Goal: Contribute content: Contribute content

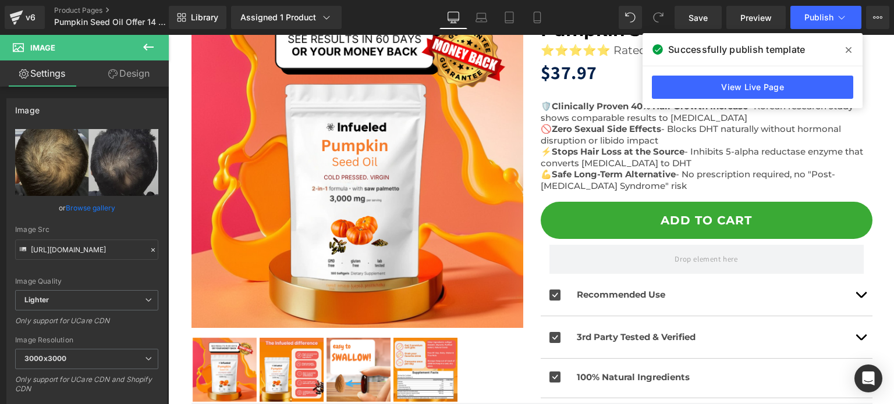
scroll to position [133, 0]
click at [707, 20] on span "Save" at bounding box center [697, 18] width 19 height 12
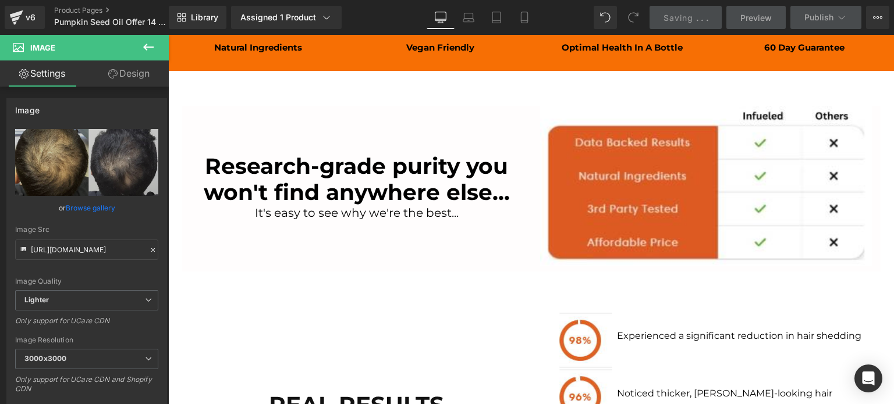
scroll to position [1529, 0]
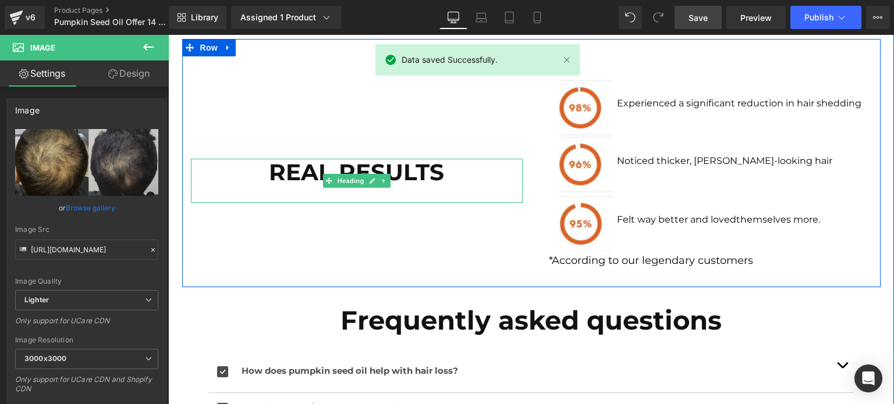
click at [345, 173] on h1 "REAL RESULTS" at bounding box center [357, 172] width 332 height 27
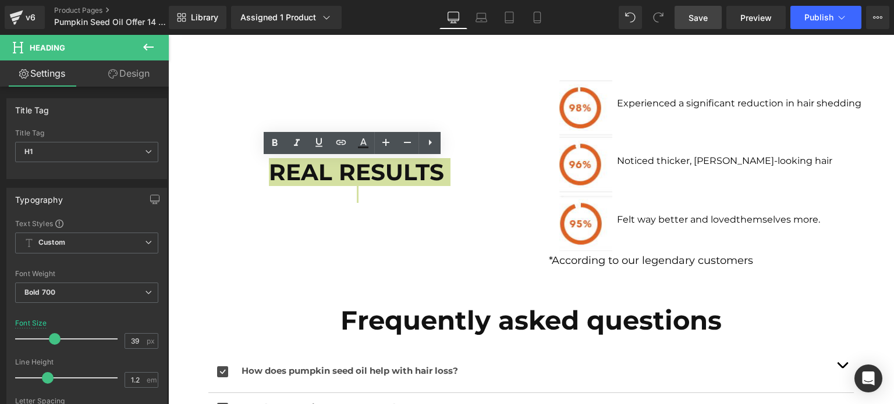
click at [687, 26] on link "Save" at bounding box center [697, 17] width 47 height 23
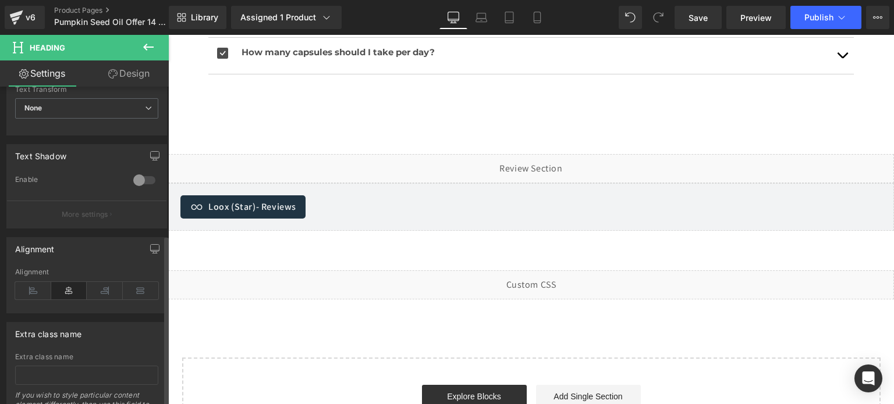
scroll to position [466, 0]
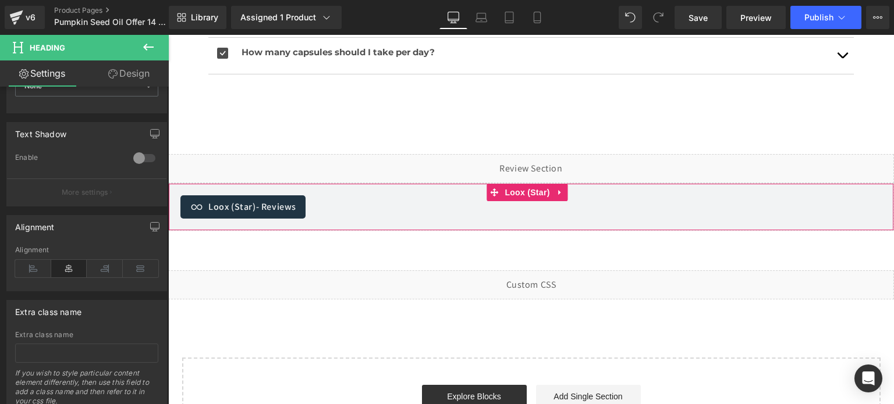
click at [268, 211] on span "- Reviews" at bounding box center [276, 207] width 40 height 12
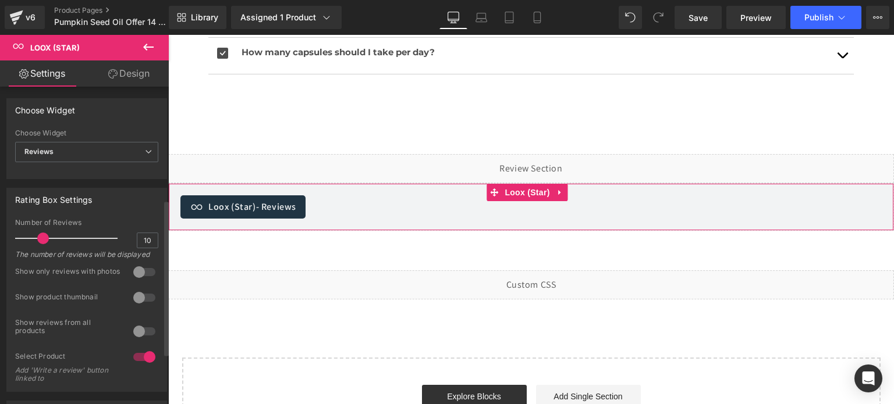
scroll to position [233, 0]
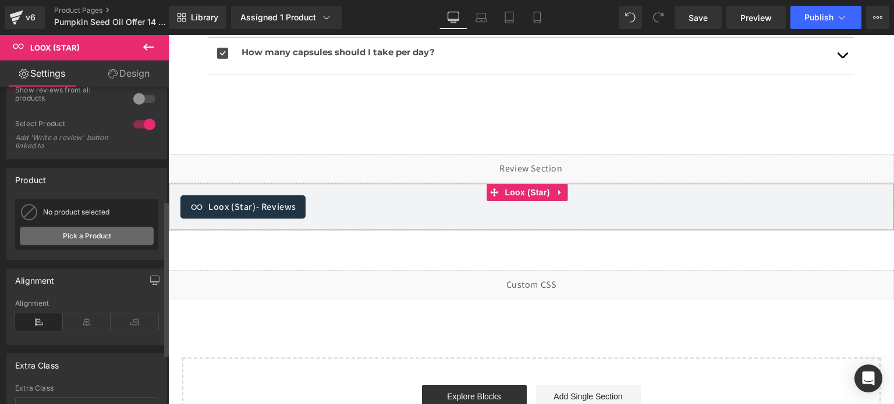
click at [79, 237] on link "Pick a Product" at bounding box center [87, 236] width 134 height 19
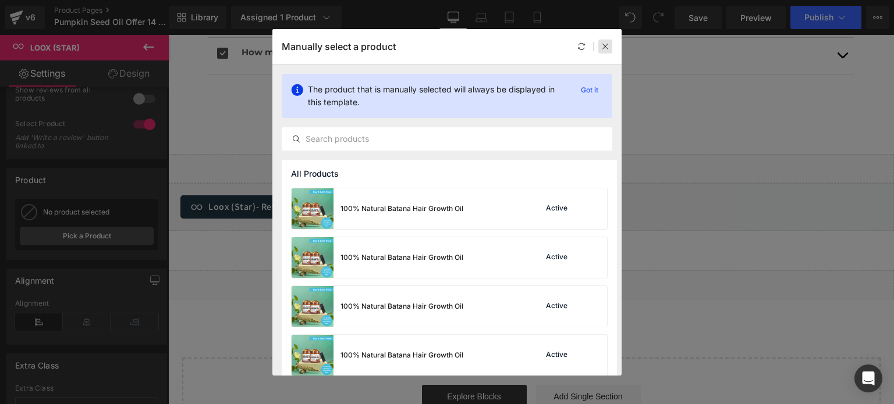
click at [608, 44] on icon at bounding box center [605, 46] width 8 height 8
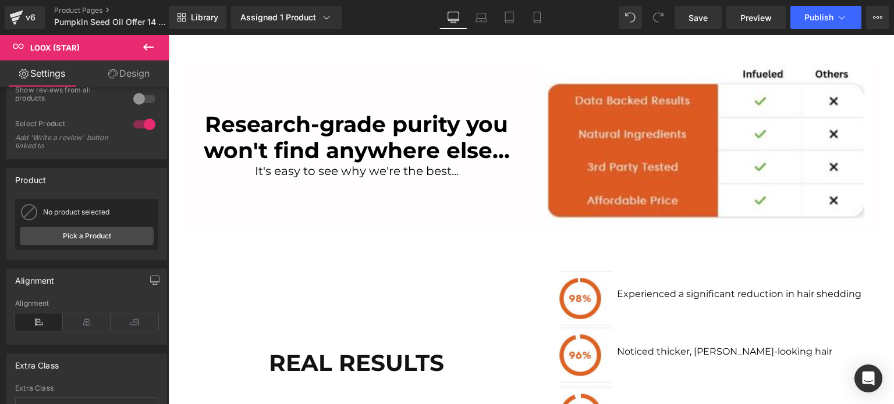
scroll to position [1297, 0]
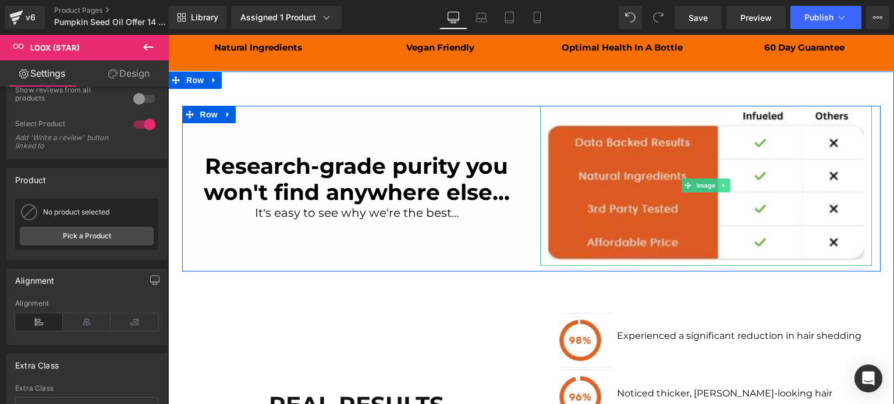
click at [720, 183] on icon at bounding box center [723, 185] width 6 height 7
click at [726, 184] on icon at bounding box center [729, 186] width 6 height 6
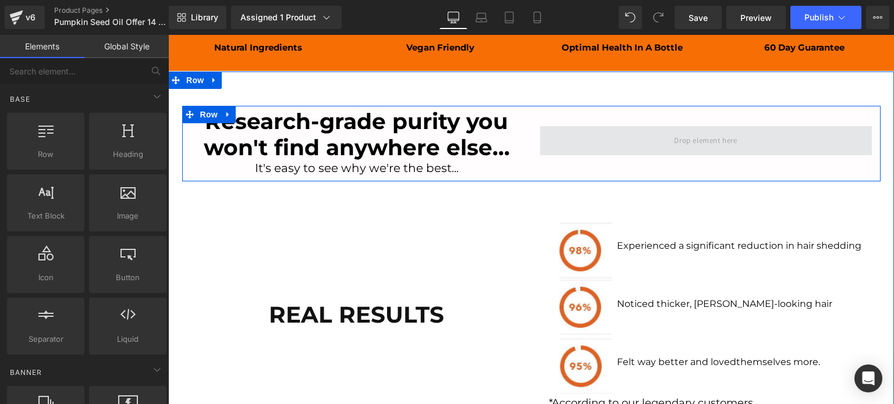
click at [692, 134] on span at bounding box center [705, 140] width 71 height 19
click at [670, 143] on span at bounding box center [705, 140] width 71 height 19
click at [722, 137] on span at bounding box center [705, 140] width 71 height 19
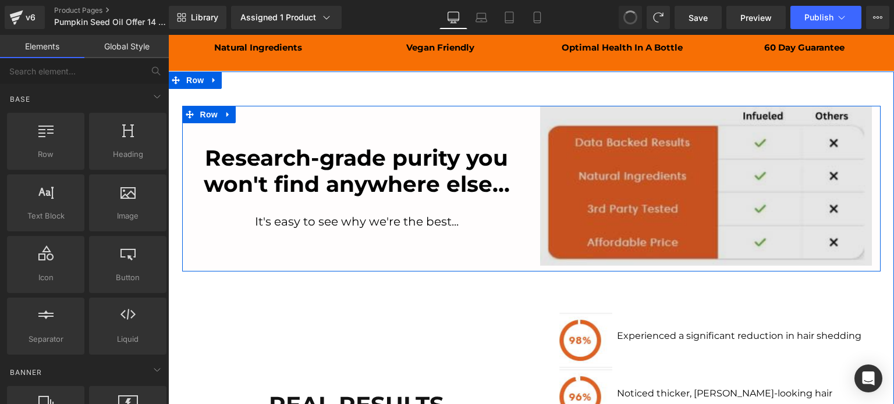
scroll to position [1333, 0]
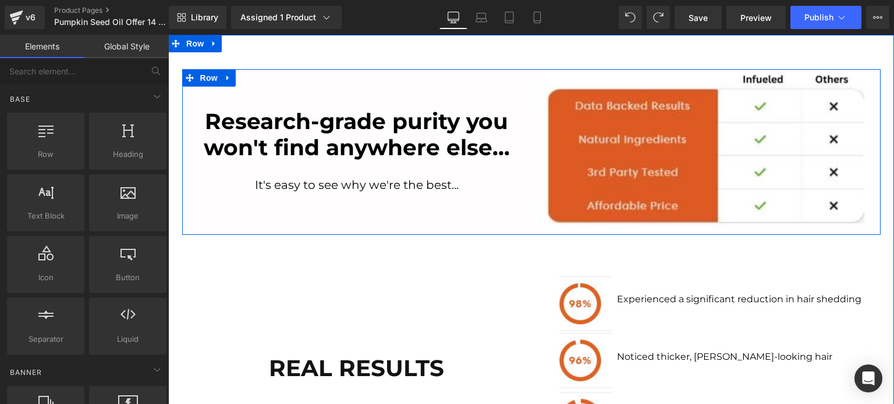
click at [688, 154] on div "Image" at bounding box center [706, 149] width 332 height 160
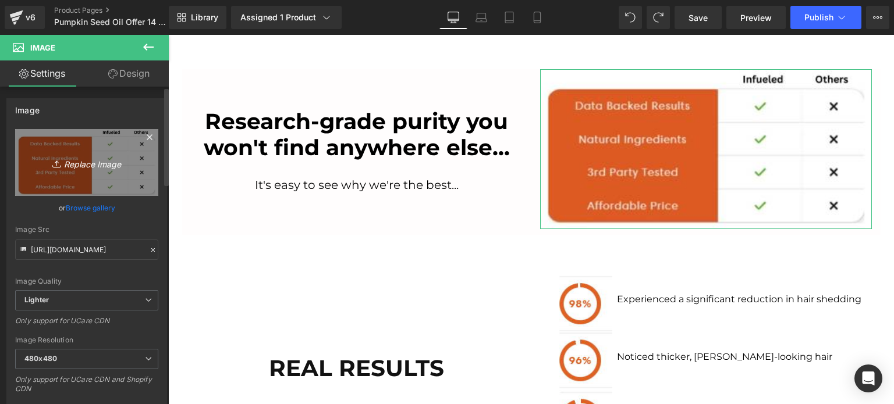
click at [105, 164] on icon "Replace Image" at bounding box center [86, 162] width 93 height 15
type input "C:\fakepath\AVt3chart.png"
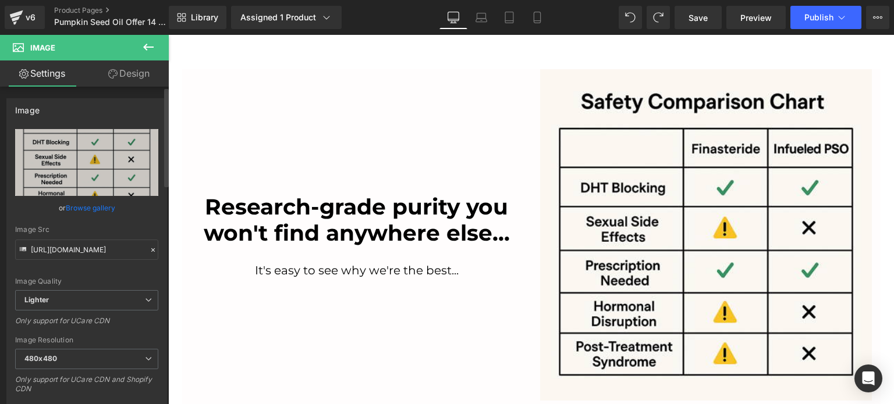
type input "[URL][DOMAIN_NAME]"
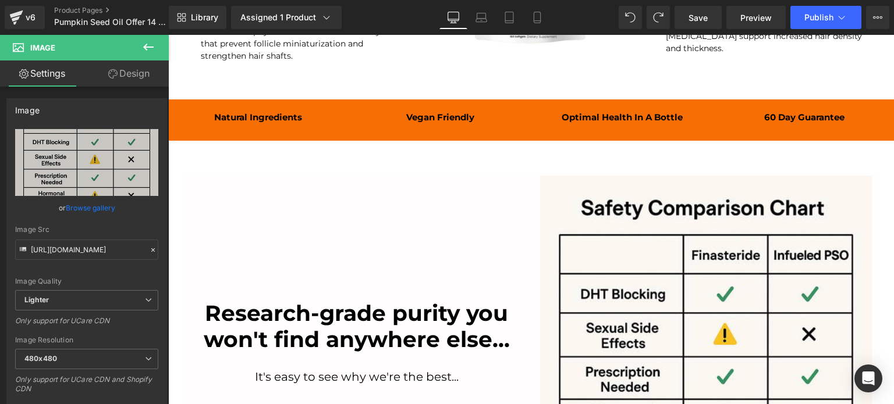
scroll to position [1254, 0]
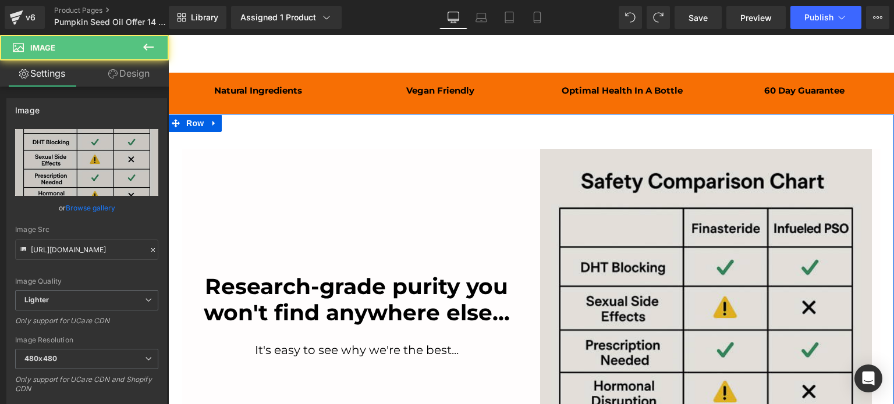
click at [747, 208] on img at bounding box center [706, 315] width 332 height 332
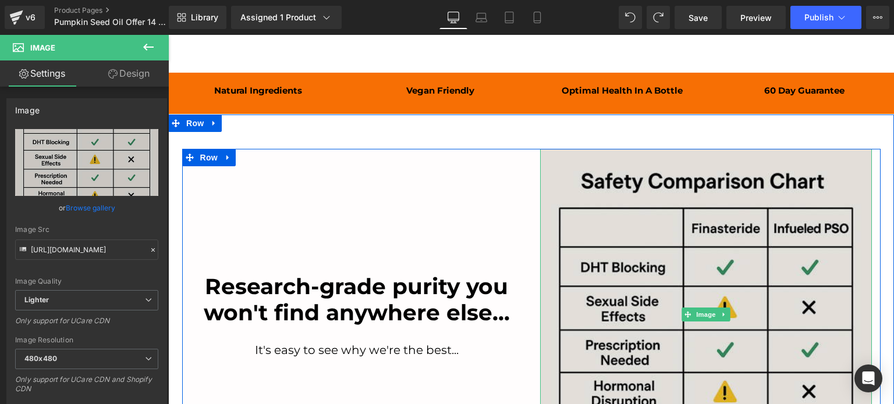
click at [603, 279] on img at bounding box center [706, 315] width 332 height 332
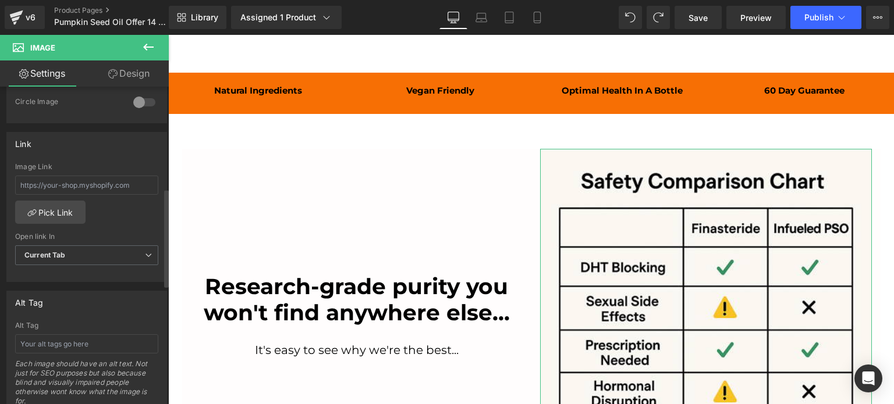
scroll to position [0, 0]
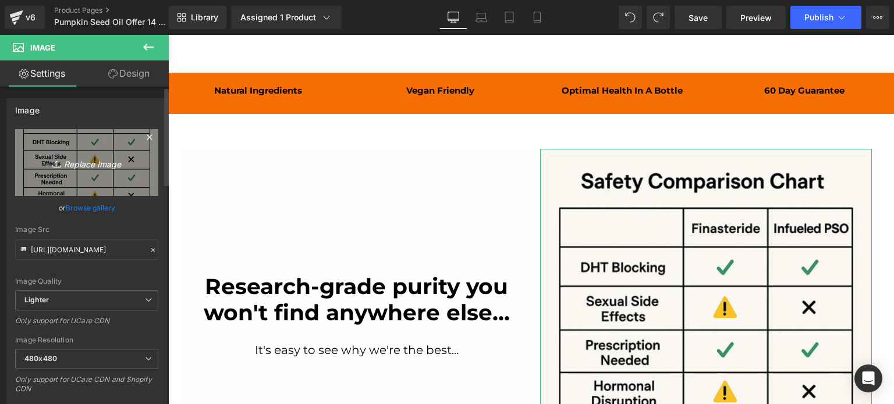
click at [107, 180] on link "Replace Image" at bounding box center [86, 162] width 143 height 67
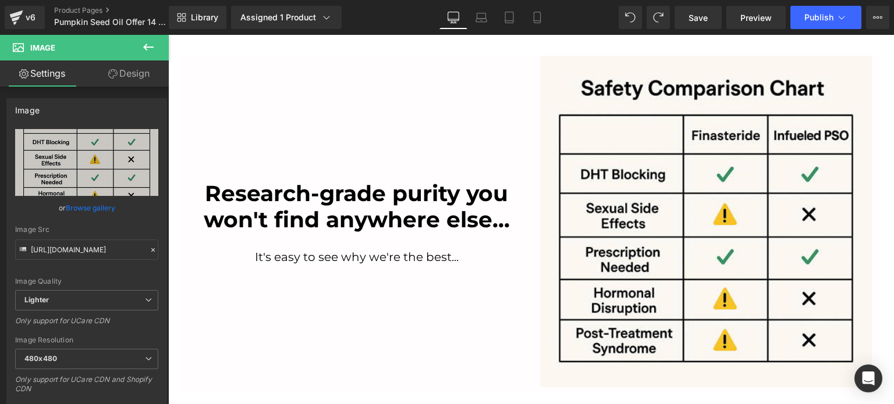
scroll to position [1350, 0]
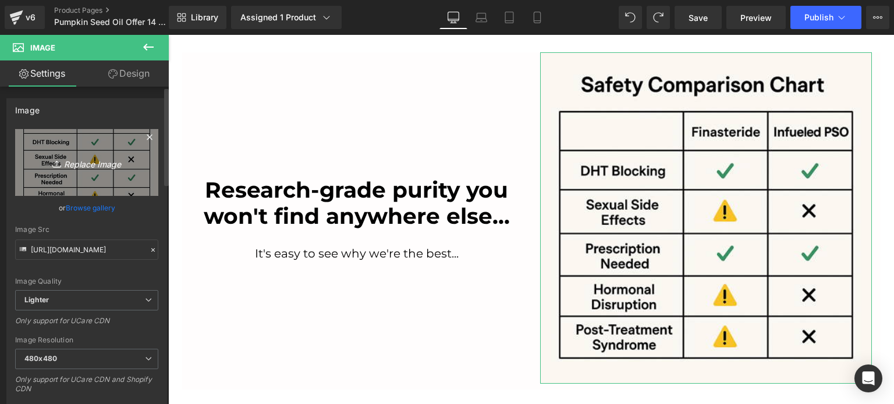
click at [95, 162] on icon "Replace Image" at bounding box center [86, 162] width 93 height 15
type input "C:\fakepath\6e9634ad-027e-4b1e-b5c4-3eba605f68ae.png"
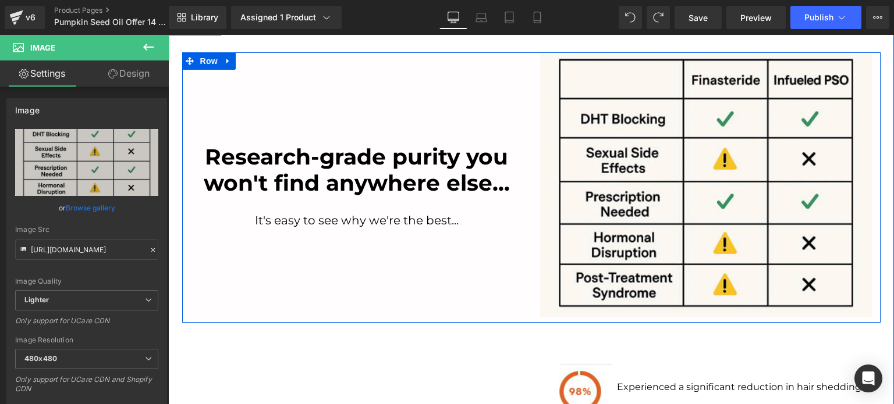
type input "[URL][DOMAIN_NAME]"
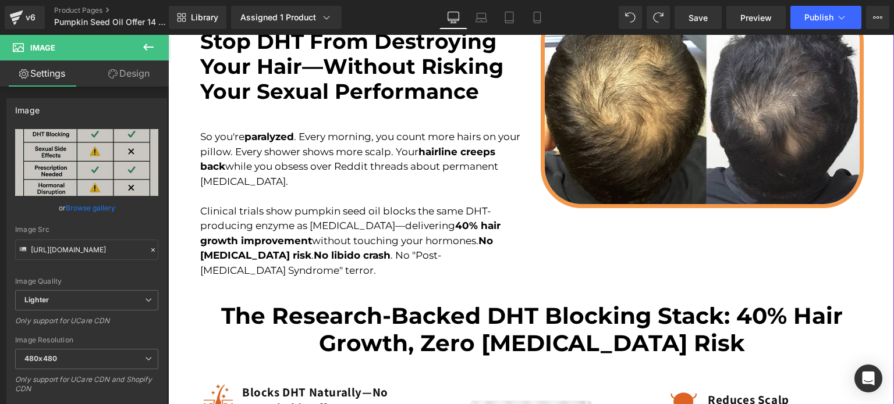
scroll to position [0, 0]
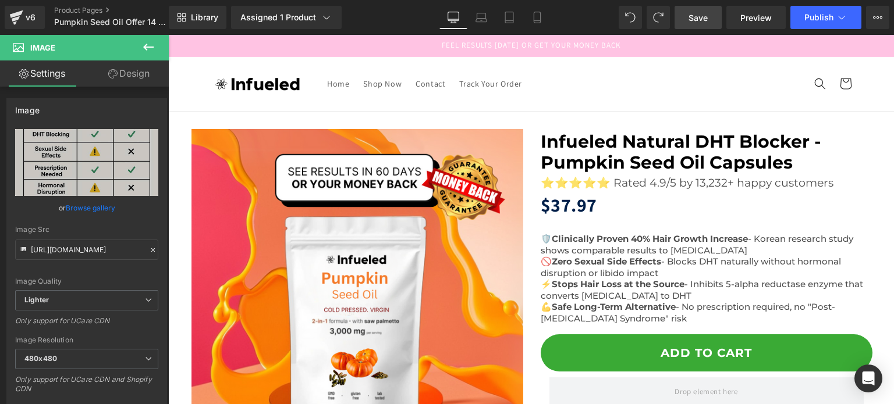
click at [691, 17] on span "Save" at bounding box center [697, 18] width 19 height 12
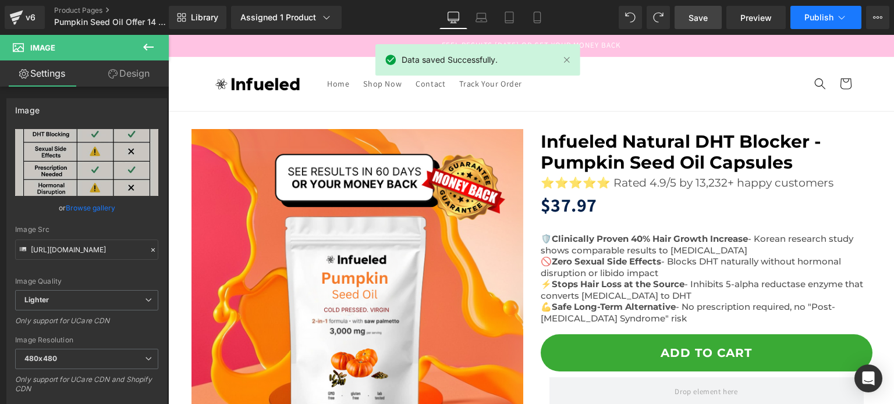
click at [829, 17] on span "Publish" at bounding box center [818, 17] width 29 height 9
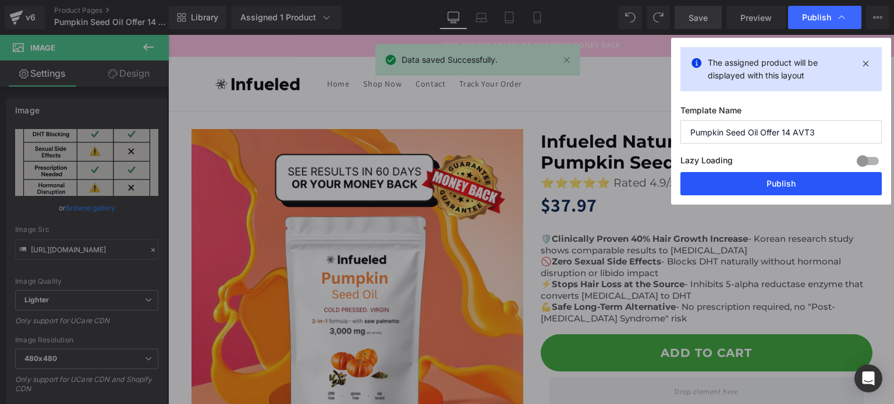
click at [788, 176] on button "Publish" at bounding box center [780, 183] width 201 height 23
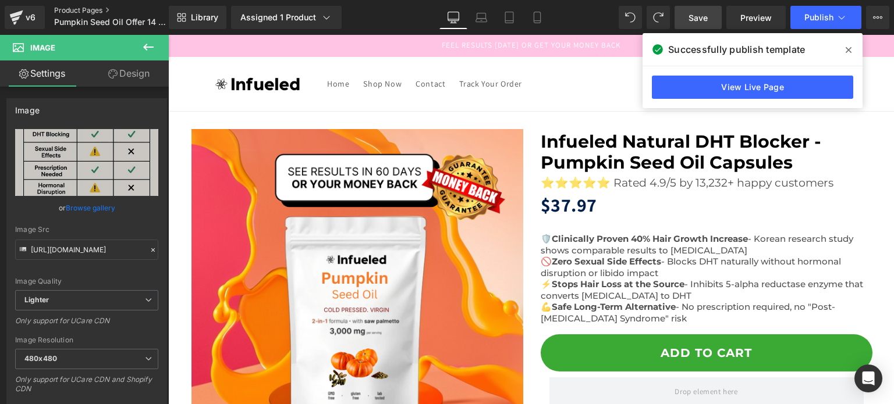
click at [63, 9] on link "Product Pages" at bounding box center [121, 10] width 134 height 9
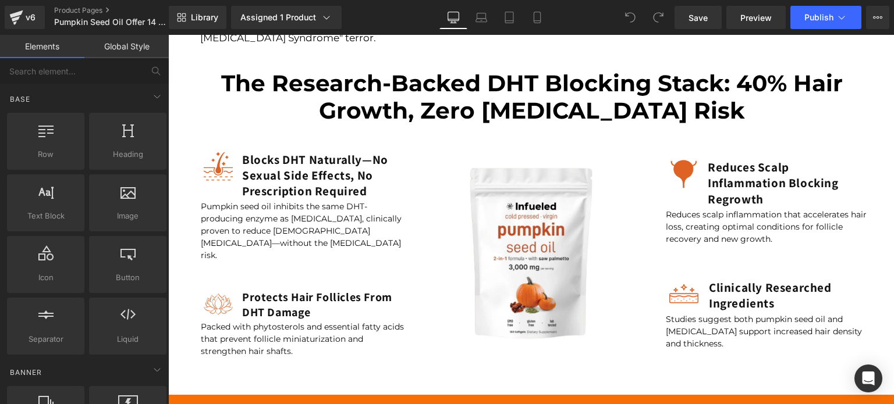
scroll to position [1397, 0]
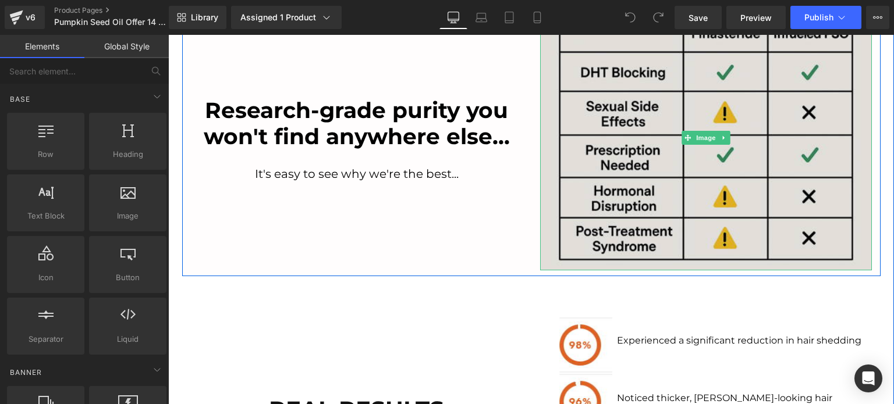
drag, startPoint x: 694, startPoint y: 169, endPoint x: 684, endPoint y: 171, distance: 9.5
click at [694, 169] on img at bounding box center [706, 138] width 332 height 265
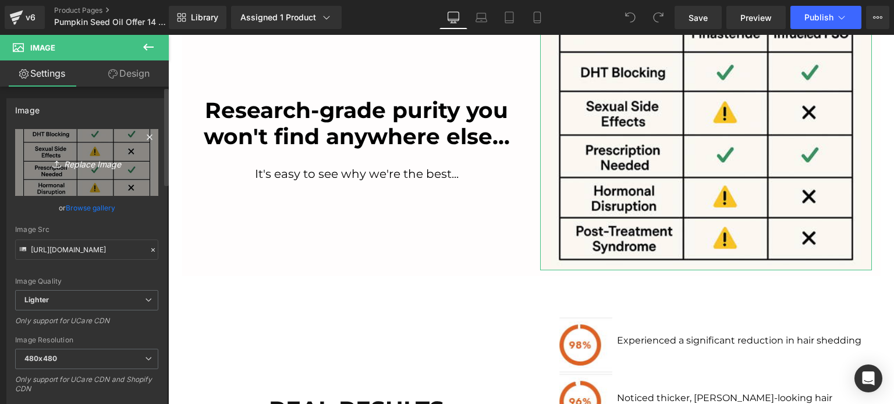
click at [77, 148] on link "Replace Image" at bounding box center [86, 162] width 143 height 67
click at [98, 170] on link "Replace Image" at bounding box center [86, 162] width 143 height 67
type input "C:\fakepath\avt3chart2.png"
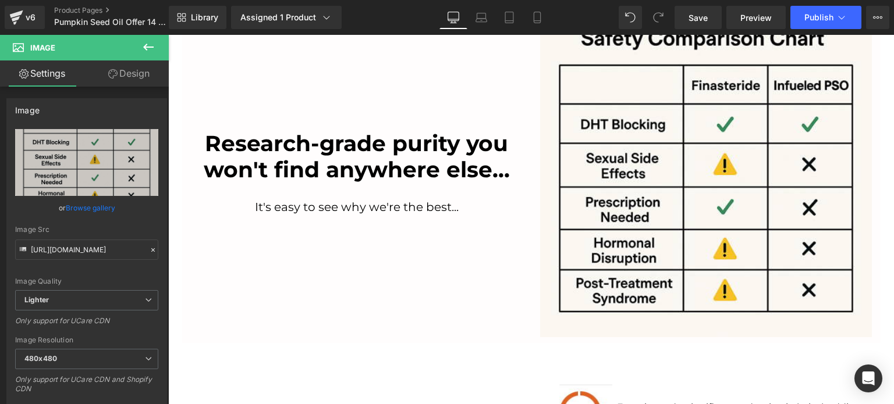
type input "https://ucarecdn.com/df330295-7ab4-44cb-84b8-9a2793308925/-/format/auto/-/previ…"
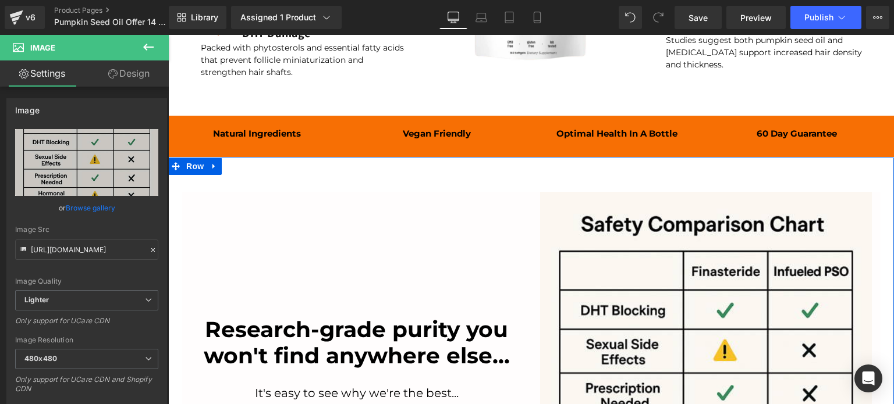
scroll to position [1430, 0]
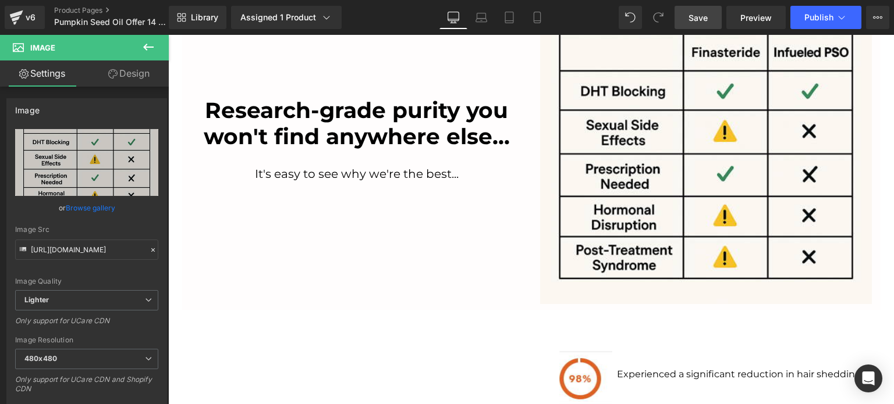
click at [700, 17] on span "Save" at bounding box center [697, 18] width 19 height 12
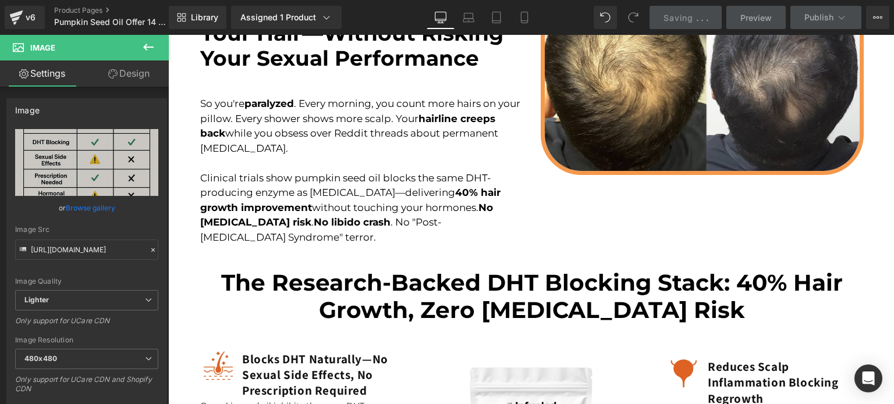
scroll to position [964, 0]
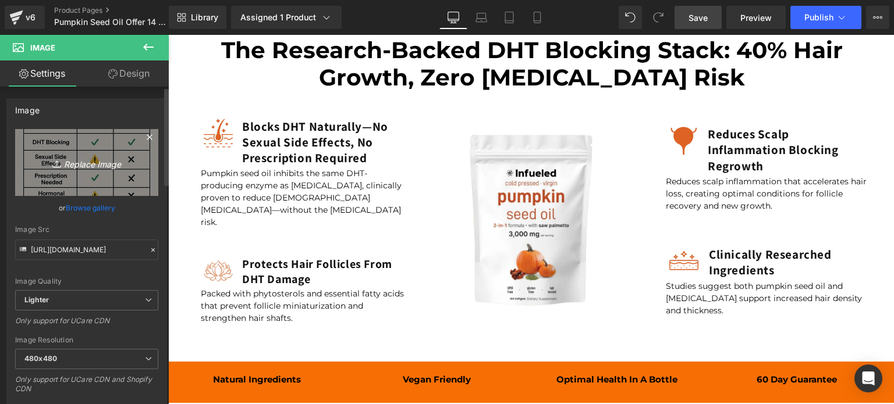
click at [66, 167] on icon "Replace Image" at bounding box center [86, 162] width 93 height 15
type input "C:\fakepath\392899a6-0884-4c4d-ab00-d1874d22d8b5.png"
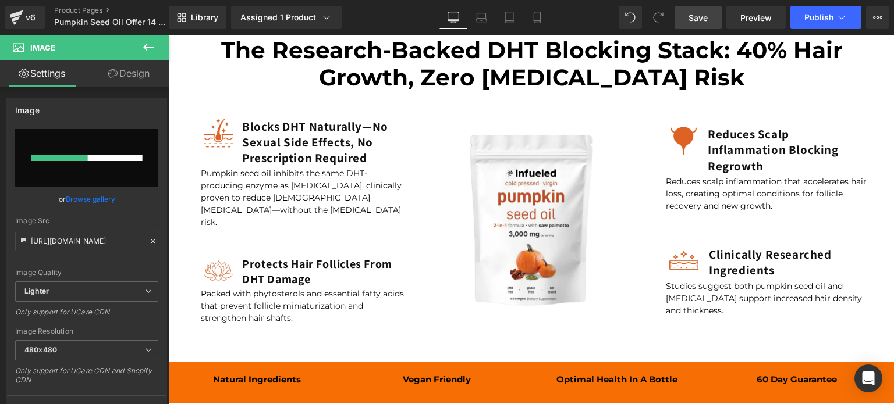
click at [391, 22] on div "Library Assigned 1 Product Product Preview Infueled Pumpkin Seed Oil Capsules A…" at bounding box center [531, 17] width 725 height 23
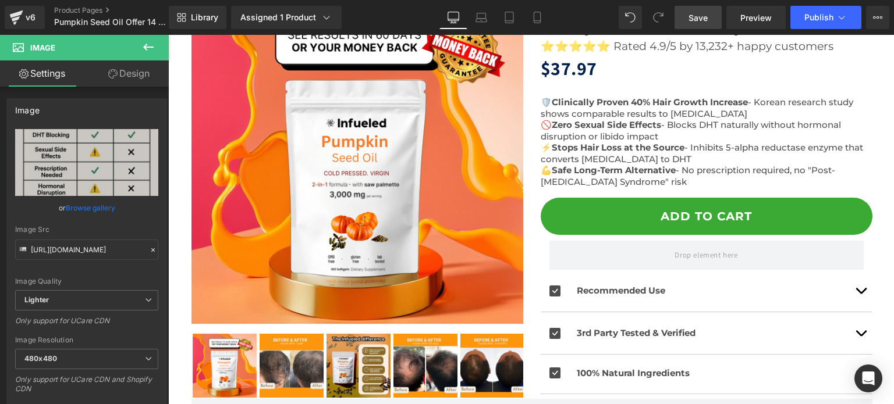
type input "https://ucarecdn.com/eb76058d-f5ad-49e4-9c00-48b651b29596/-/format/auto/-/previ…"
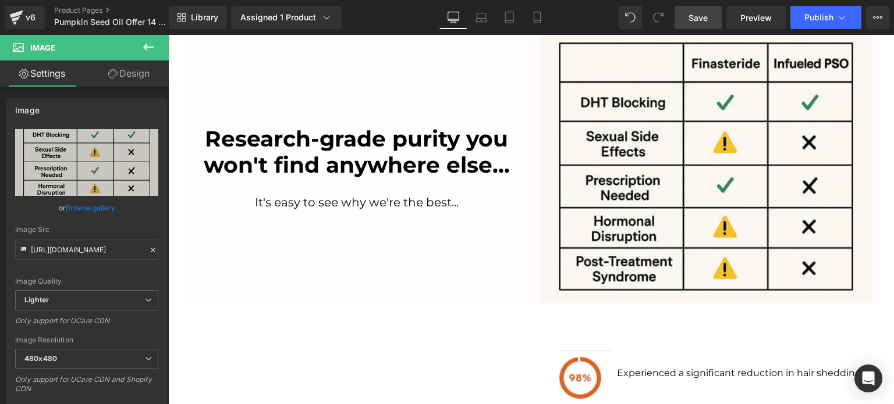
scroll to position [1364, 0]
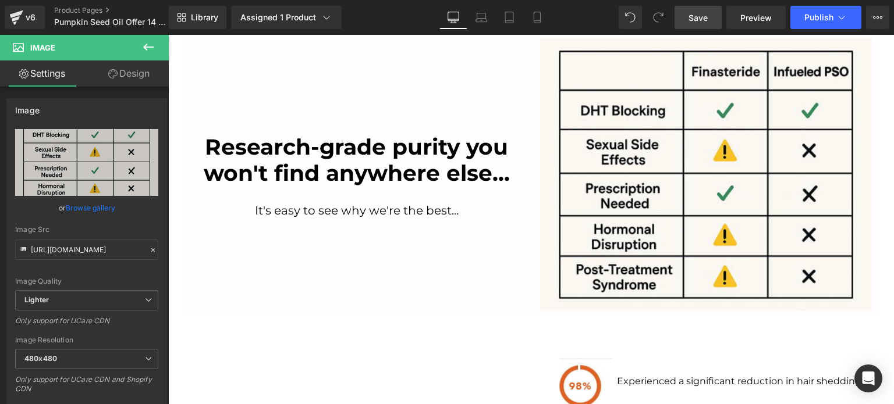
click at [688, 16] on link "Save" at bounding box center [697, 17] width 47 height 23
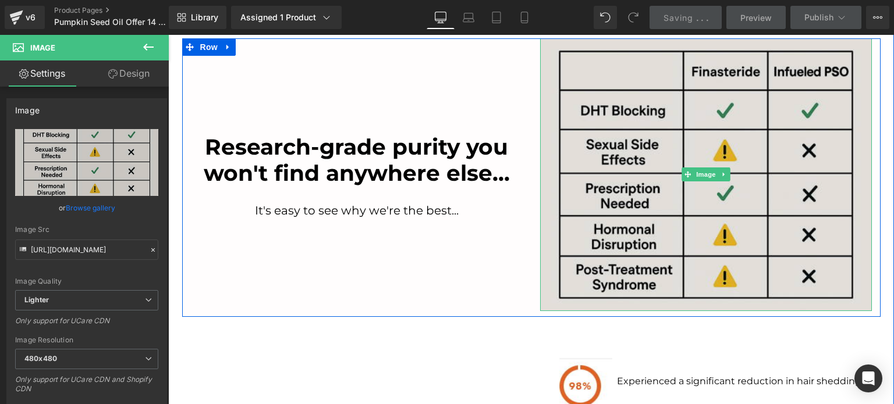
click at [691, 144] on img at bounding box center [706, 174] width 332 height 273
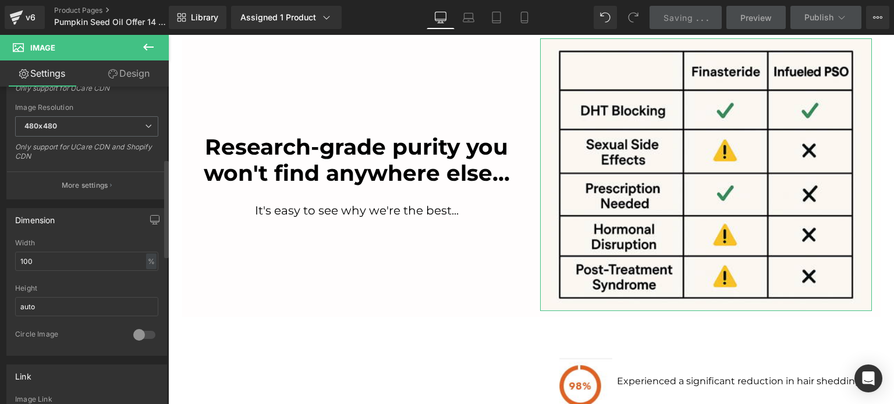
scroll to position [0, 0]
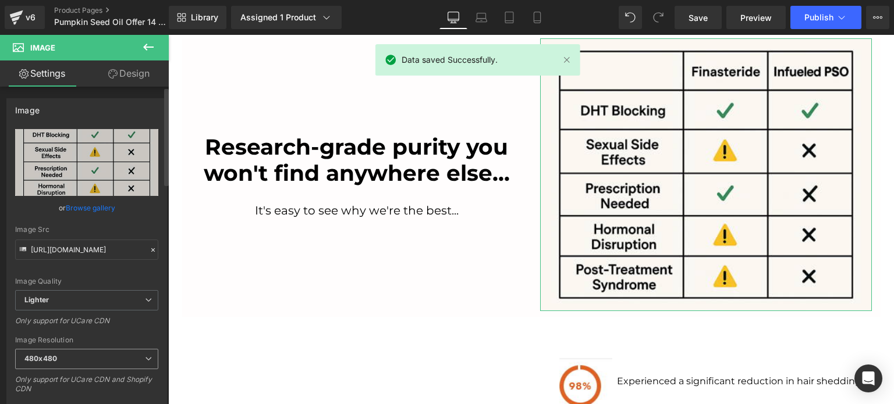
click at [116, 357] on span "480x480" at bounding box center [86, 359] width 143 height 20
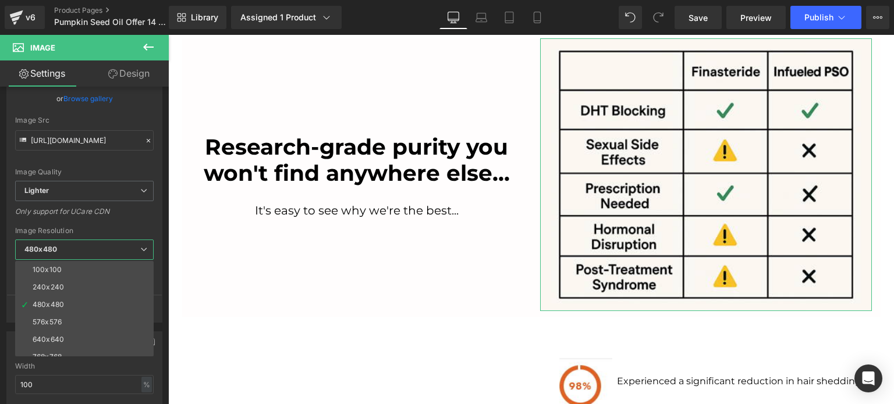
click at [166, 210] on b at bounding box center [166, 171] width 5 height 97
click at [162, 216] on b at bounding box center [165, 172] width 7 height 97
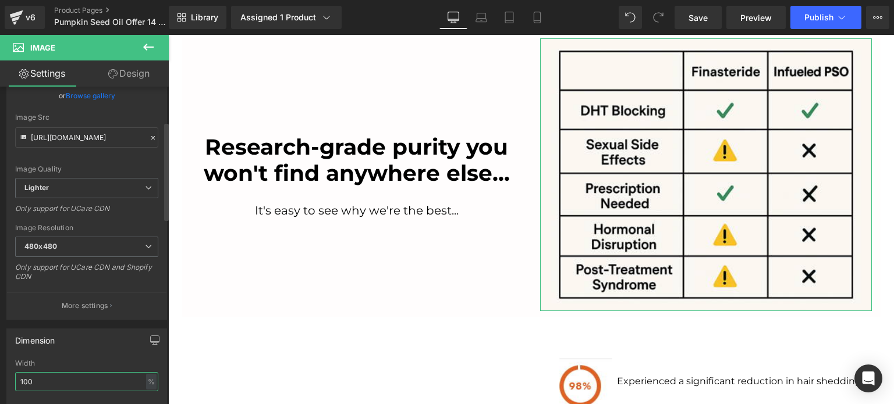
click at [112, 375] on input "100" at bounding box center [86, 381] width 143 height 19
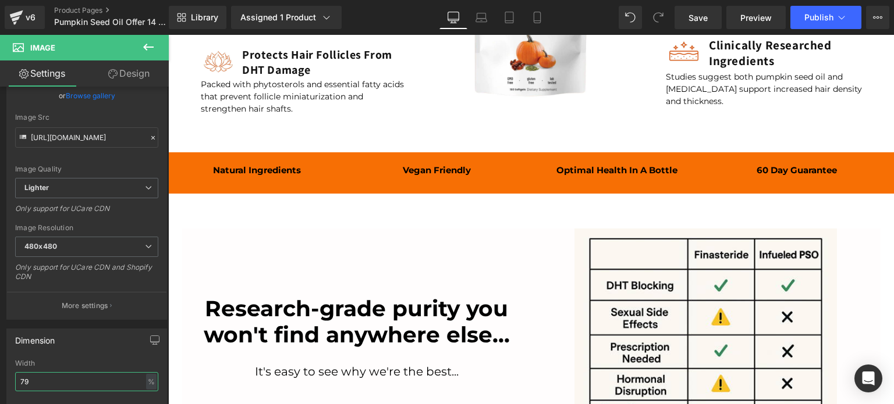
scroll to position [1303, 0]
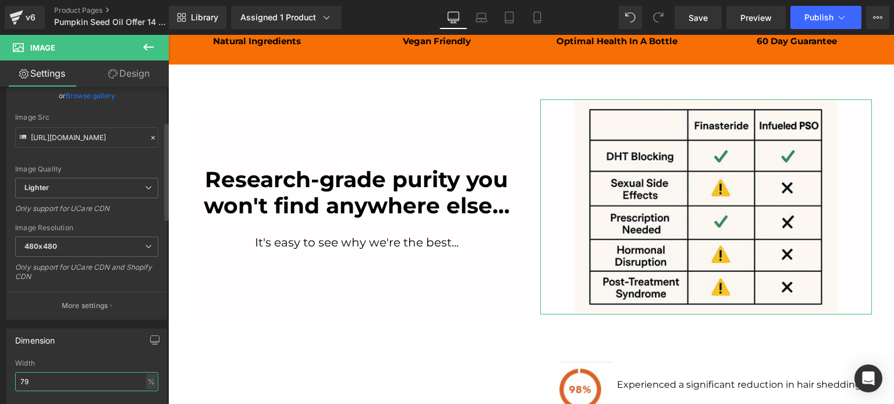
click at [86, 375] on input "79" at bounding box center [86, 381] width 143 height 19
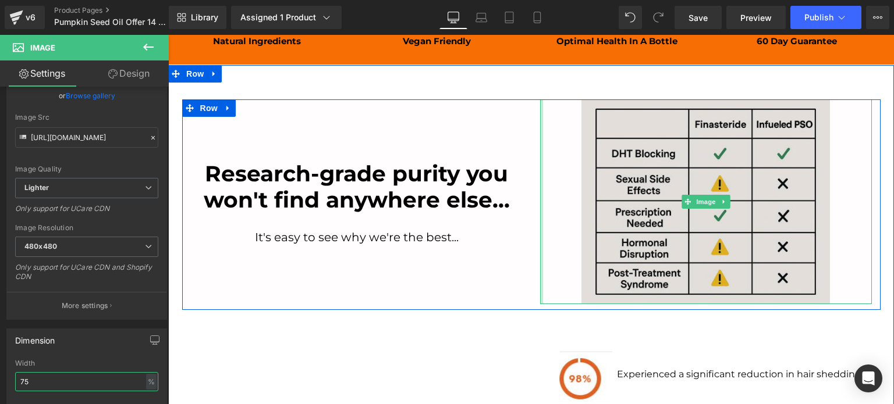
type input "74"
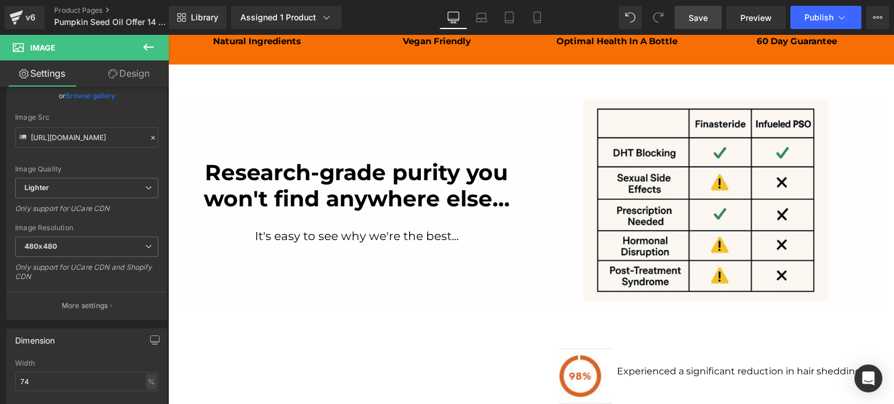
drag, startPoint x: 713, startPoint y: 23, endPoint x: 208, endPoint y: 201, distance: 535.8
click at [713, 23] on link "Save" at bounding box center [697, 17] width 47 height 23
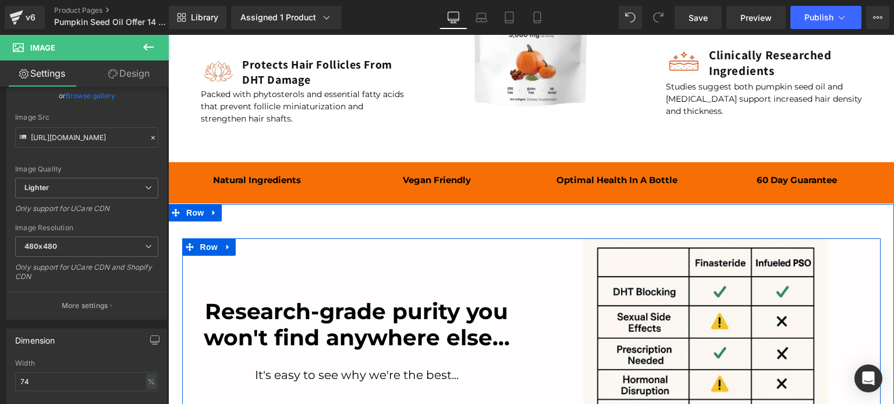
scroll to position [1397, 0]
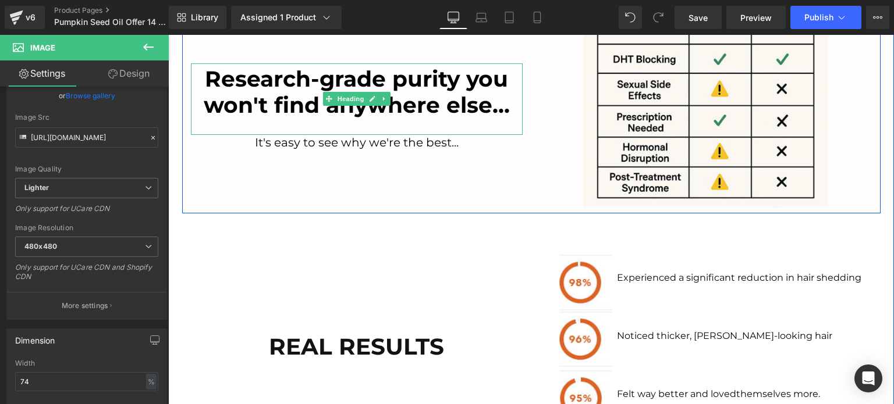
click at [329, 80] on font "Research-grade purity you won't find anywhere else..." at bounding box center [357, 92] width 306 height 52
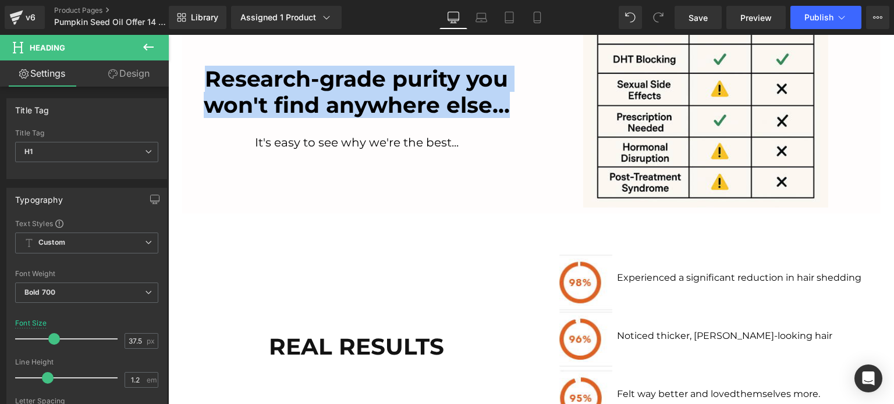
click at [316, 109] on font "Research-grade purity you won't find anywhere else..." at bounding box center [357, 92] width 306 height 52
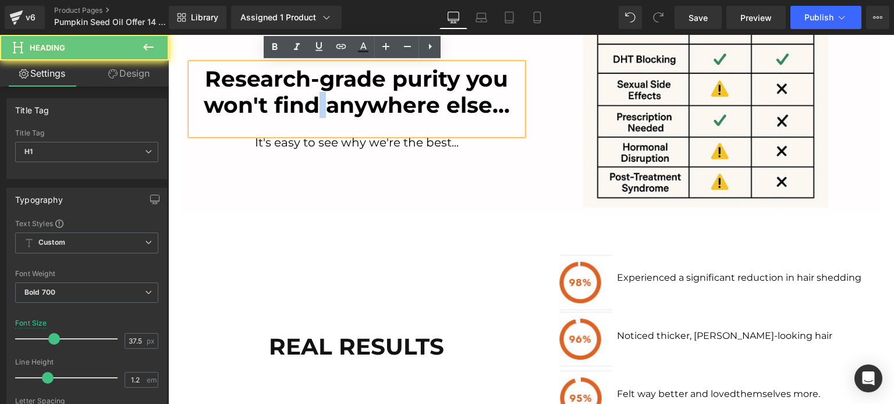
click at [316, 109] on font "Research-grade purity you won't find anywhere else..." at bounding box center [357, 92] width 306 height 52
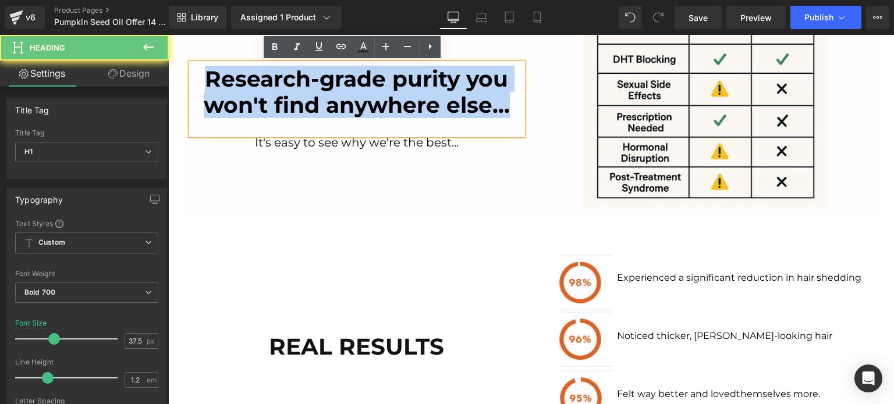
click at [316, 109] on font "Research-grade purity you won't find anywhere else..." at bounding box center [357, 92] width 306 height 52
paste div
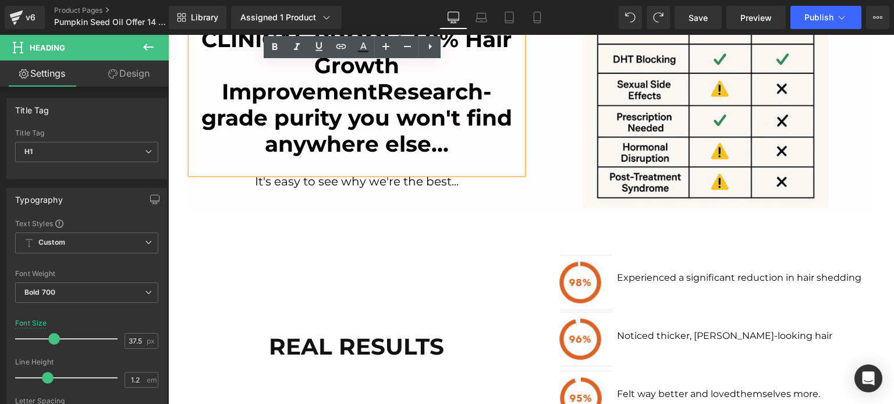
scroll to position [1357, 0]
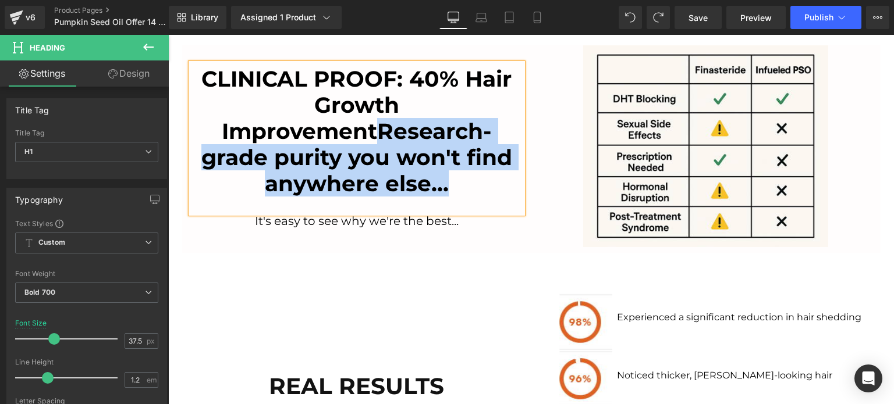
click at [446, 189] on h1 "CLINICAL PROOF: 40% Hair Growth ImprovementResearch-grade purity you won't find…" at bounding box center [357, 131] width 332 height 131
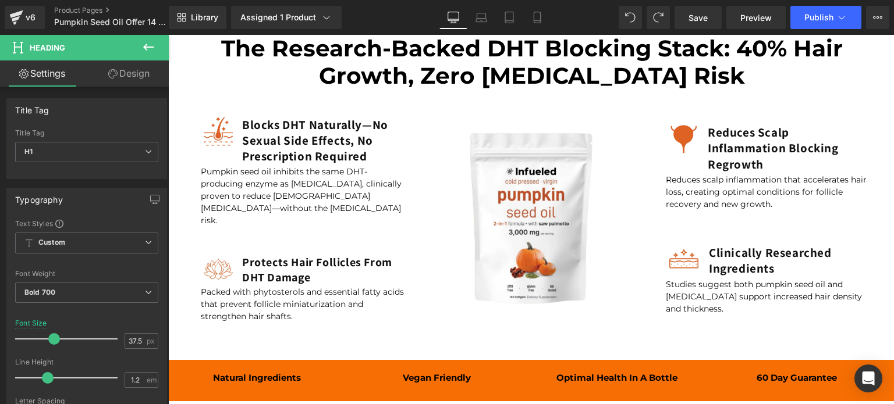
scroll to position [1164, 0]
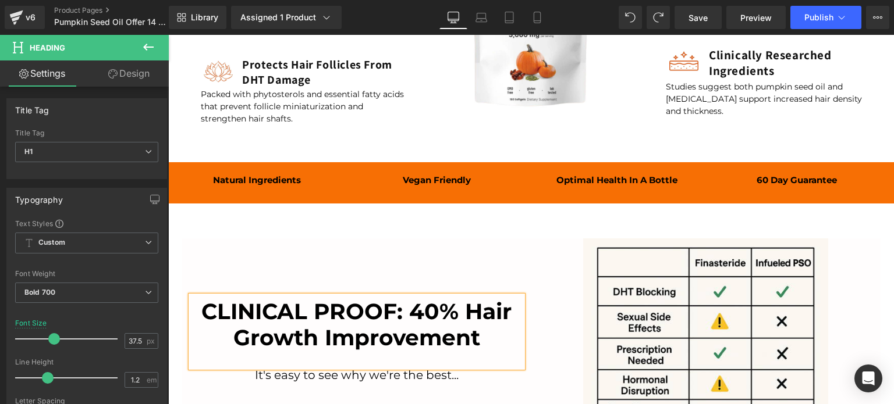
click at [352, 306] on font "CLINICAL PROOF: 40% Hair Growth Improvement" at bounding box center [356, 325] width 310 height 52
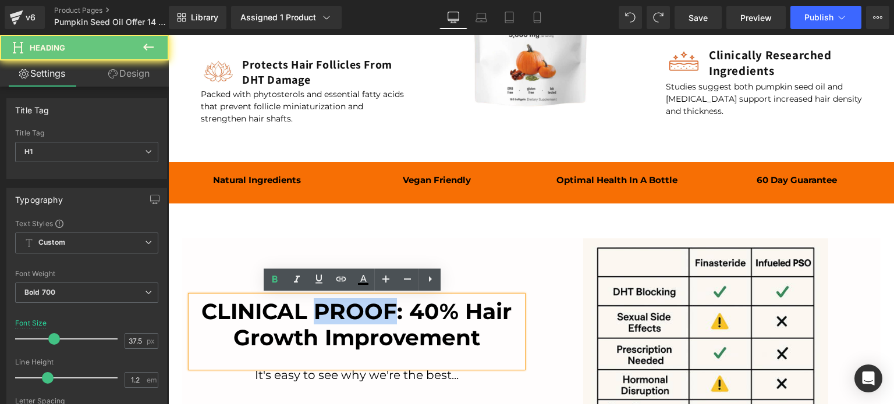
click at [352, 306] on font "CLINICAL PROOF: 40% Hair Growth Improvement" at bounding box center [356, 325] width 310 height 52
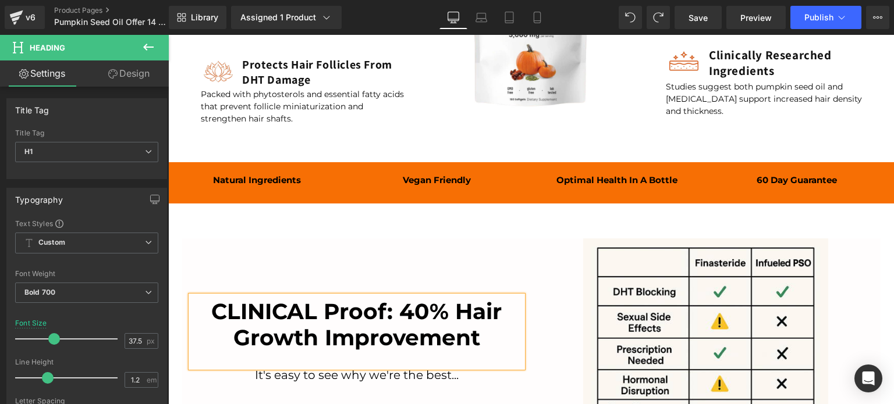
click at [272, 311] on font "CLINICAL Proof: 40% Hair Growth Improvement" at bounding box center [356, 325] width 290 height 52
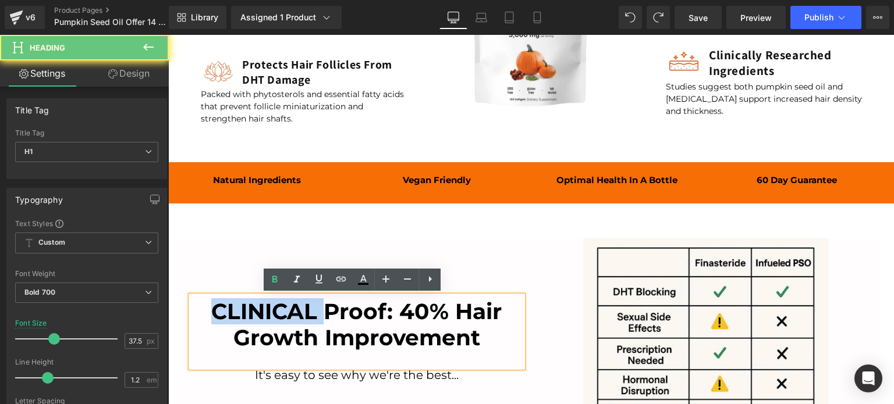
click at [272, 311] on font "CLINICAL Proof: 40% Hair Growth Improvement" at bounding box center [356, 325] width 290 height 52
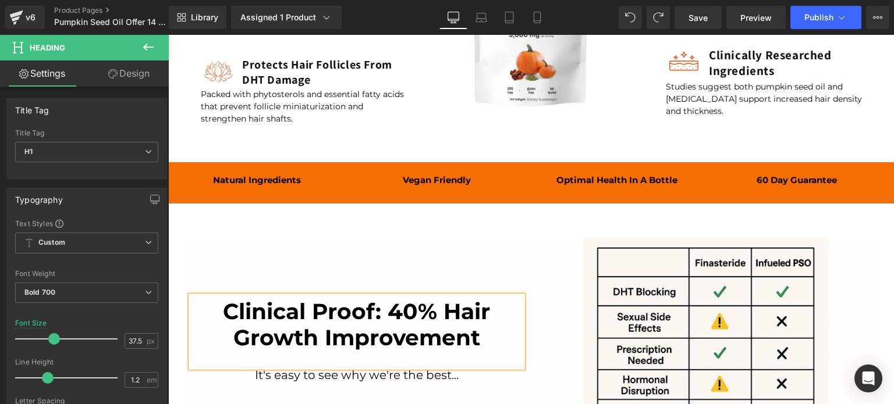
scroll to position [1397, 0]
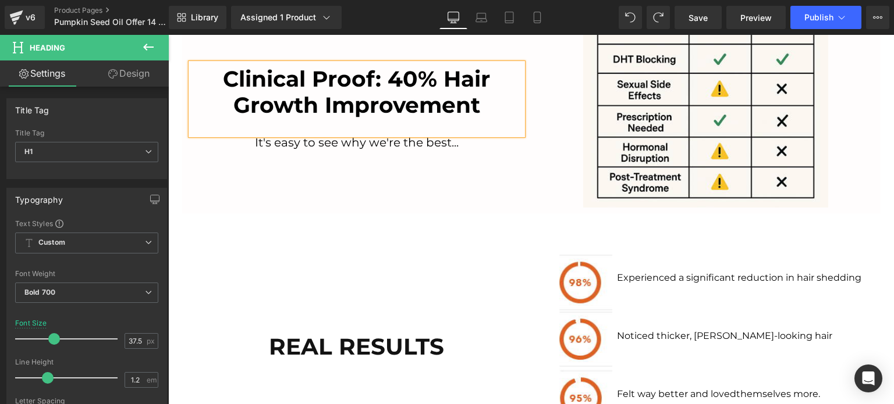
click at [357, 125] on div at bounding box center [357, 126] width 332 height 17
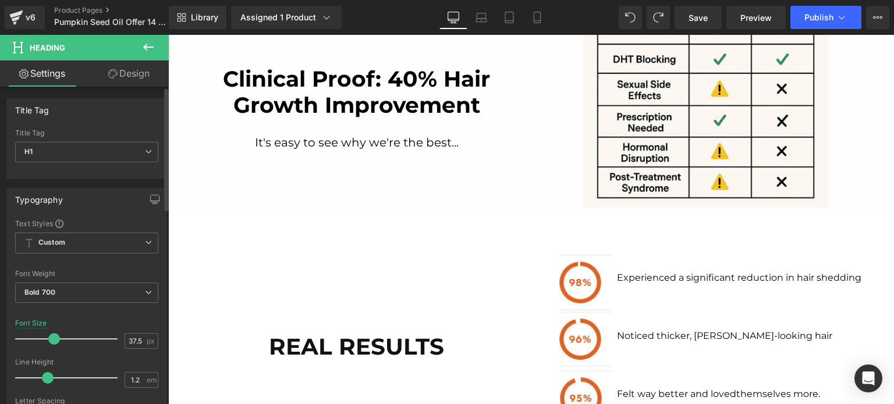
scroll to position [1405, 0]
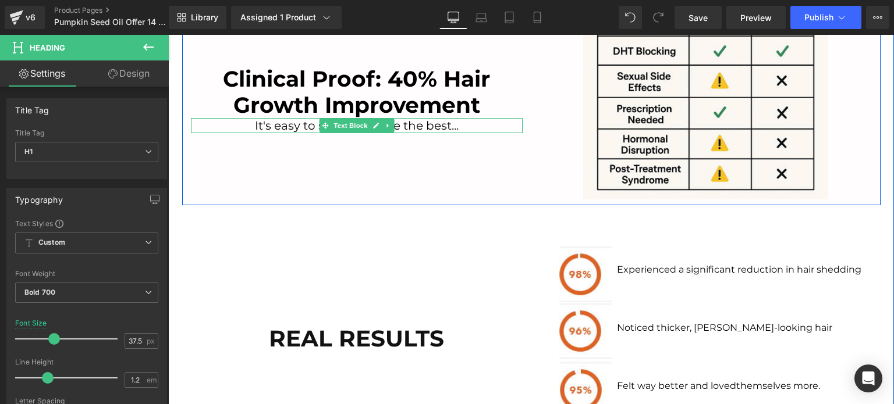
drag, startPoint x: 315, startPoint y: 125, endPoint x: 309, endPoint y: 126, distance: 6.5
click at [319, 125] on span at bounding box center [325, 126] width 12 height 14
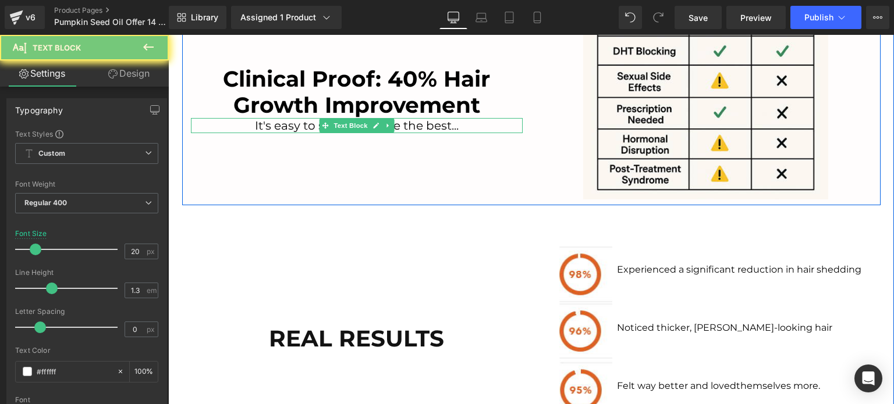
click at [309, 126] on font "It's easy to see why we're the best..." at bounding box center [357, 126] width 204 height 14
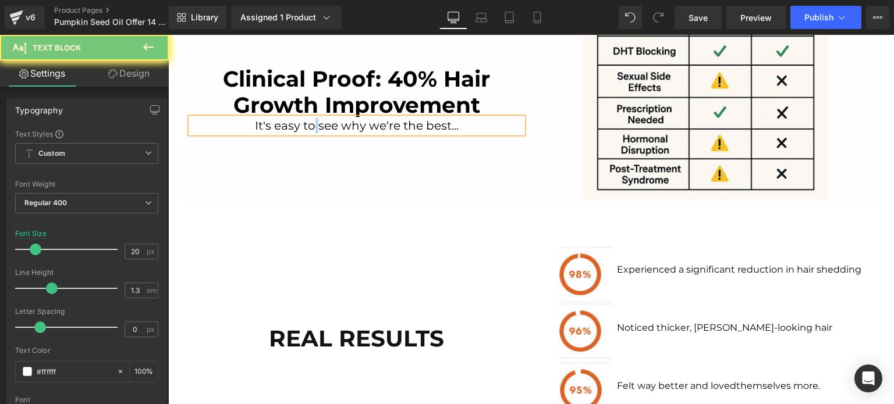
click at [309, 126] on font "It's easy to see why we're the best..." at bounding box center [357, 126] width 204 height 14
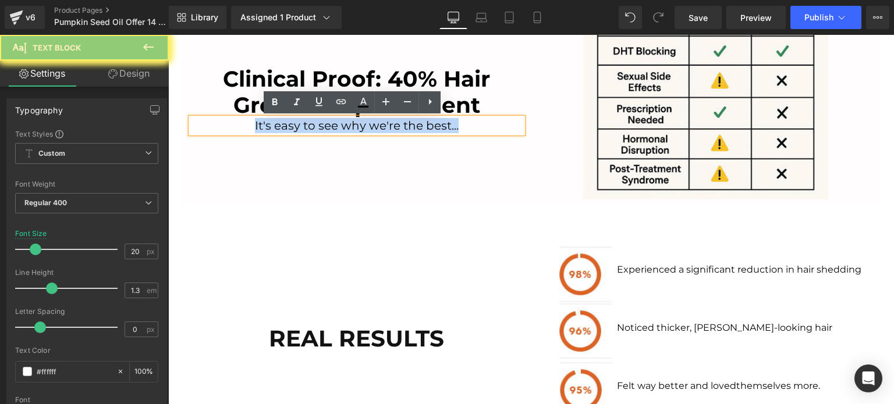
click at [309, 126] on font "It's easy to see why we're the best..." at bounding box center [357, 126] width 204 height 14
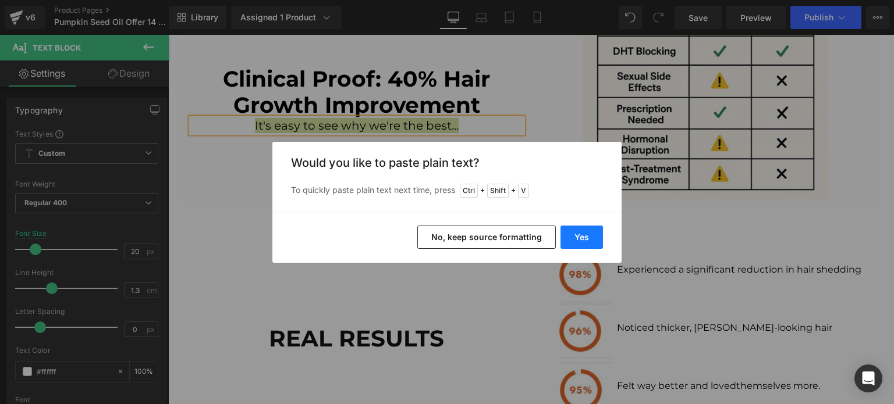
click at [576, 239] on button "Yes" at bounding box center [581, 237] width 42 height 23
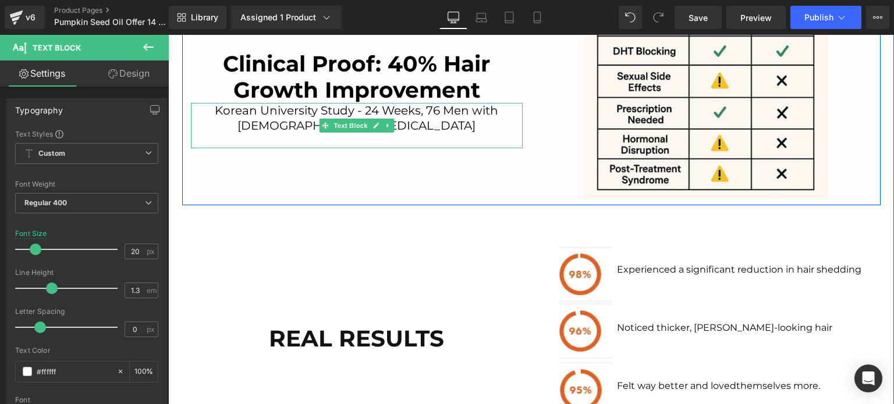
scroll to position [1172, 0]
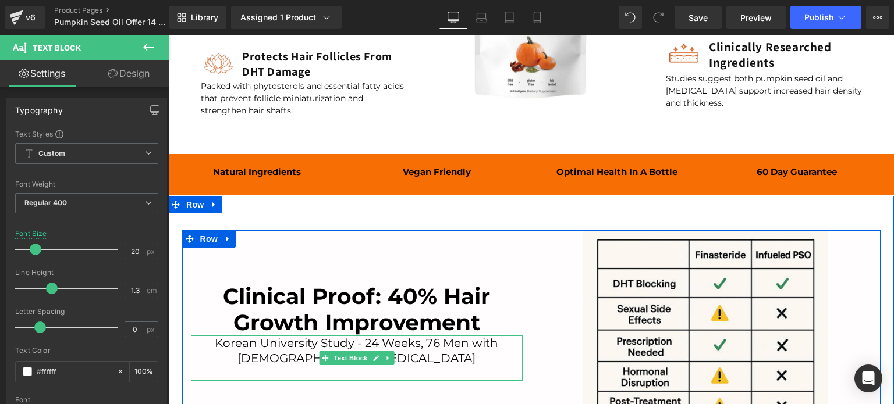
click at [351, 368] on p at bounding box center [357, 373] width 332 height 15
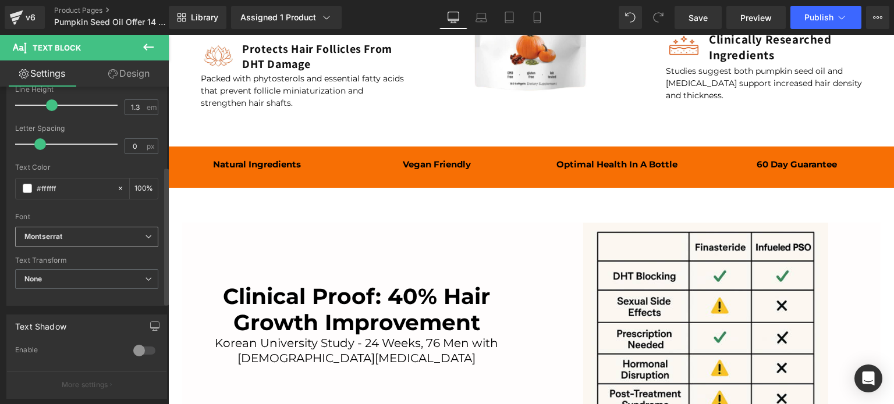
scroll to position [416, 0]
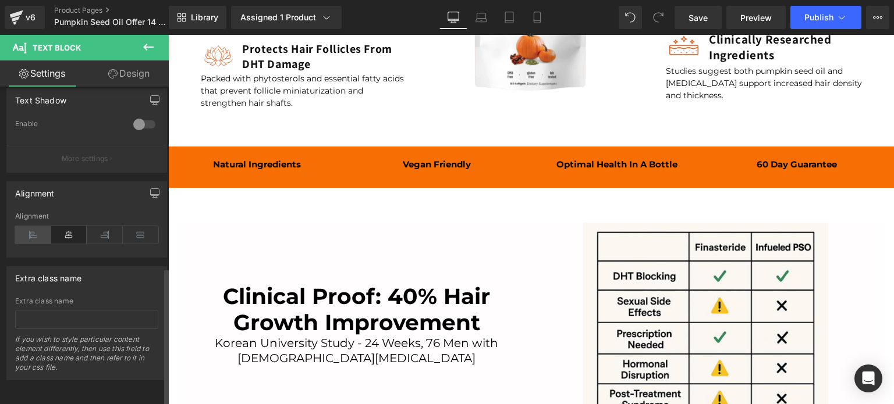
click at [35, 230] on icon at bounding box center [33, 234] width 36 height 17
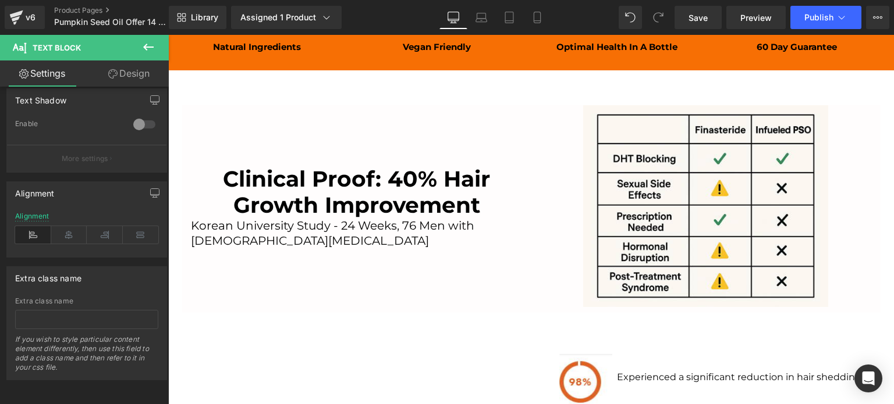
scroll to position [1301, 0]
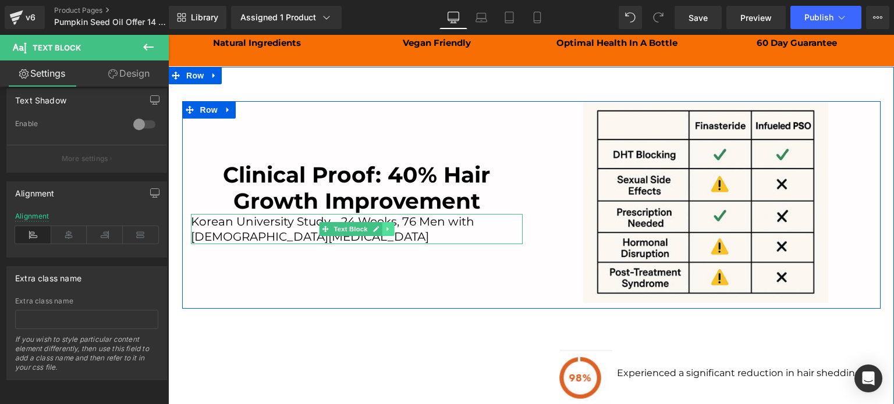
click at [385, 230] on icon at bounding box center [388, 229] width 6 height 7
click at [378, 231] on icon at bounding box center [381, 229] width 6 height 7
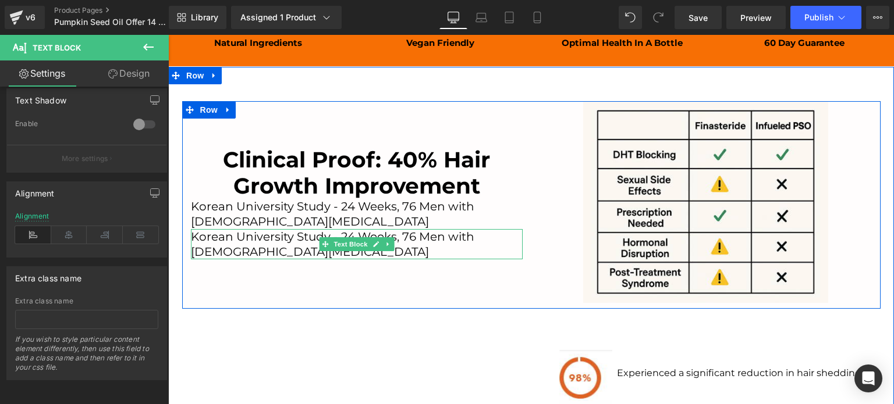
drag, startPoint x: 240, startPoint y: 244, endPoint x: 278, endPoint y: 246, distance: 37.9
click at [240, 244] on font "Korean University Study - 24 Weeks, 76 Men with Male Pattern Baldness" at bounding box center [332, 244] width 283 height 29
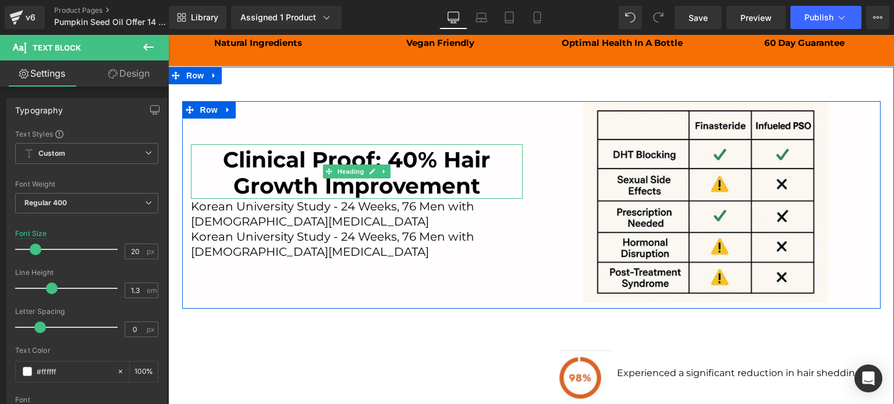
click at [258, 169] on font "Clinical Proof: 40% Hair Growth Improvement" at bounding box center [356, 173] width 267 height 52
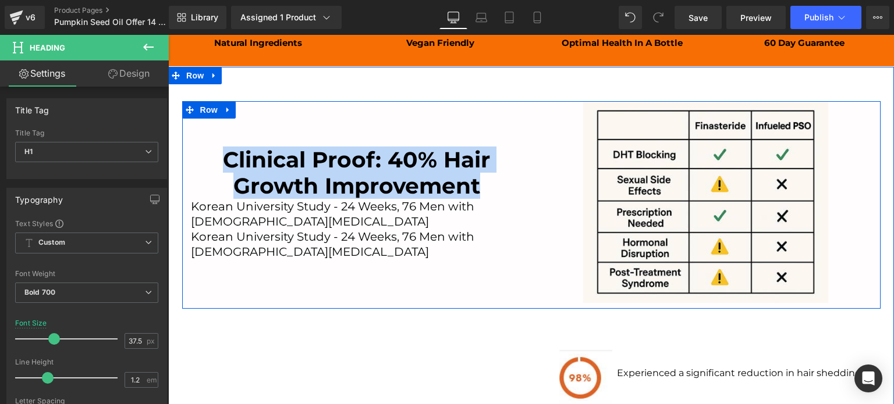
click at [269, 253] on font "Korean University Study - 24 Weeks, 76 Men with Male Pattern Baldness" at bounding box center [332, 244] width 283 height 29
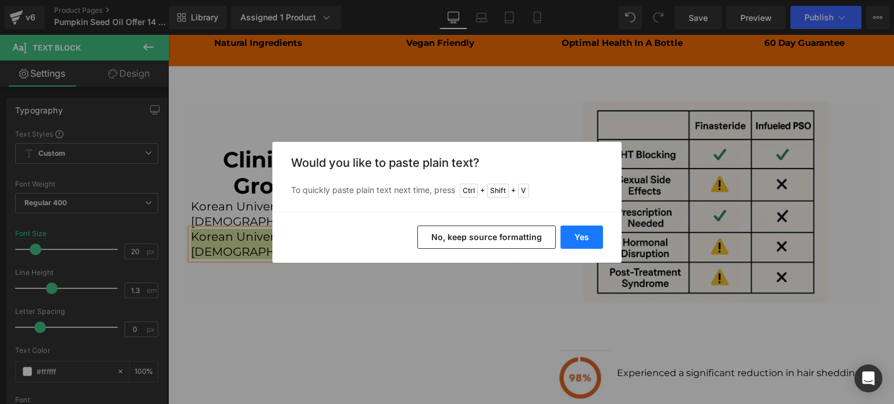
click at [569, 237] on button "Yes" at bounding box center [581, 237] width 42 height 23
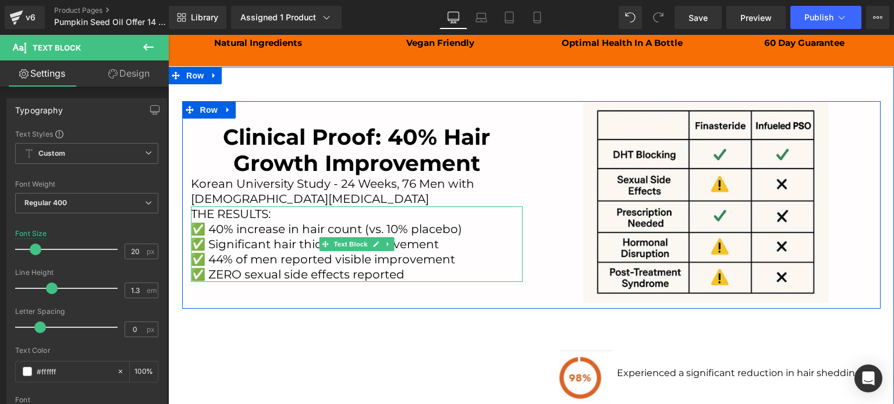
click at [358, 271] on font "✅ ZERO sexual side effects reported" at bounding box center [298, 275] width 214 height 14
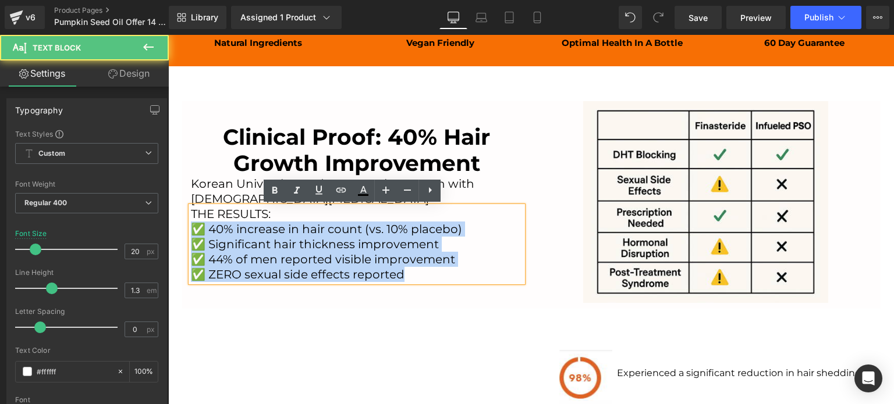
drag, startPoint x: 411, startPoint y: 274, endPoint x: 175, endPoint y: 225, distance: 241.7
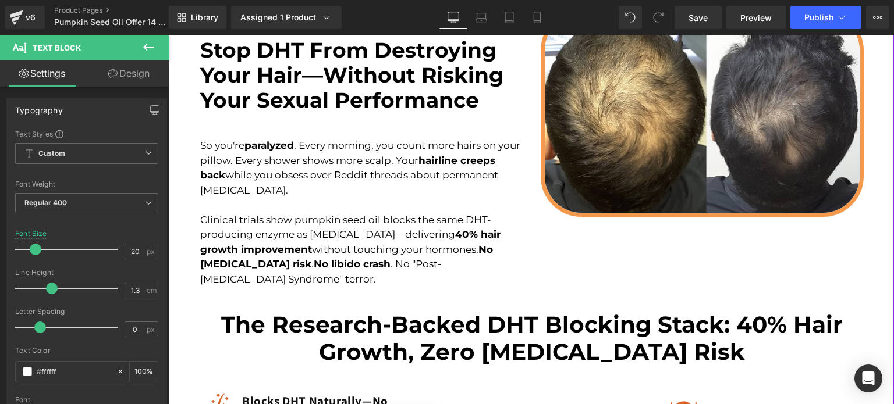
scroll to position [603, 0]
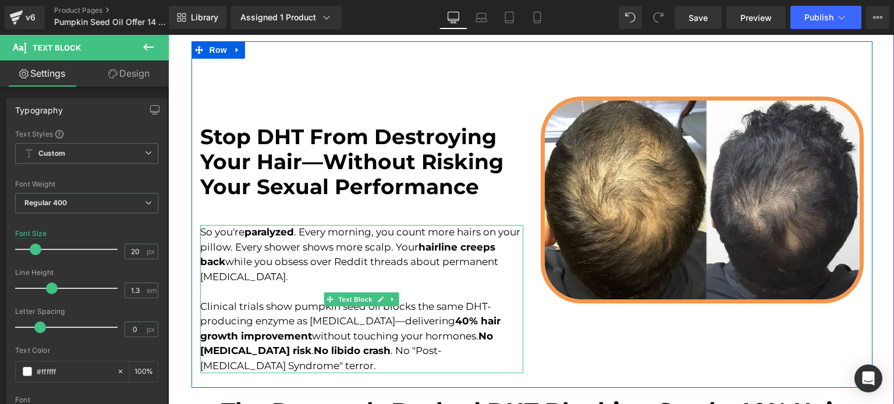
click at [300, 260] on font "So you're paralyzed . Every morning, you count more hairs on your pillow. Every…" at bounding box center [360, 254] width 320 height 56
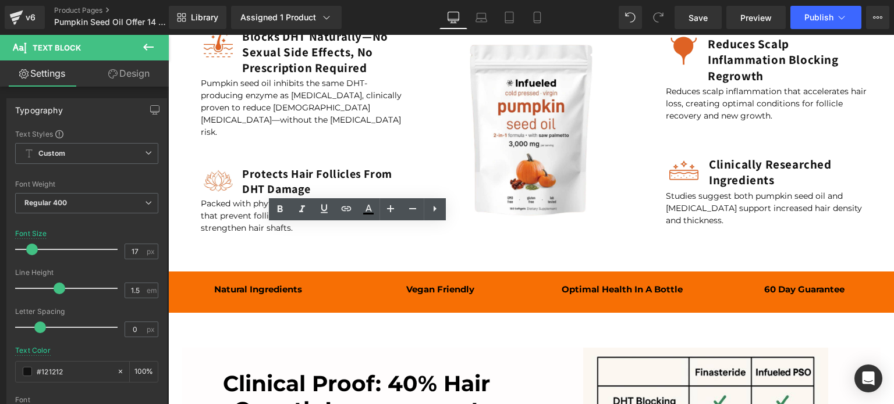
scroll to position [1301, 0]
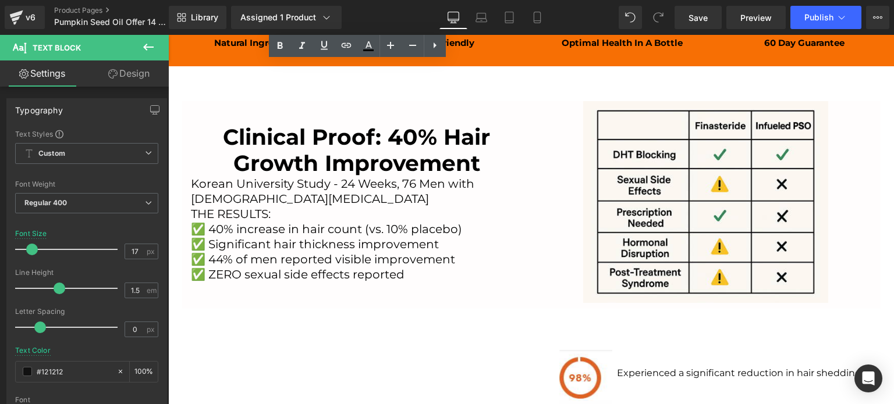
click at [295, 259] on font "✅ 44% of men reported visible improvement" at bounding box center [323, 260] width 264 height 14
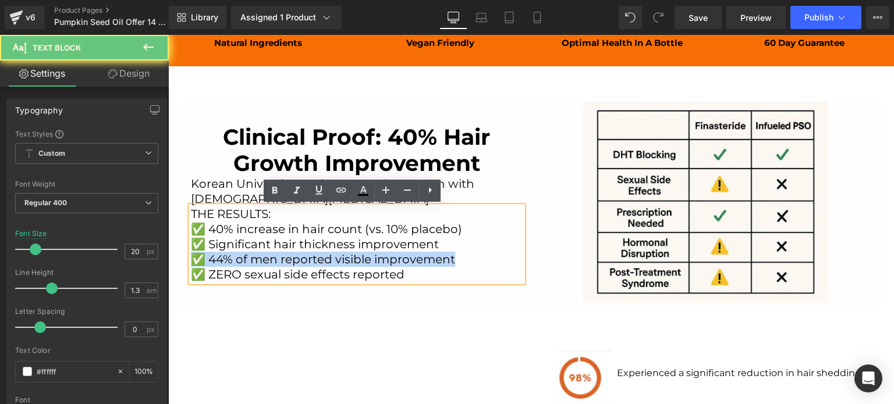
click at [295, 259] on font "✅ 44% of men reported visible improvement" at bounding box center [323, 260] width 264 height 14
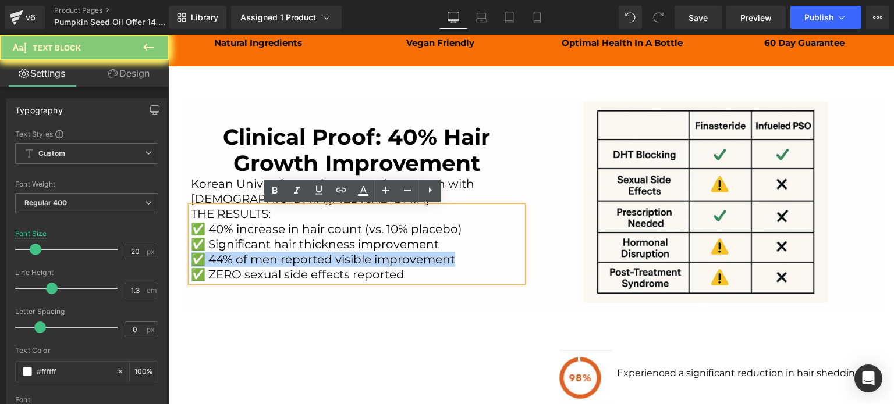
click at [295, 259] on font "✅ 44% of men reported visible improvement" at bounding box center [323, 260] width 264 height 14
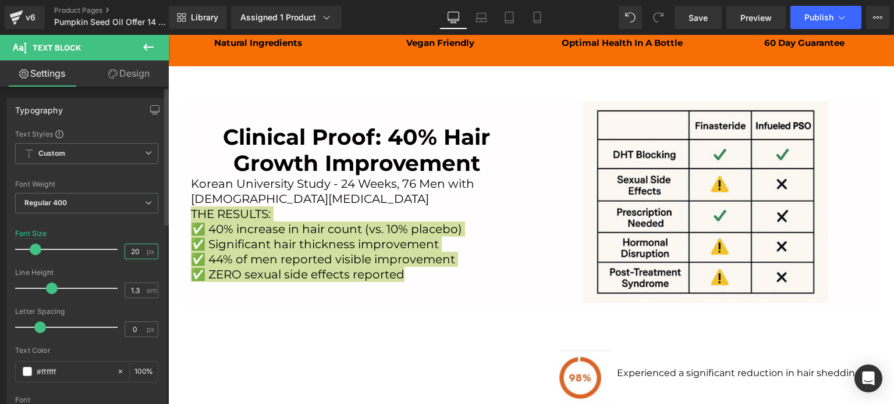
click at [125, 250] on input "20" at bounding box center [135, 251] width 20 height 15
type input "17"
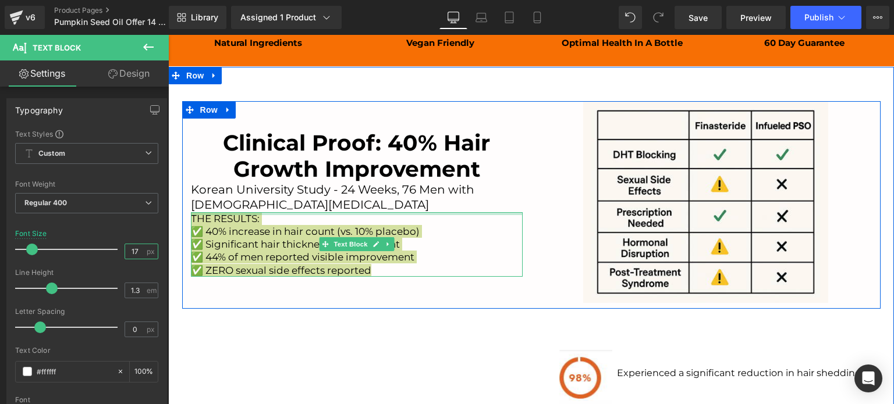
click at [310, 214] on div at bounding box center [357, 213] width 332 height 3
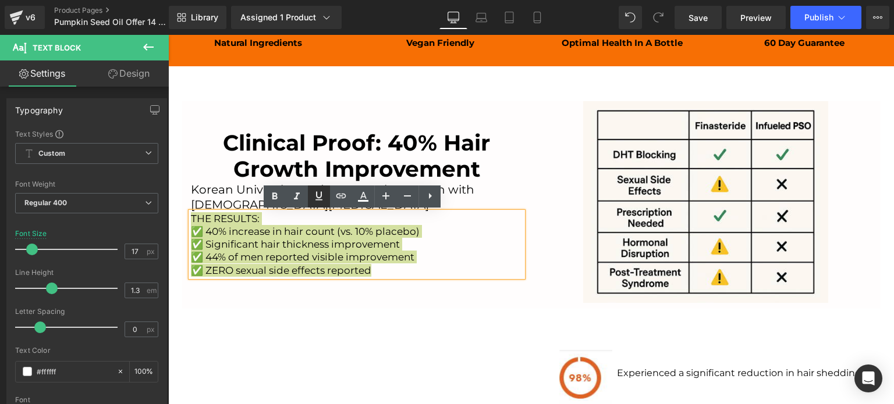
click at [312, 200] on icon at bounding box center [319, 196] width 14 height 14
click at [318, 191] on icon at bounding box center [319, 196] width 14 height 14
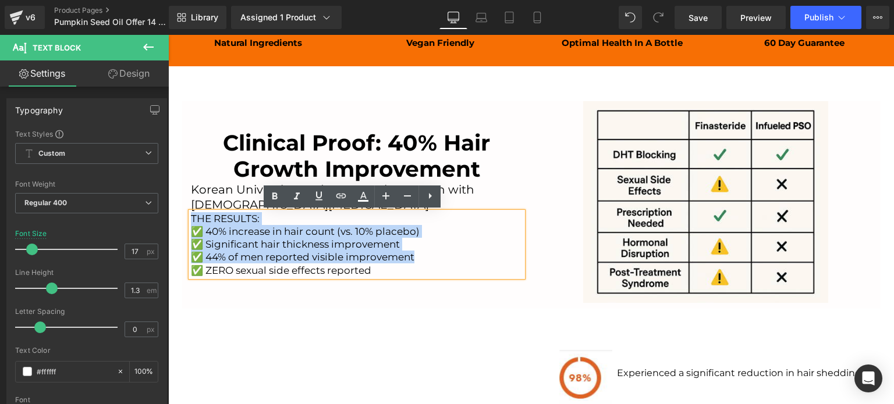
click at [431, 137] on font "Clinical Proof: 40% Hair Growth Improvement" at bounding box center [356, 156] width 267 height 52
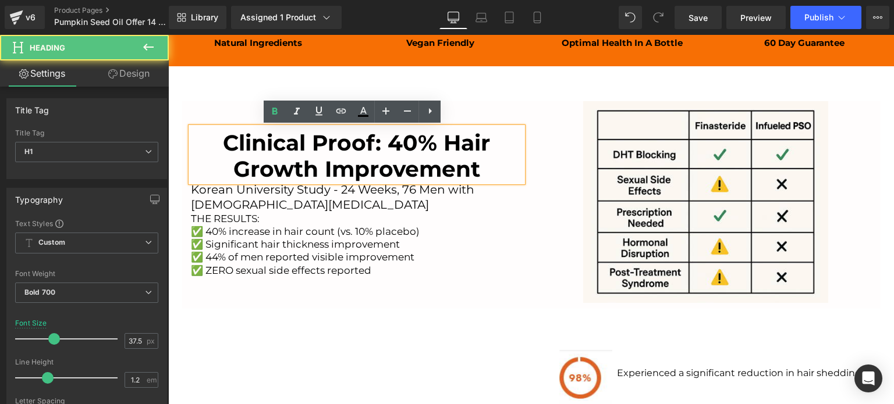
click at [566, 257] on div at bounding box center [706, 202] width 332 height 202
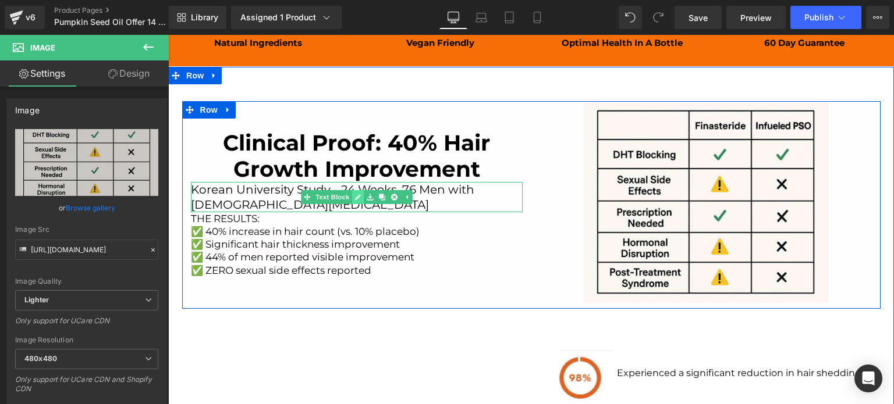
click at [358, 203] on link at bounding box center [358, 197] width 12 height 14
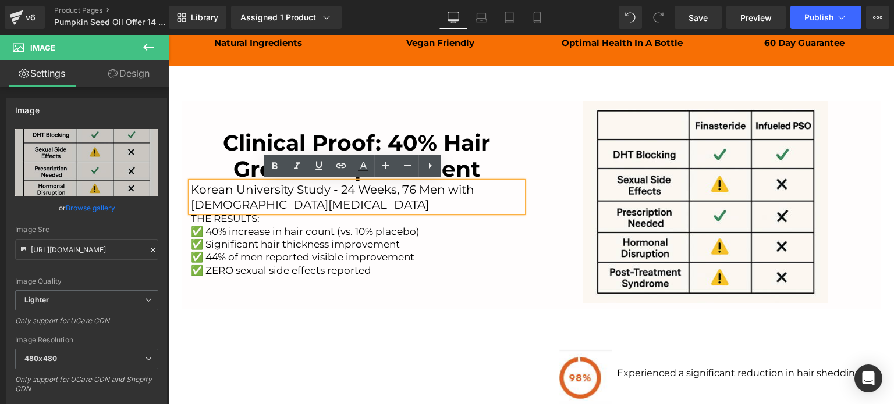
click at [280, 203] on font "Korean University Study - 24 Weeks, 76 Men with Male Pattern Baldness" at bounding box center [332, 197] width 283 height 29
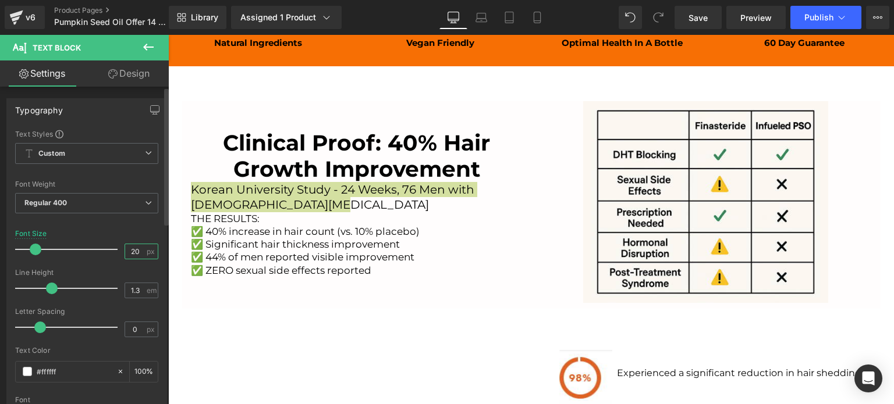
click at [137, 246] on input "20" at bounding box center [135, 251] width 20 height 15
type input "2"
type input "17"
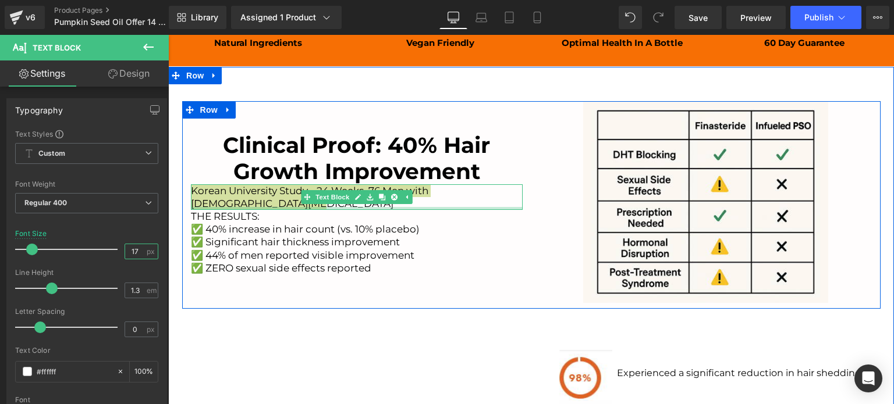
click at [283, 207] on div at bounding box center [357, 208] width 332 height 3
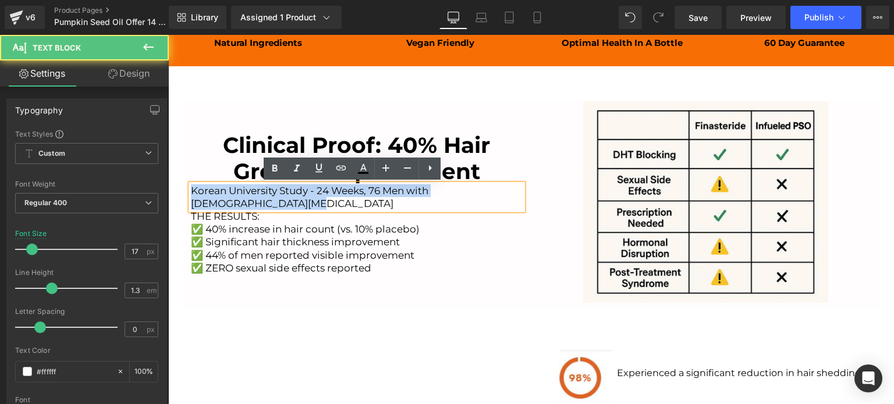
click at [258, 204] on p "Korean University Study - 24 Weeks, 76 Men with Male Pattern Baldness" at bounding box center [357, 197] width 332 height 26
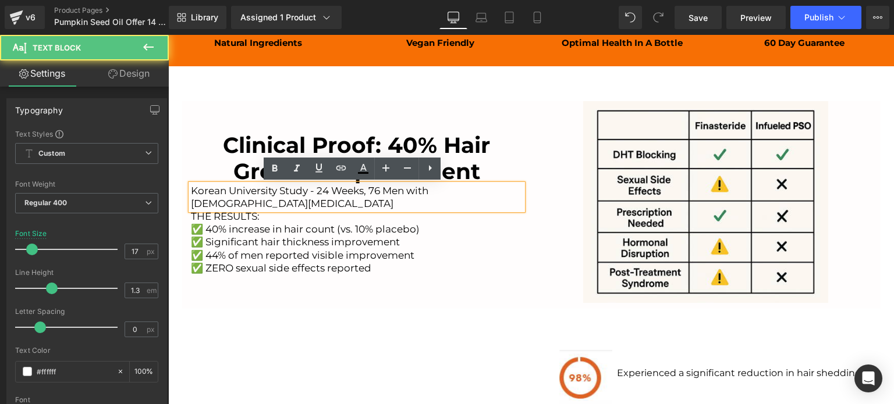
scroll to position [1294, 0]
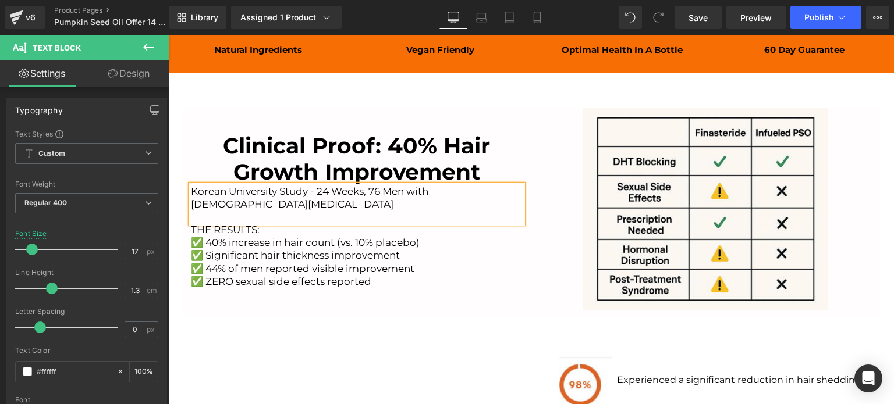
click at [168, 35] on div "66px" at bounding box center [168, 35] width 0 height 0
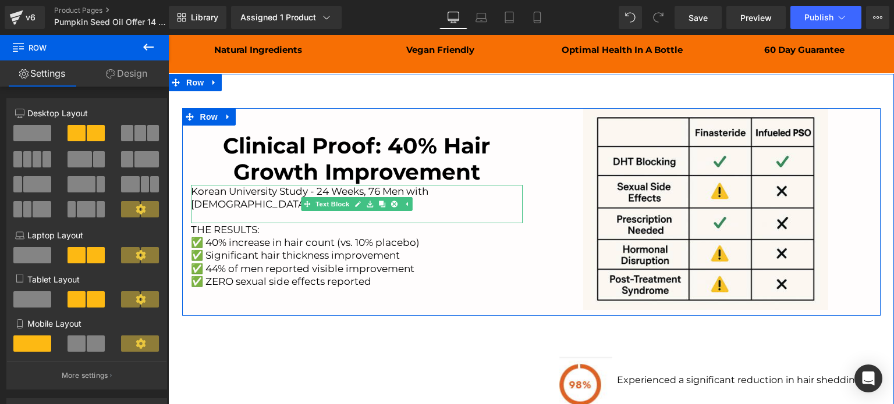
click at [221, 191] on font "Korean University Study - 24 Weeks, 76 Men with Male Pattern Baldness" at bounding box center [309, 198] width 237 height 24
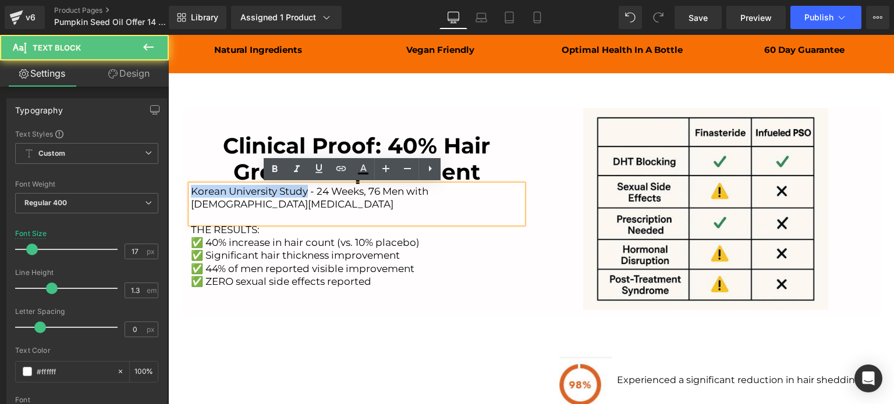
drag, startPoint x: 303, startPoint y: 193, endPoint x: 180, endPoint y: 185, distance: 123.0
click at [182, 185] on div "Clinical Proof: 40% Hair Growth Improvement Heading Korean University Study - 2…" at bounding box center [356, 209] width 349 height 202
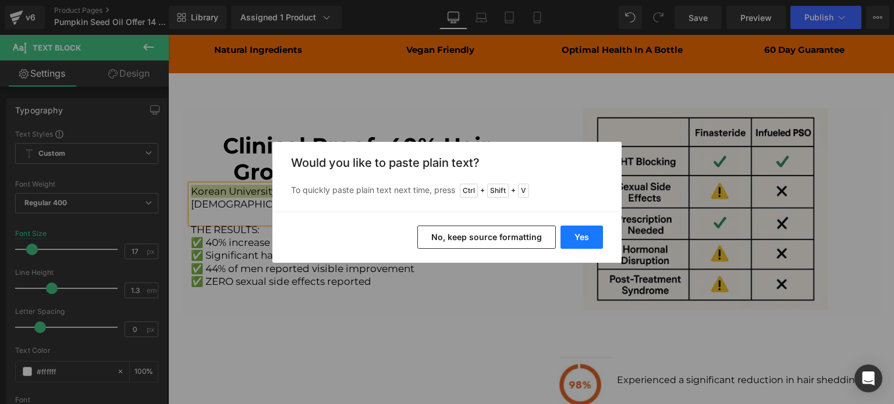
click at [573, 244] on button "Yes" at bounding box center [581, 237] width 42 height 23
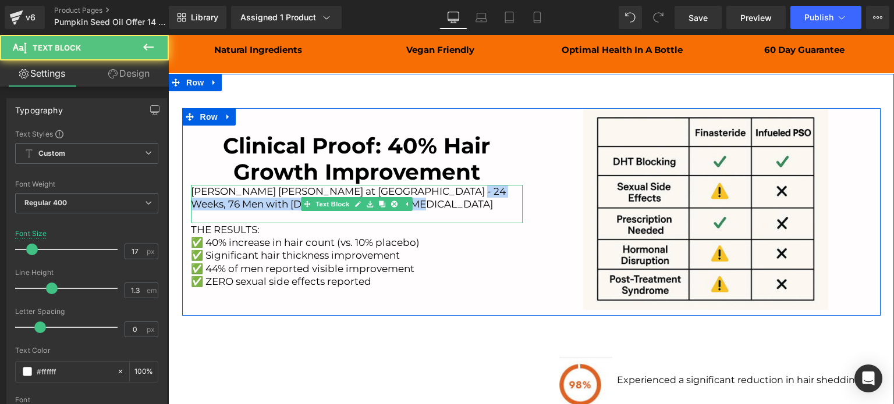
drag, startPoint x: 431, startPoint y: 191, endPoint x: 500, endPoint y: 203, distance: 70.2
click at [500, 203] on p "Dr. Young Joon Park at Pusan National University - 24 Weeks, 76 Men with Male P…" at bounding box center [357, 204] width 332 height 38
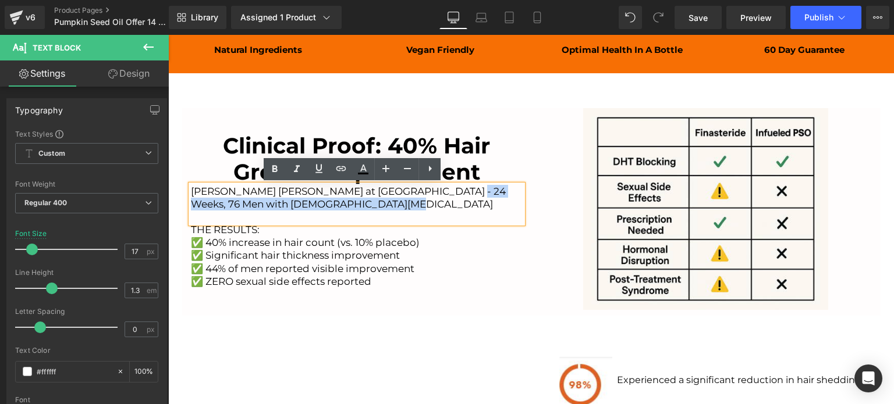
click at [448, 209] on p "Dr. Young Joon Park at Pusan National University - 24 Weeks, 76 Men with Male P…" at bounding box center [357, 204] width 332 height 38
click at [494, 201] on p "Dr. Young Joon Park at Pusan National University - 24 Weeks, 76 Men with Male P…" at bounding box center [357, 204] width 332 height 38
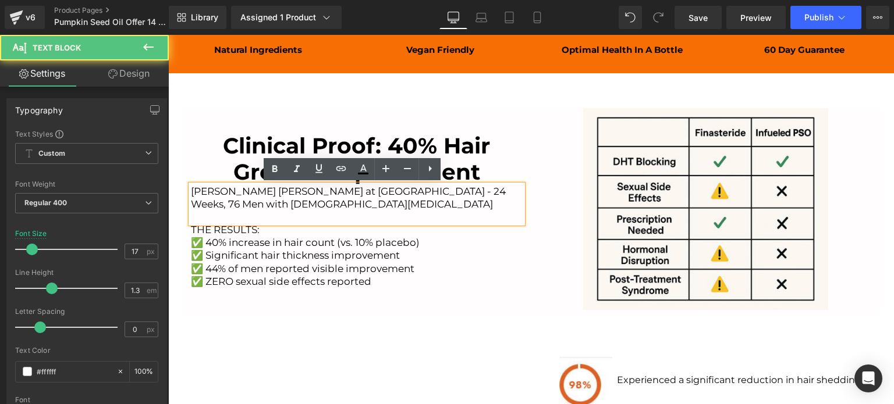
click at [496, 193] on font "Dr. Young Joon Park at Pusan National University - 24 Weeks, 76 Men with Male P…" at bounding box center [348, 198] width 315 height 24
click at [509, 194] on p "Dr. Young Joon Park at Pusan National University - 24 Weeks, 76 Men with Male P…" at bounding box center [357, 204] width 332 height 38
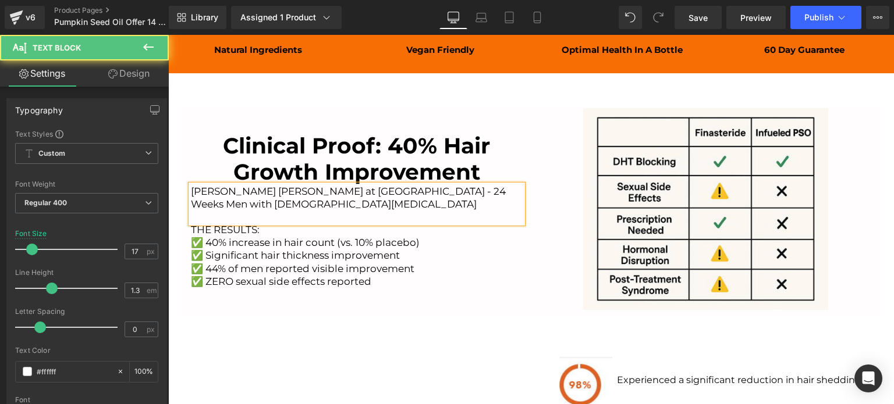
click at [326, 203] on p "Dr. Young Joon Park at Pusan National University - 24 Weeks Men with Male Patte…" at bounding box center [357, 204] width 332 height 38
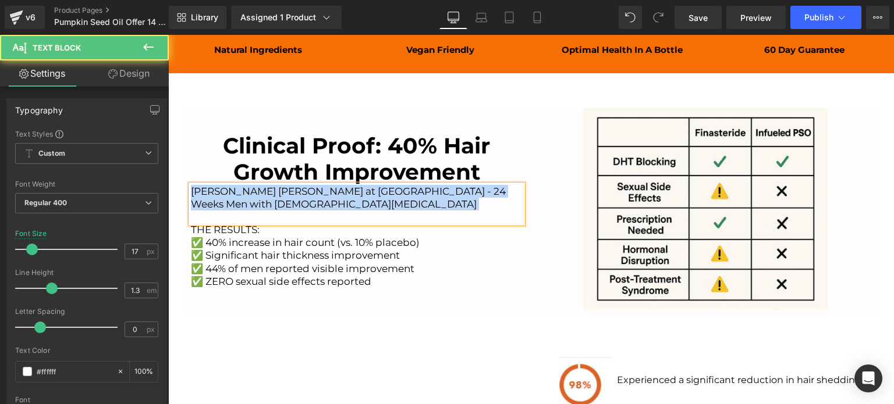
click at [326, 203] on p "Dr. Young Joon Park at Pusan National University - 24 Weeks Men with Male Patte…" at bounding box center [357, 204] width 332 height 38
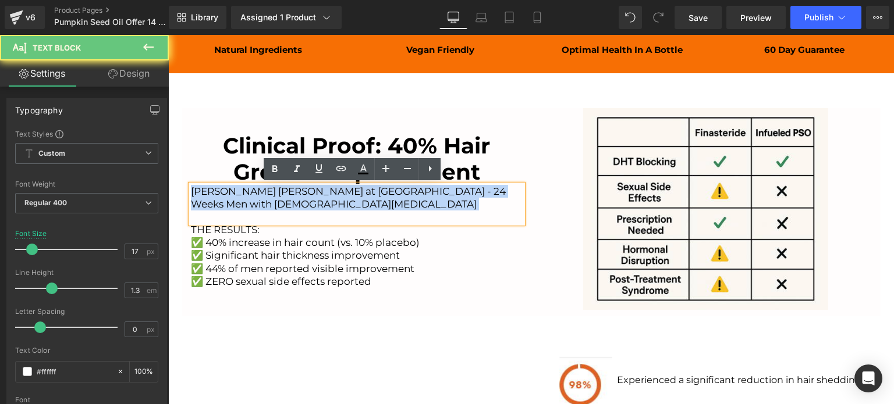
click at [326, 203] on p "Dr. Young Joon Park at Pusan National University - 24 Weeks Men with Male Patte…" at bounding box center [357, 204] width 332 height 38
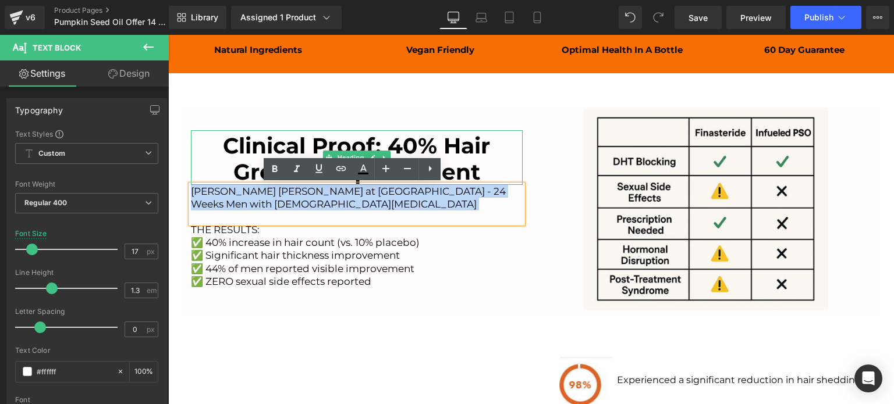
click at [267, 144] on font "Clinical Proof: 40% Hair Growth Improvement" at bounding box center [356, 159] width 267 height 52
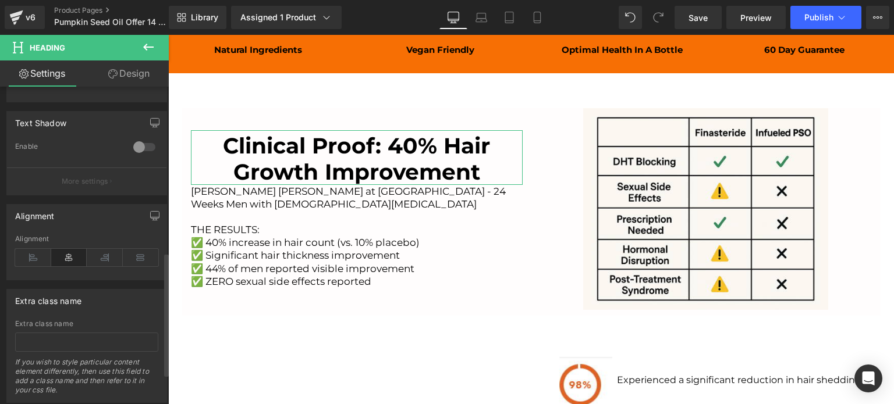
scroll to position [505, 0]
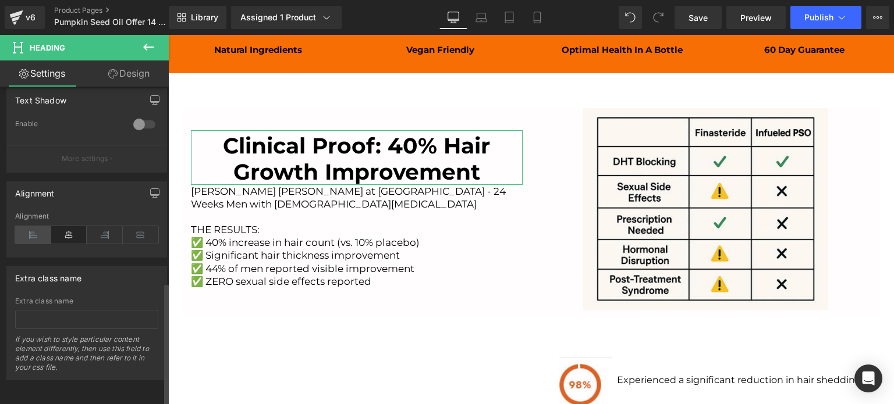
click at [35, 232] on icon at bounding box center [33, 234] width 36 height 17
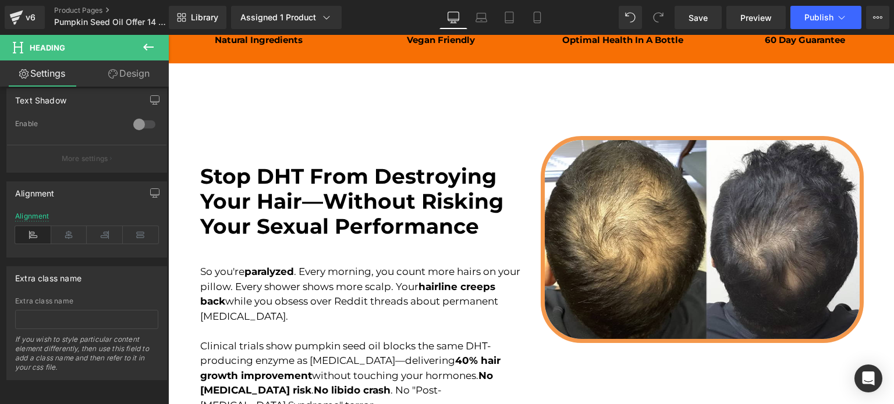
scroll to position [600, 0]
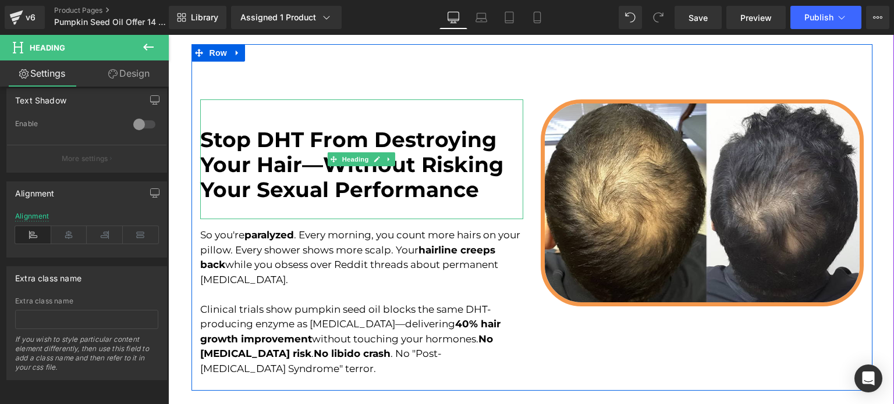
click at [368, 121] on div "Stop DHT From Destroying Your Hair—Without Risking Your Sexual Performance" at bounding box center [361, 160] width 323 height 120
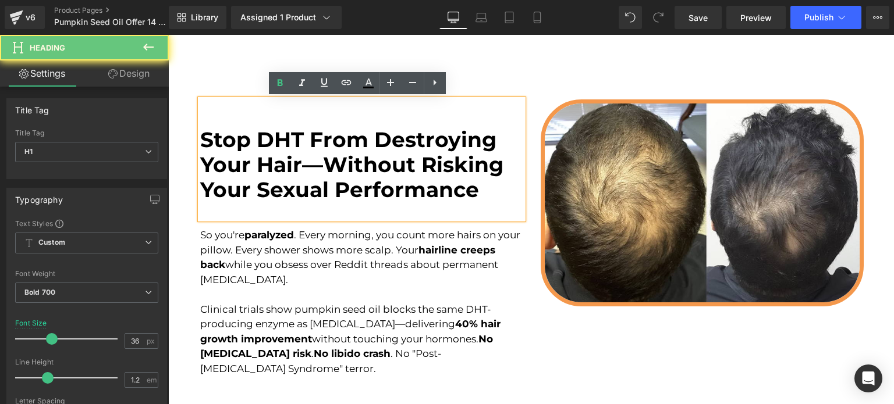
click at [290, 136] on font "Stop DHT From Destroying Your Hair—Without Risking Your Sexual Performance" at bounding box center [351, 165] width 303 height 76
click at [203, 132] on font "Stop DHT From Destroying Your Hair—Without Risking Your Sexual Performance" at bounding box center [351, 165] width 303 height 76
click at [200, 134] on font "Stop DHT From Destroying Your Hair—Without Risking Your Sexual Performance" at bounding box center [351, 165] width 303 height 76
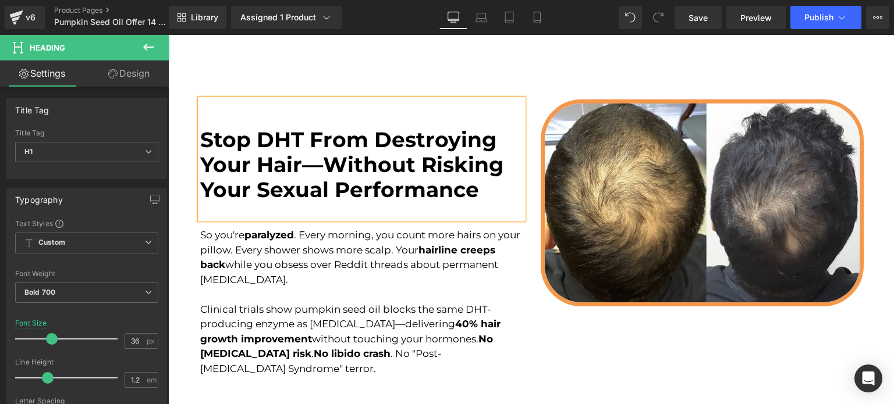
click at [314, 211] on div at bounding box center [361, 211] width 323 height 17
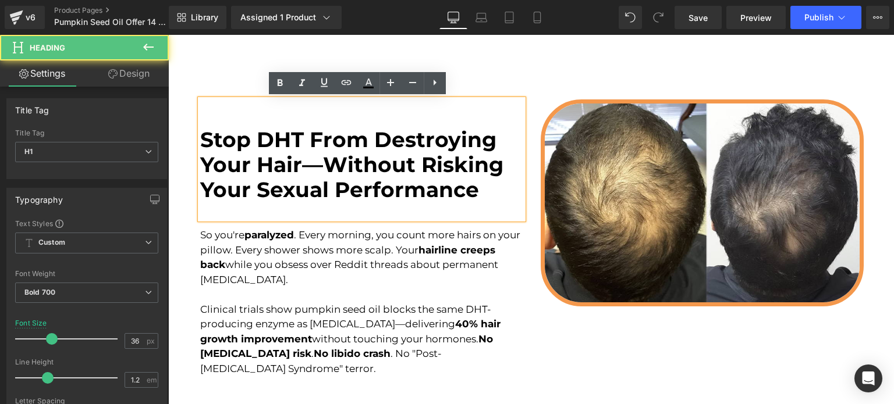
click at [347, 111] on div "Stop DHT From Destroying Your Hair—Without Risking Your Sexual Performance" at bounding box center [361, 160] width 323 height 120
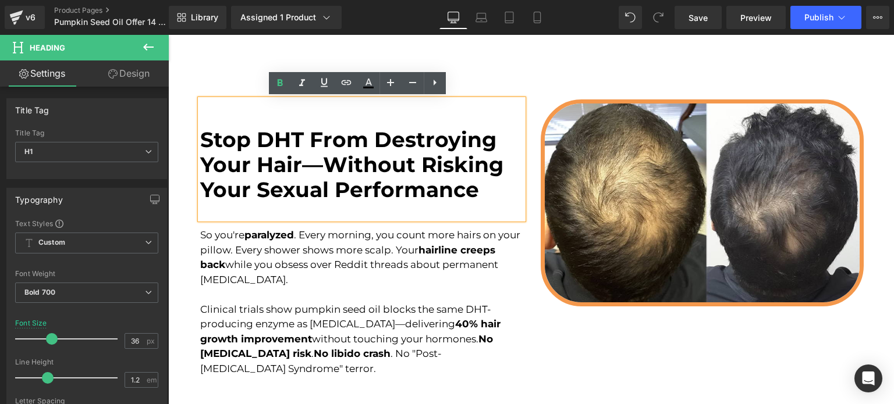
click at [317, 100] on div "Stop DHT From Destroying Your Hair—Without Risking Your Sexual Performance" at bounding box center [361, 160] width 323 height 120
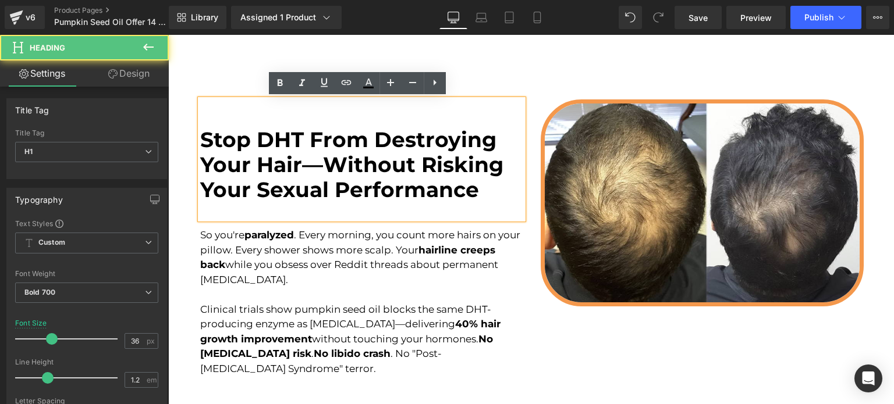
click at [230, 117] on div "Stop DHT From Destroying Your Hair—Without Risking Your Sexual Performance" at bounding box center [361, 160] width 323 height 120
click at [212, 133] on font "Stop DHT From Destroying Your Hair—Without Risking Your Sexual Performance" at bounding box center [351, 165] width 303 height 76
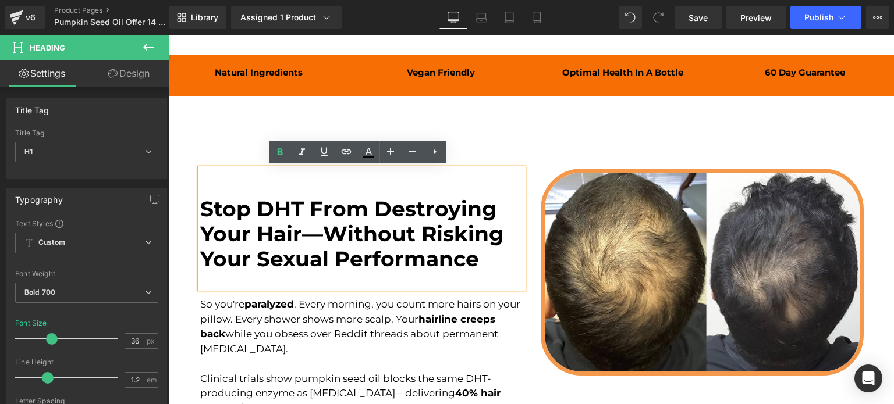
scroll to position [542, 0]
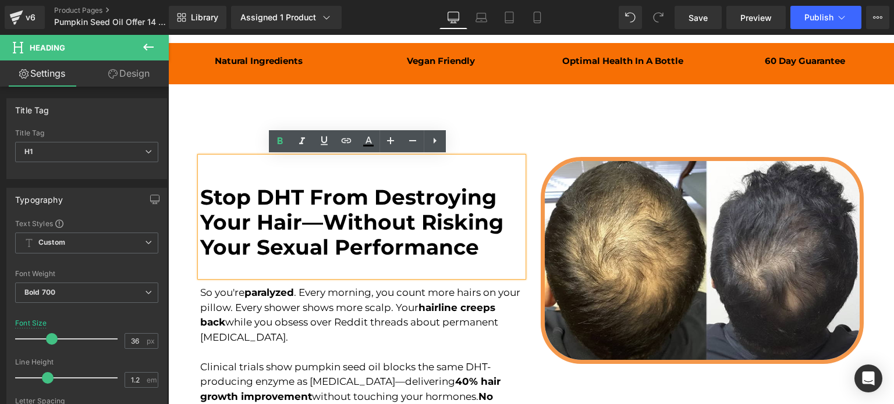
click at [765, 116] on div "Stop DHT From Destroying Your Hair—Without Risking Your Sexual Performance Head…" at bounding box center [531, 275] width 681 height 347
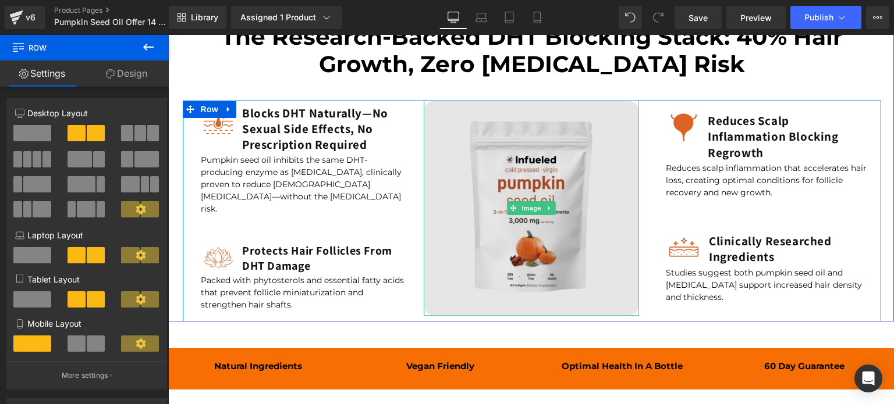
scroll to position [864, 0]
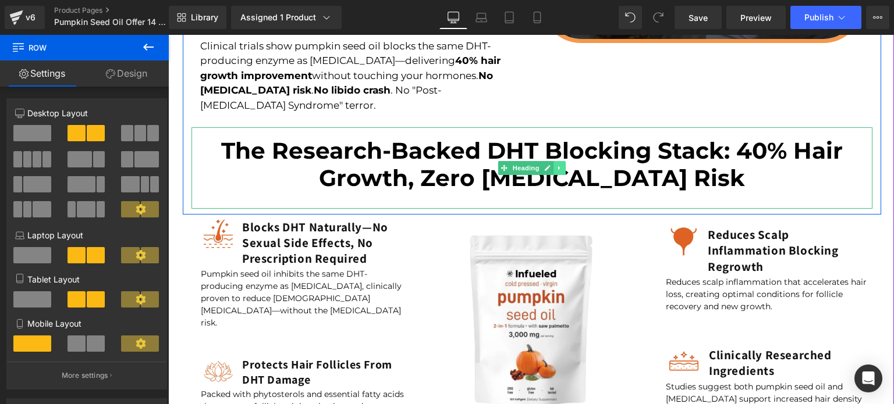
click at [553, 166] on link at bounding box center [559, 168] width 12 height 14
click at [547, 172] on link at bounding box center [553, 168] width 12 height 14
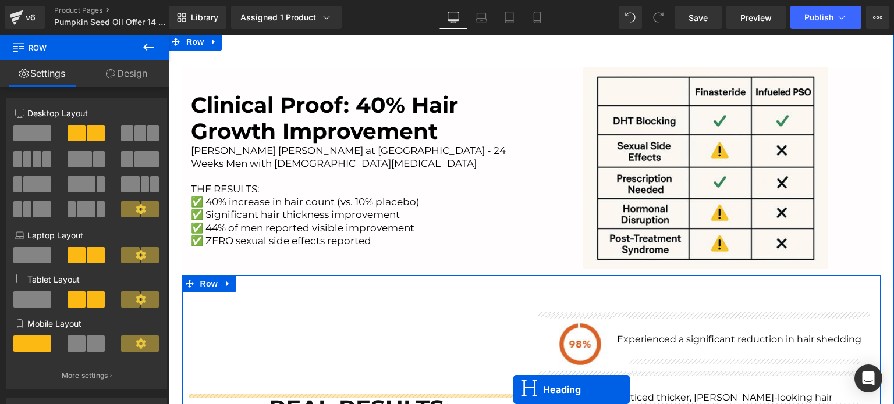
scroll to position [1411, 0]
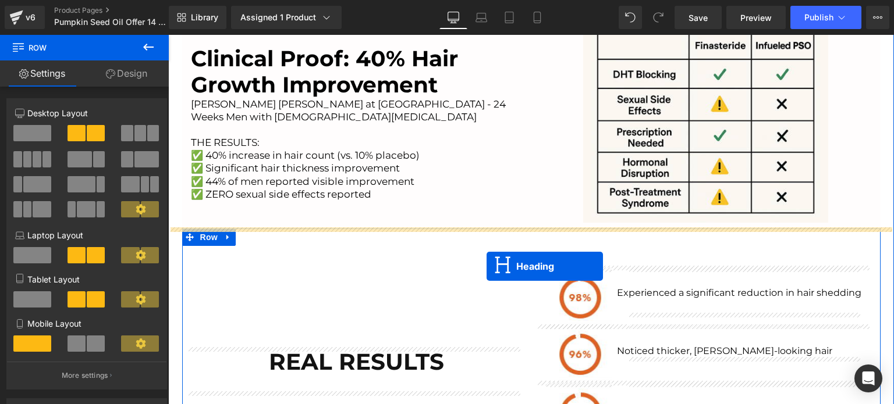
drag, startPoint x: 499, startPoint y: 248, endPoint x: 487, endPoint y: 267, distance: 22.6
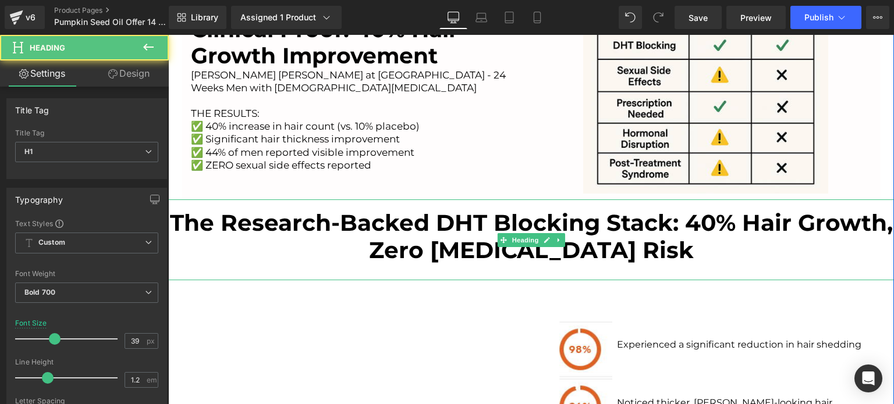
click at [440, 238] on font "The Research-Backed DHT Blocking Stack: 40% Hair Growth, Zero [MEDICAL_DATA] Ri…" at bounding box center [531, 236] width 723 height 55
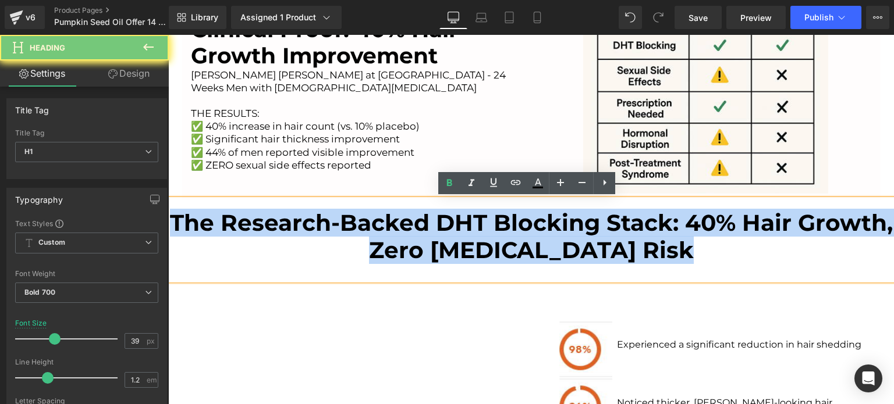
click at [440, 238] on font "The Research-Backed DHT Blocking Stack: 40% Hair Growth, Zero [MEDICAL_DATA] Ri…" at bounding box center [531, 236] width 723 height 55
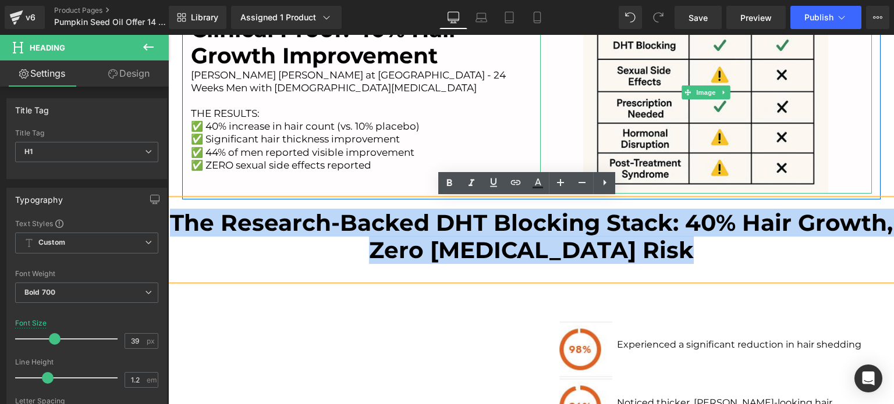
click at [858, 148] on div at bounding box center [706, 93] width 332 height 202
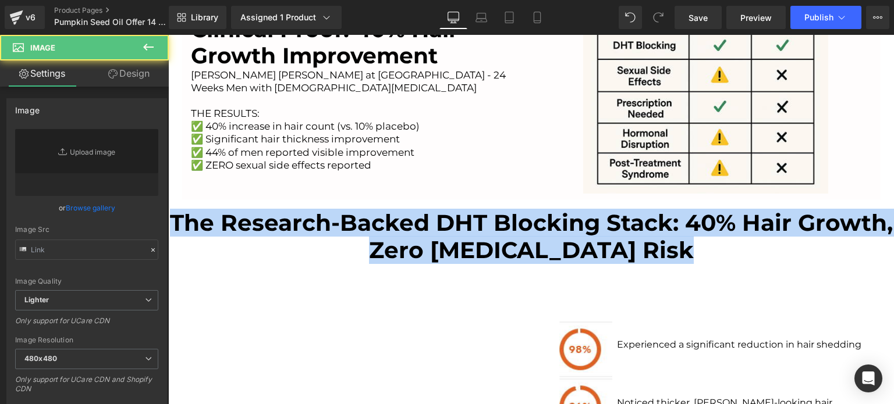
type input "https://ucarecdn.com/eb76058d-f5ad-49e4-9c00-48b651b29596/-/format/auto/-/previ…"
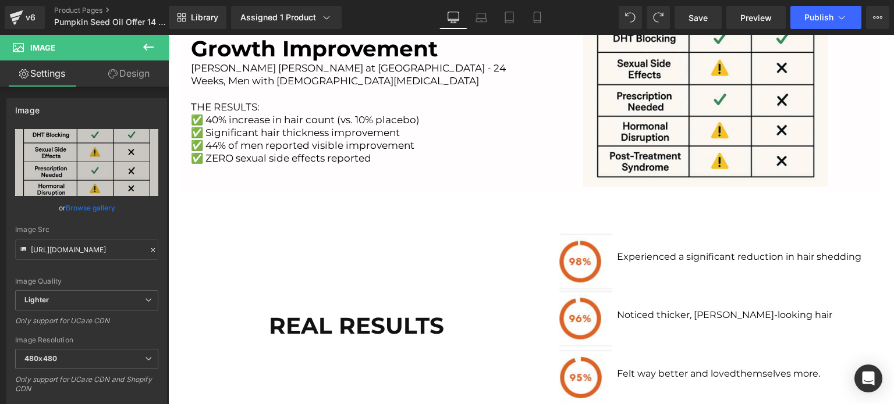
scroll to position [1610, 0]
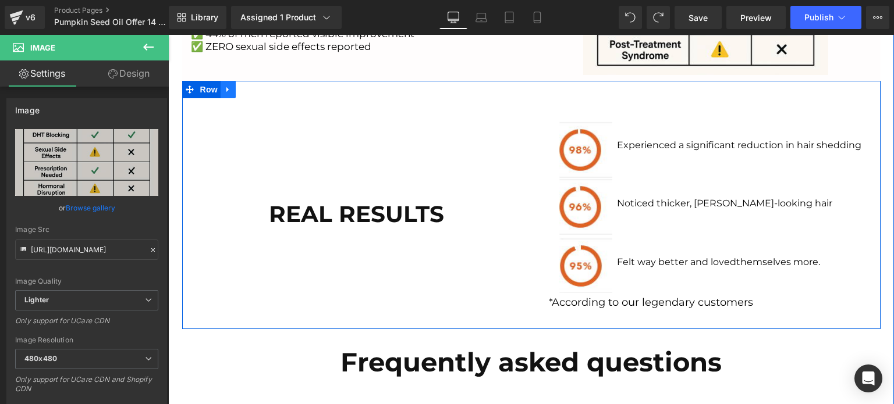
click at [221, 90] on link at bounding box center [228, 89] width 15 height 17
click at [205, 89] on span "Row" at bounding box center [208, 89] width 23 height 17
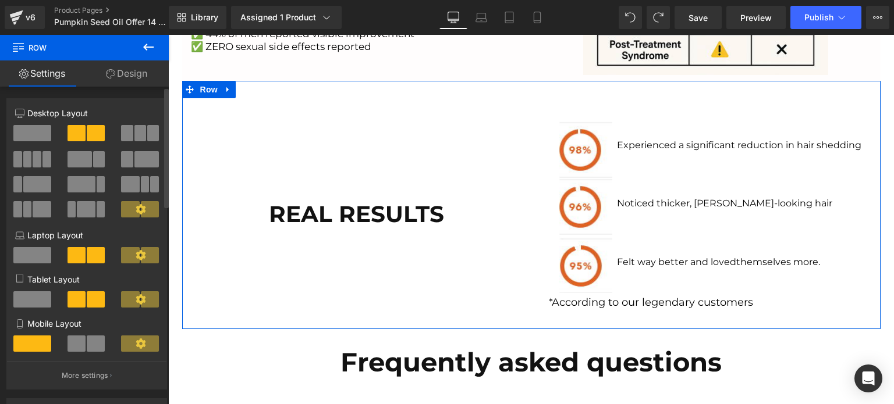
click at [40, 126] on span at bounding box center [32, 133] width 38 height 16
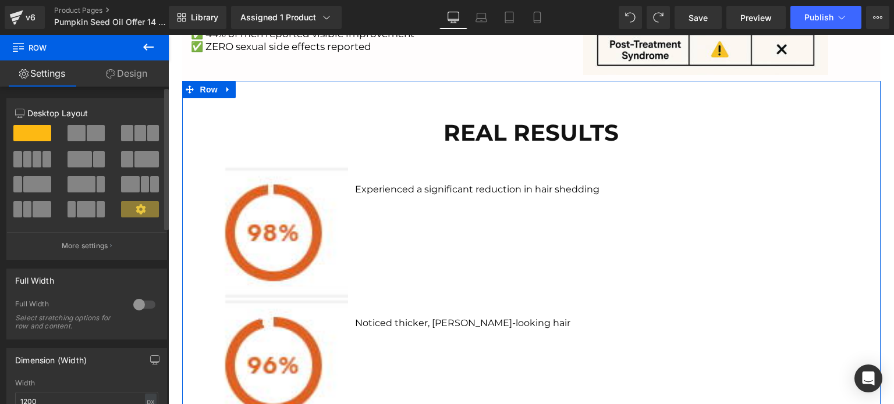
click at [80, 133] on span at bounding box center [77, 133] width 18 height 16
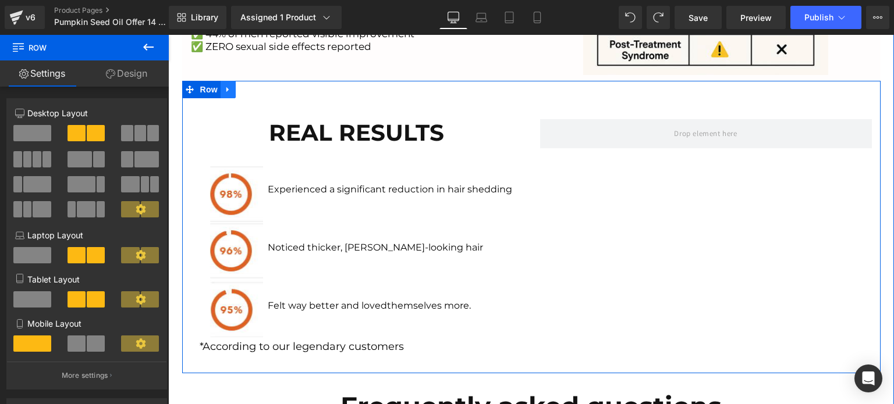
click at [221, 91] on link at bounding box center [228, 89] width 15 height 17
click at [254, 93] on icon at bounding box center [258, 90] width 8 height 9
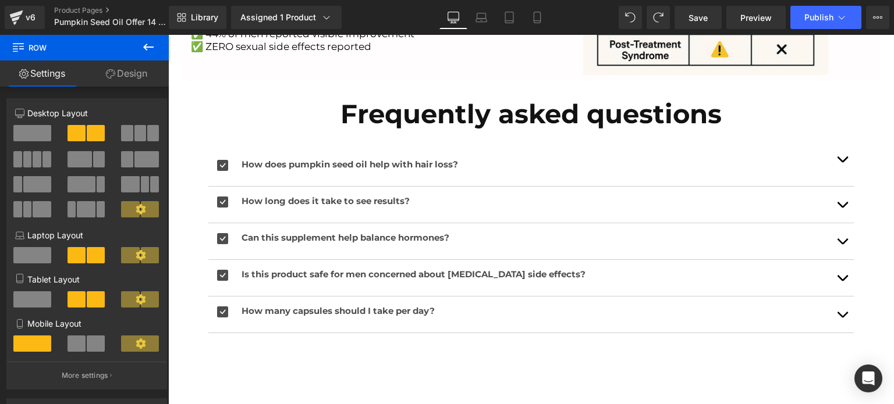
click at [154, 52] on icon at bounding box center [148, 47] width 14 height 14
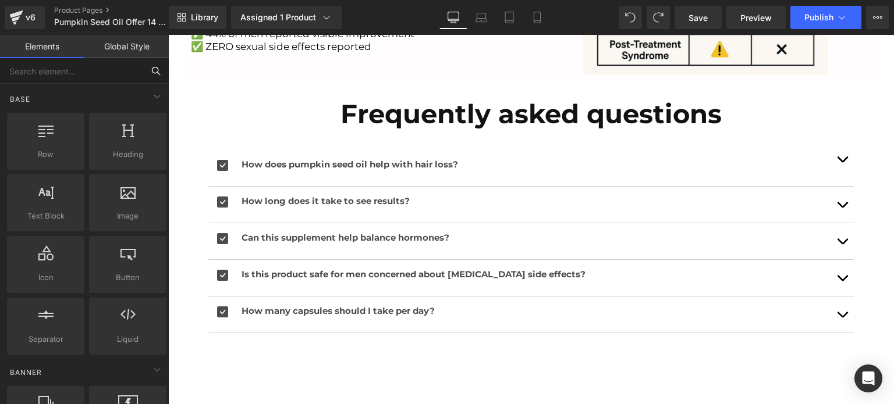
click at [91, 74] on input "text" at bounding box center [71, 71] width 143 height 26
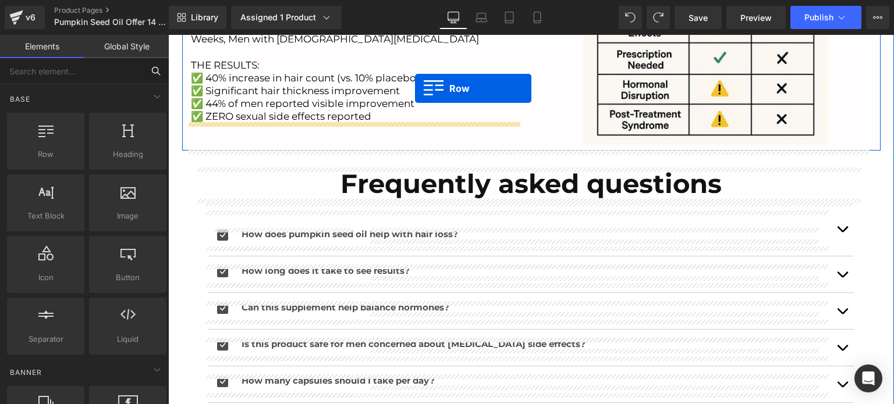
scroll to position [1494, 0]
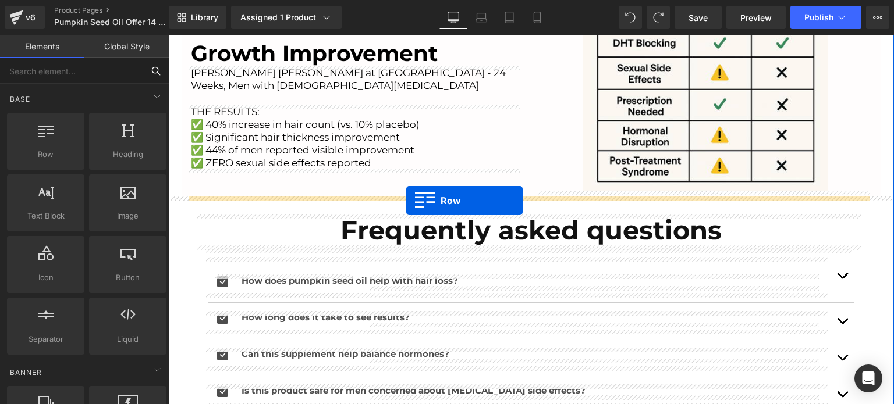
drag, startPoint x: 236, startPoint y: 180, endPoint x: 406, endPoint y: 200, distance: 171.7
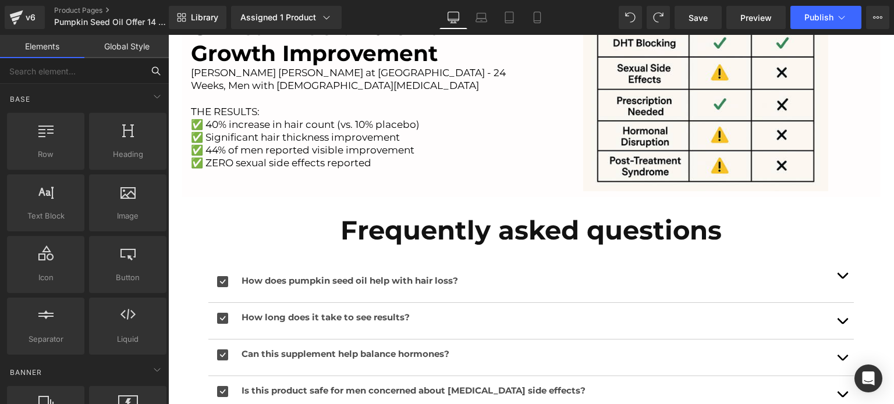
click at [83, 74] on input "text" at bounding box center [71, 71] width 143 height 26
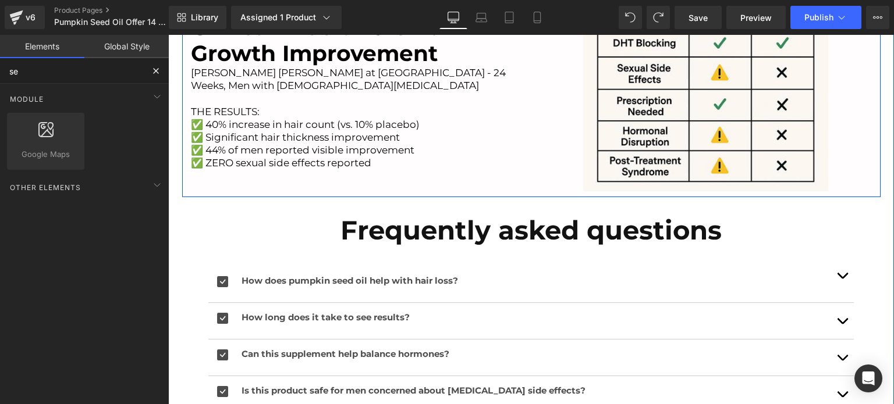
type input "s"
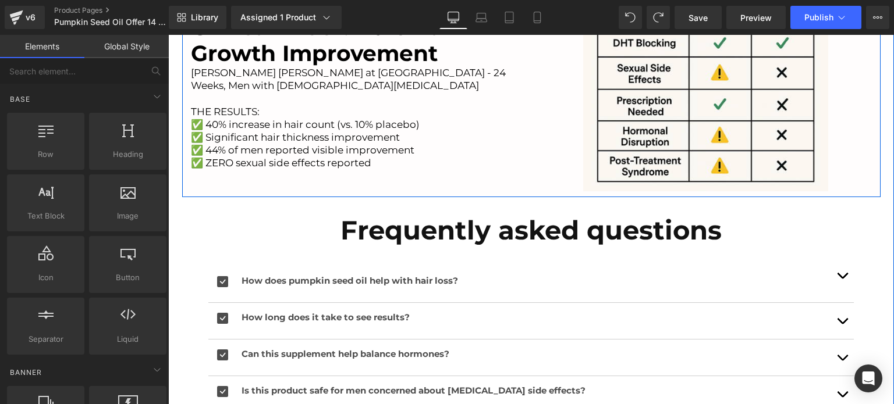
click at [439, 190] on div "Clinical Proof: 40% Hair Growth Improvement Heading Dr. Young Joon Park at Pusa…" at bounding box center [356, 91] width 349 height 202
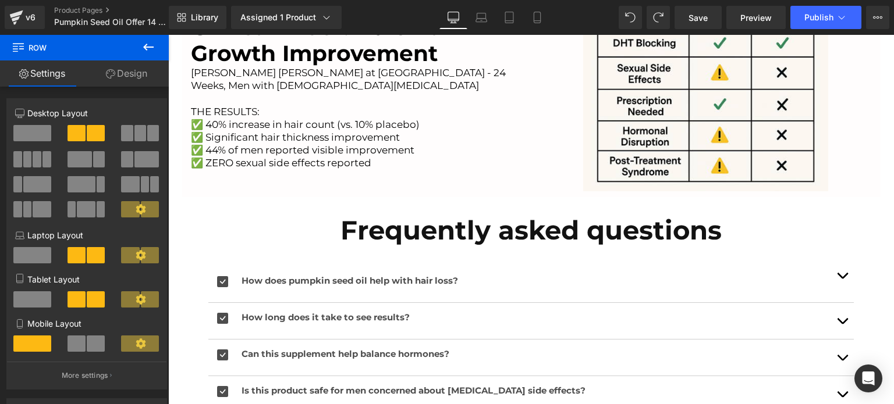
click at [152, 48] on icon at bounding box center [148, 47] width 14 height 14
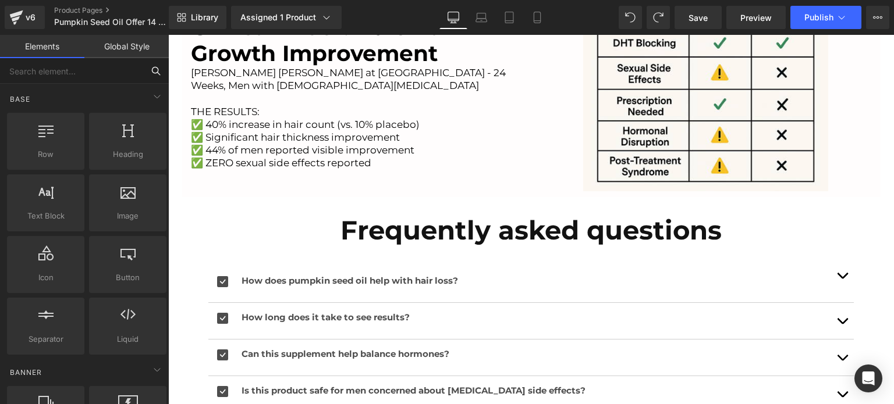
click at [55, 79] on input "text" at bounding box center [71, 71] width 143 height 26
type input "row"
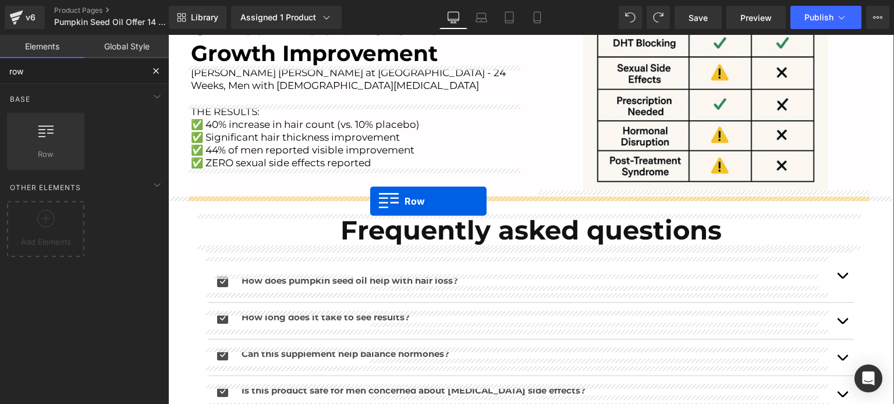
drag, startPoint x: 198, startPoint y: 158, endPoint x: 370, endPoint y: 201, distance: 177.1
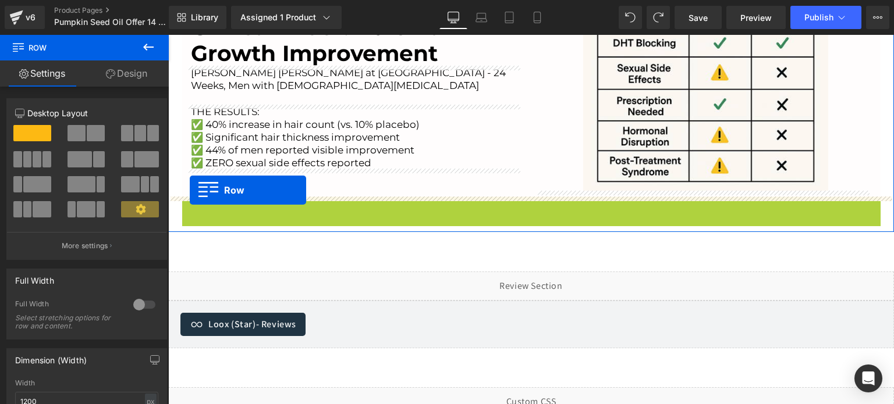
drag, startPoint x: 189, startPoint y: 208, endPoint x: 190, endPoint y: 190, distance: 17.5
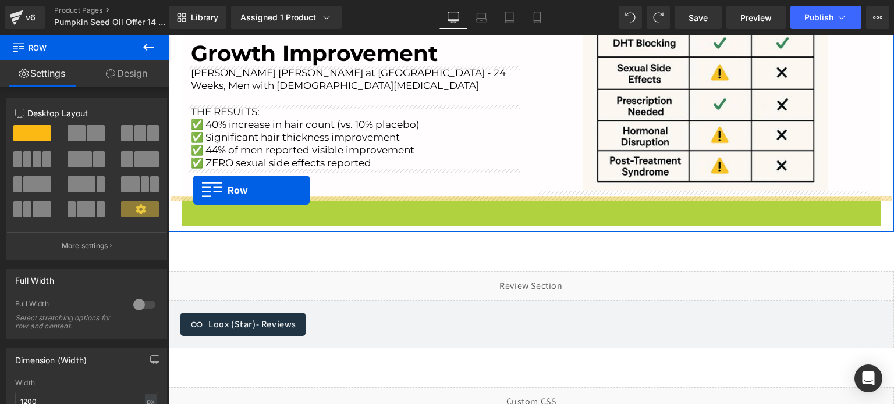
drag, startPoint x: 189, startPoint y: 204, endPoint x: 193, endPoint y: 190, distance: 14.7
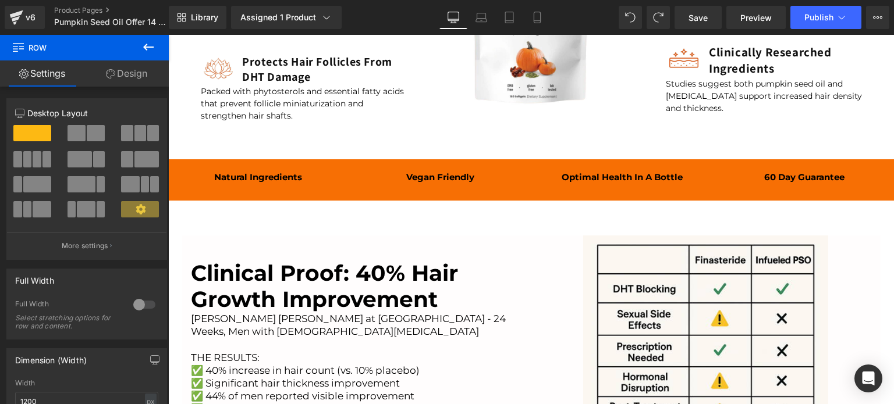
scroll to position [1028, 0]
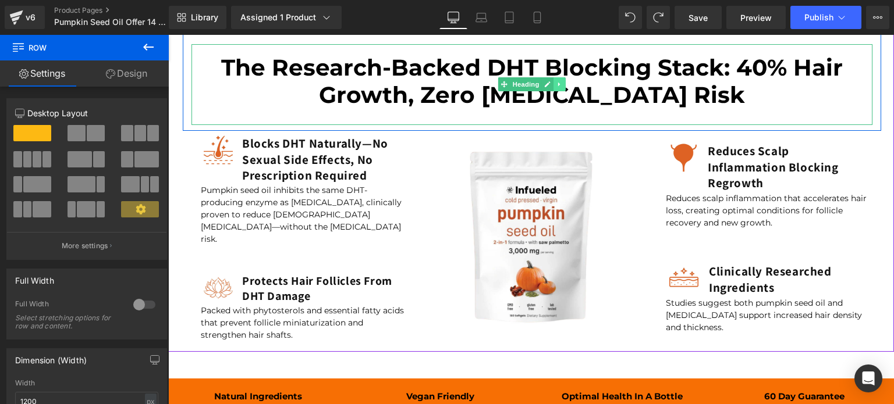
click at [556, 83] on icon at bounding box center [559, 84] width 6 height 7
click at [547, 88] on link at bounding box center [553, 84] width 12 height 14
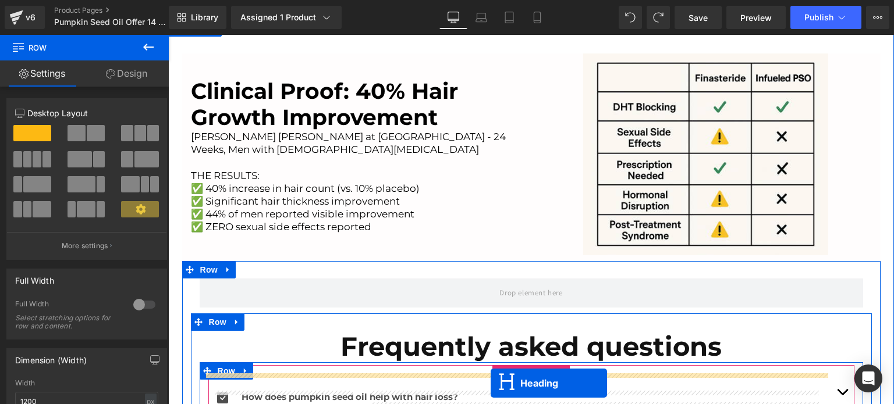
scroll to position [1517, 0]
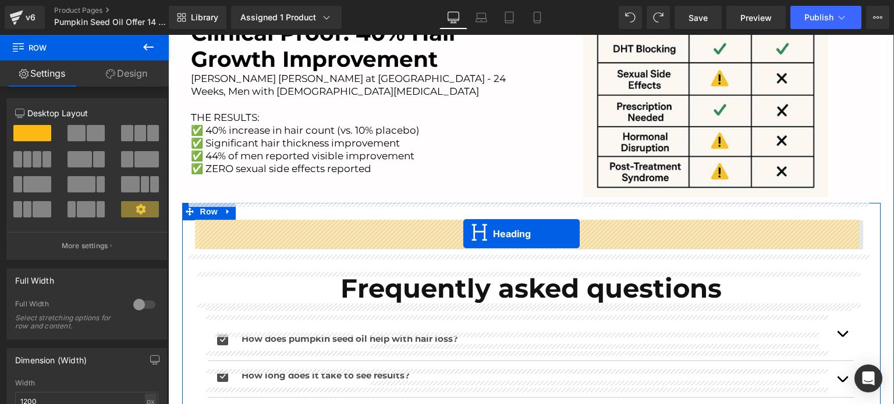
drag, startPoint x: 496, startPoint y: 161, endPoint x: 463, endPoint y: 234, distance: 80.2
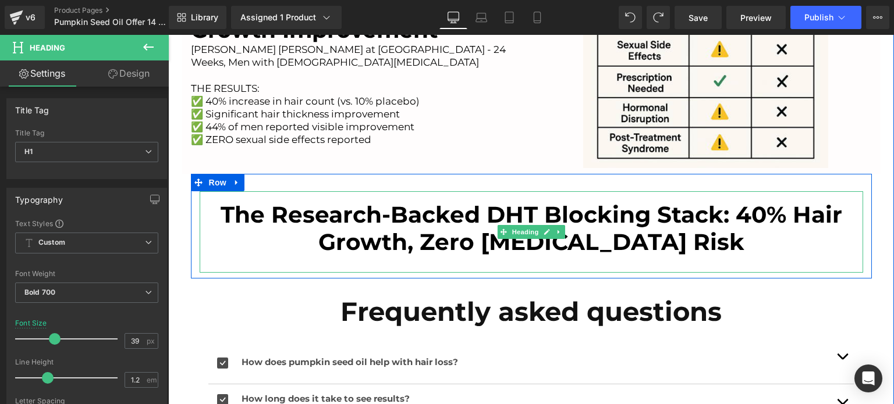
click at [640, 238] on font "The Research-Backed DHT Blocking Stack: 40% Hair Growth, Zero [MEDICAL_DATA] Ri…" at bounding box center [532, 228] width 622 height 55
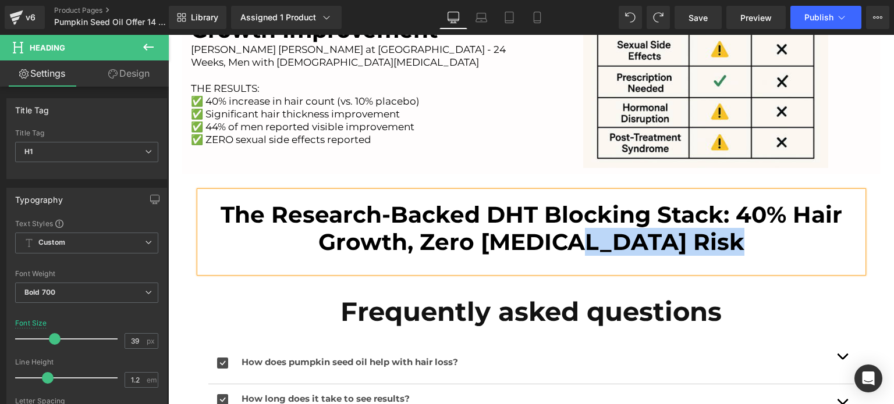
click at [640, 238] on font "The Research-Backed DHT Blocking Stack: 40% Hair Growth, Zero [MEDICAL_DATA] Ri…" at bounding box center [532, 228] width 622 height 55
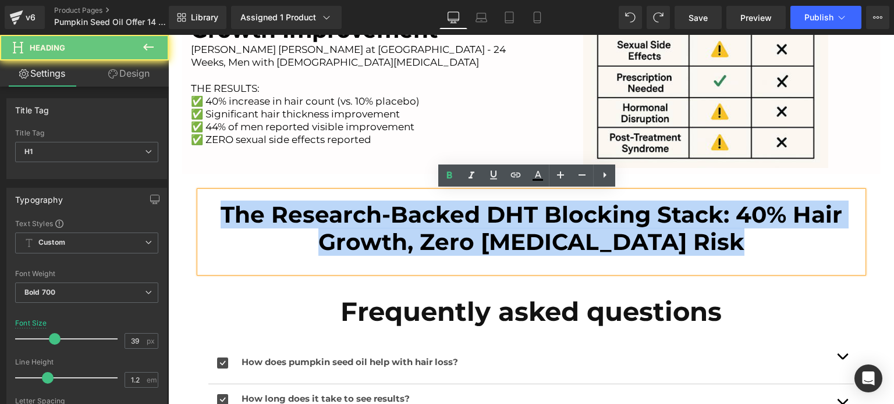
click at [640, 238] on font "The Research-Backed DHT Blocking Stack: 40% Hair Growth, Zero [MEDICAL_DATA] Ri…" at bounding box center [532, 228] width 622 height 55
paste div
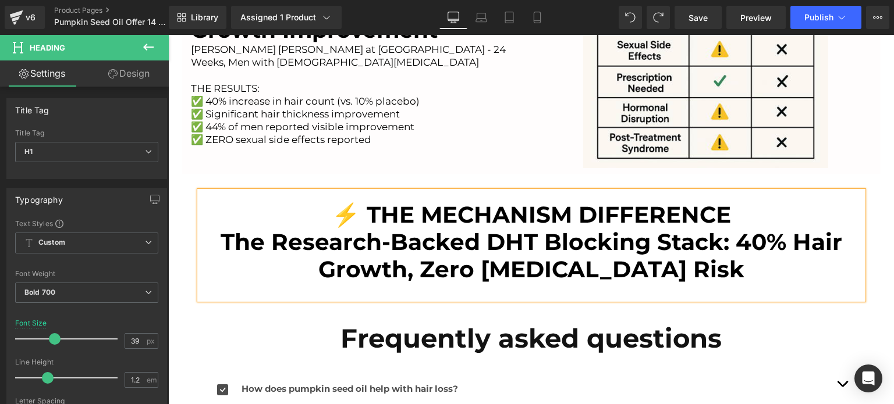
click at [754, 278] on h1 "The Research-Backed DHT Blocking Stack: 40% Hair Growth, Zero [MEDICAL_DATA] Ri…" at bounding box center [531, 256] width 663 height 55
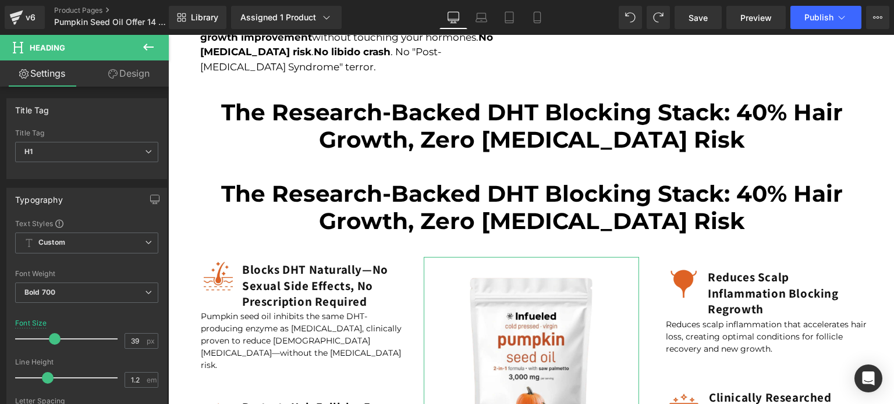
scroll to position [819, 0]
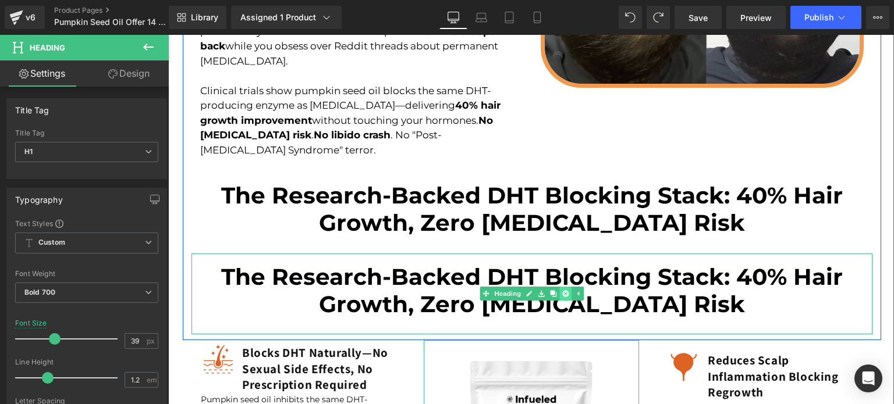
click at [562, 290] on icon at bounding box center [565, 293] width 6 height 7
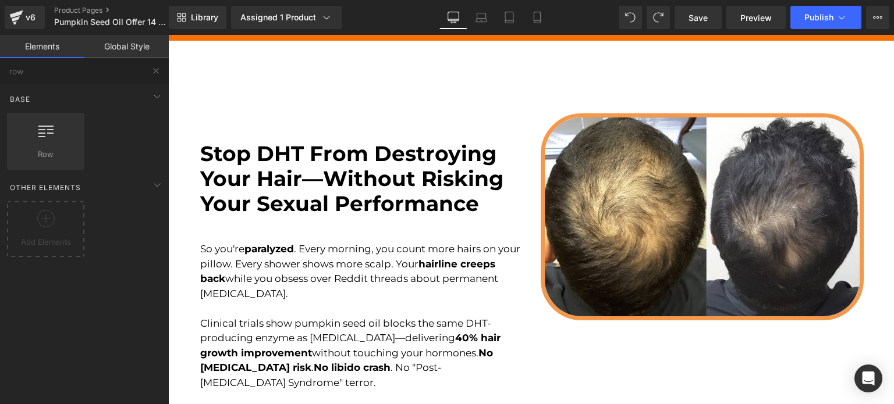
scroll to position [1052, 0]
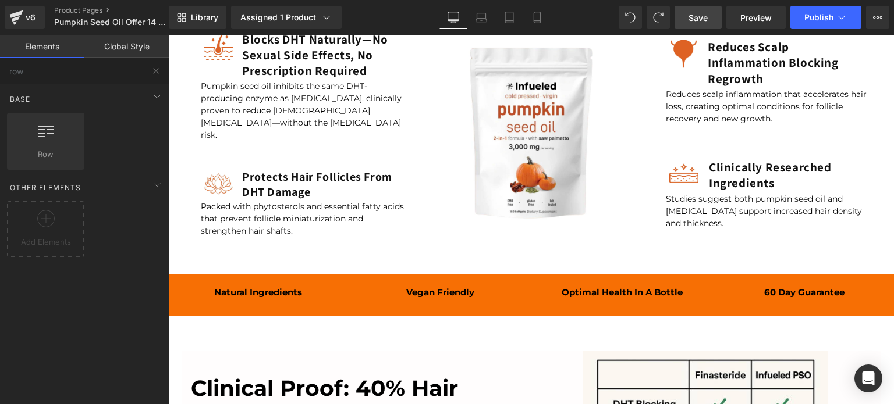
click at [701, 12] on span "Save" at bounding box center [697, 18] width 19 height 12
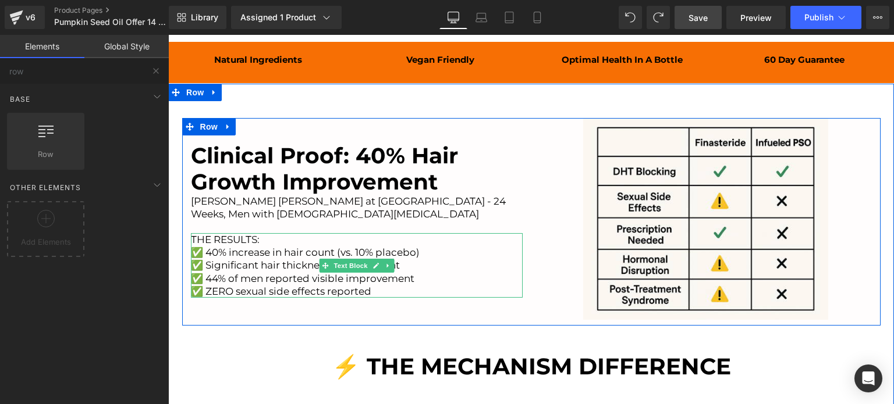
scroll to position [1517, 0]
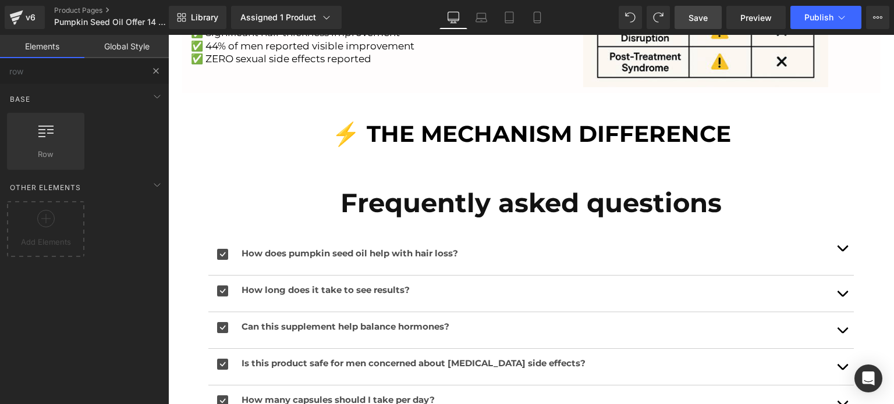
click at [149, 66] on button at bounding box center [156, 71] width 26 height 26
click at [154, 78] on button at bounding box center [156, 71] width 26 height 26
click at [77, 73] on input "row" at bounding box center [71, 71] width 143 height 26
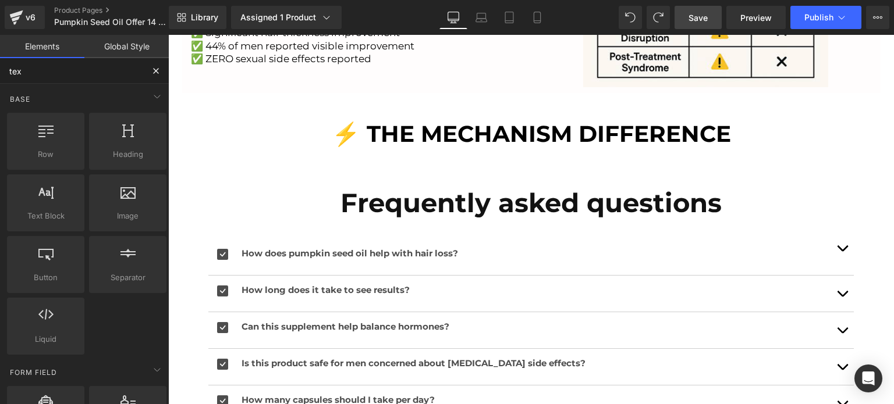
type input "text"
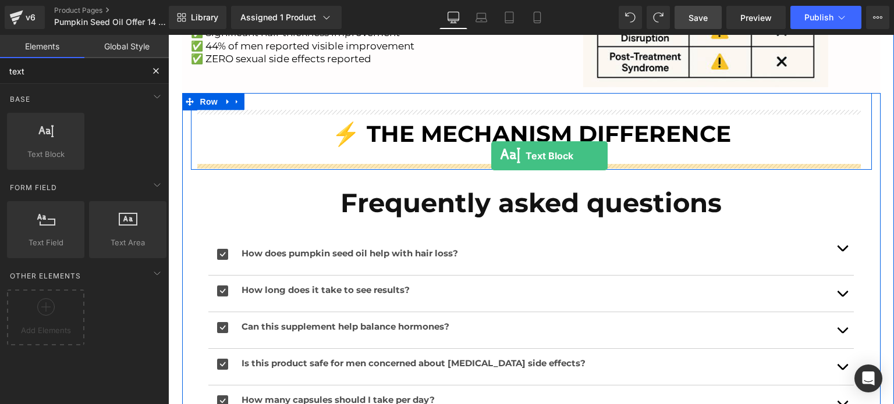
drag, startPoint x: 219, startPoint y: 189, endPoint x: 491, endPoint y: 158, distance: 274.1
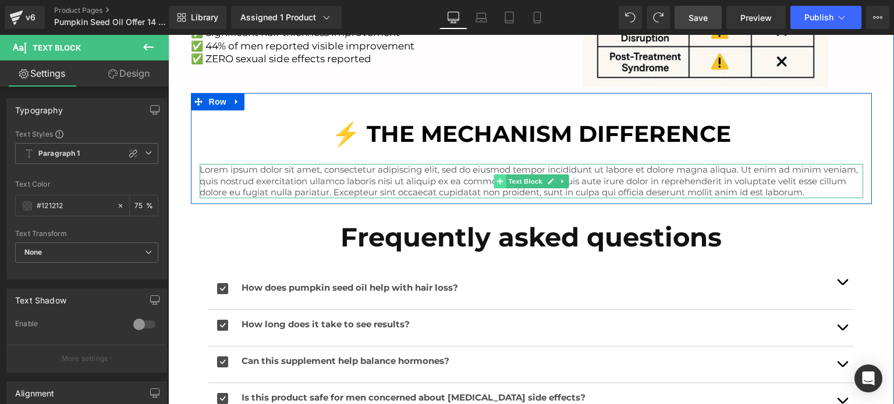
click at [494, 175] on span at bounding box center [500, 182] width 12 height 14
click at [544, 182] on link at bounding box center [550, 182] width 12 height 14
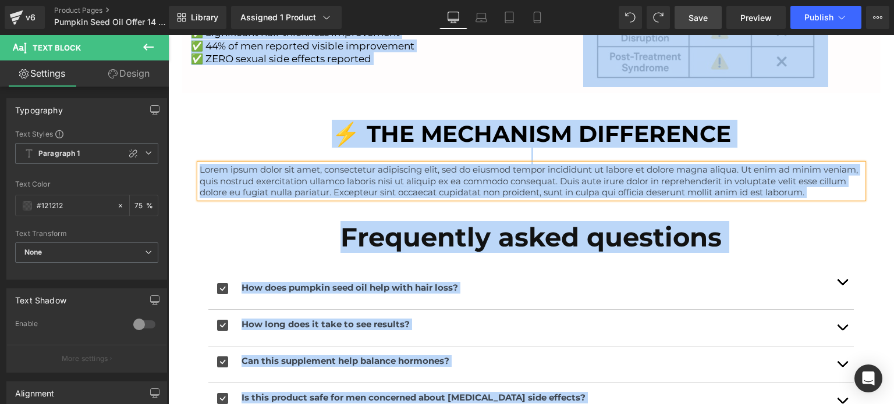
click at [526, 188] on p "Lorem ipsum dolor sit amet, consectetur adipiscing elit, sed do eiusmod tempor …" at bounding box center [531, 181] width 663 height 34
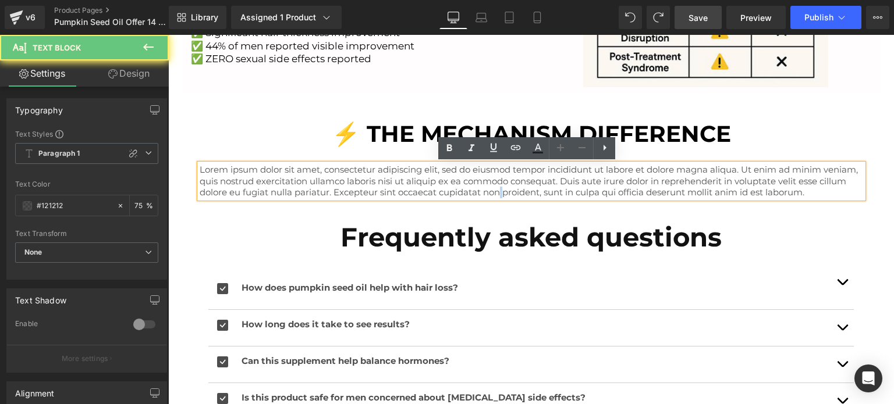
click at [526, 188] on p "Lorem ipsum dolor sit amet, consectetur adipiscing elit, sed do eiusmod tempor …" at bounding box center [531, 181] width 663 height 34
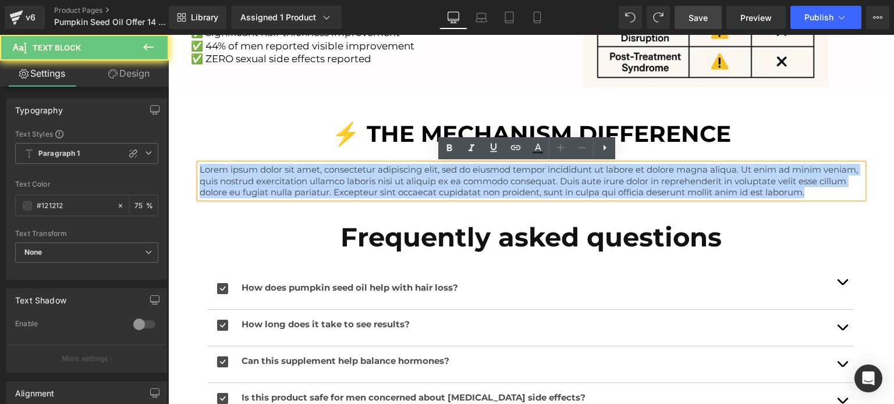
click at [526, 188] on p "Lorem ipsum dolor sit amet, consectetur adipiscing elit, sed do eiusmod tempor …" at bounding box center [531, 181] width 663 height 34
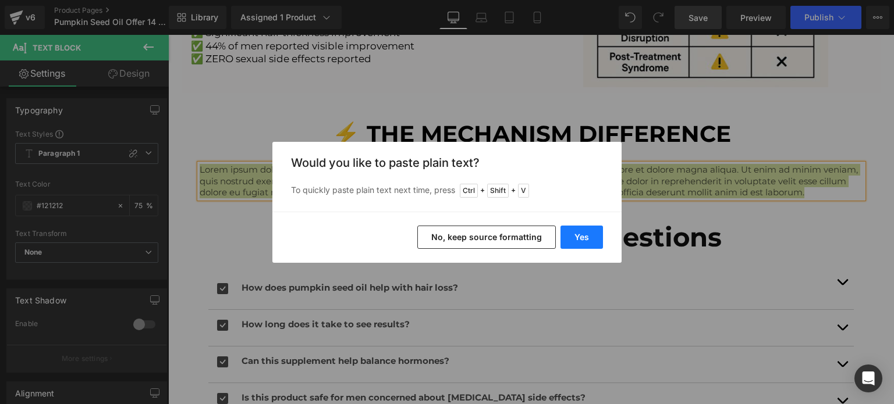
click at [589, 229] on button "Yes" at bounding box center [581, 237] width 42 height 23
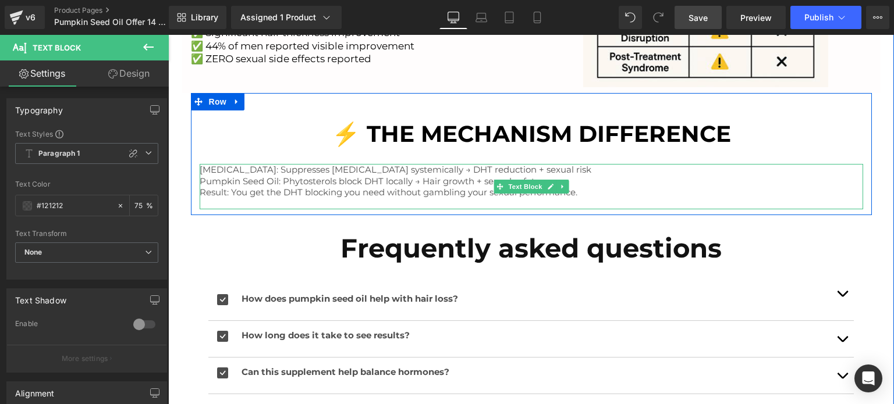
click at [462, 200] on p at bounding box center [531, 204] width 663 height 12
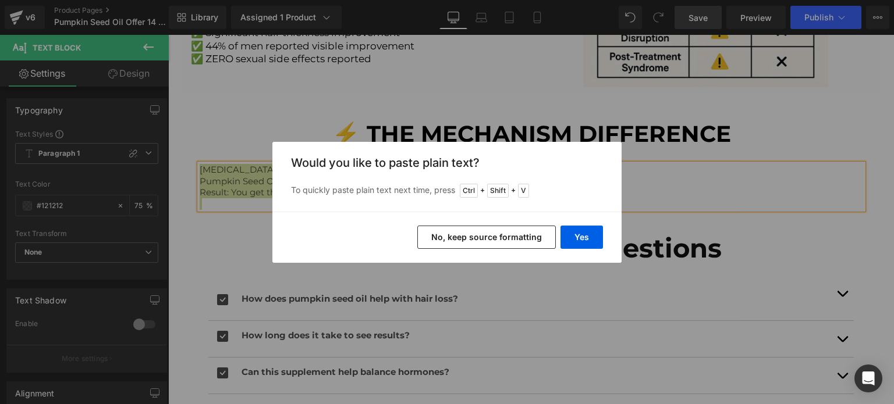
click at [519, 223] on div "Yes No, keep source formatting" at bounding box center [446, 237] width 349 height 51
click at [519, 232] on button "No, keep source formatting" at bounding box center [486, 237] width 139 height 23
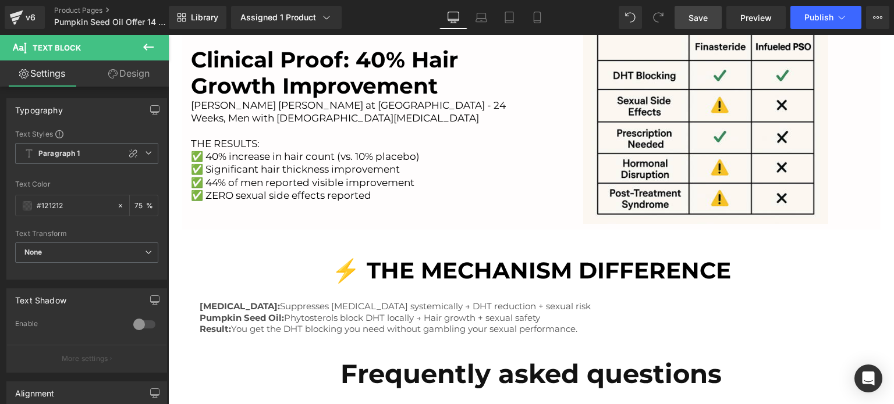
scroll to position [1422, 0]
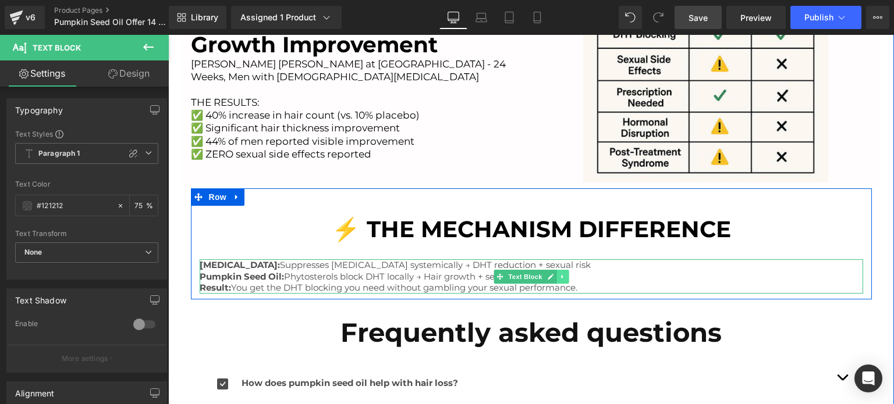
click at [559, 279] on icon at bounding box center [562, 277] width 6 height 7
click at [565, 279] on icon at bounding box center [568, 277] width 6 height 7
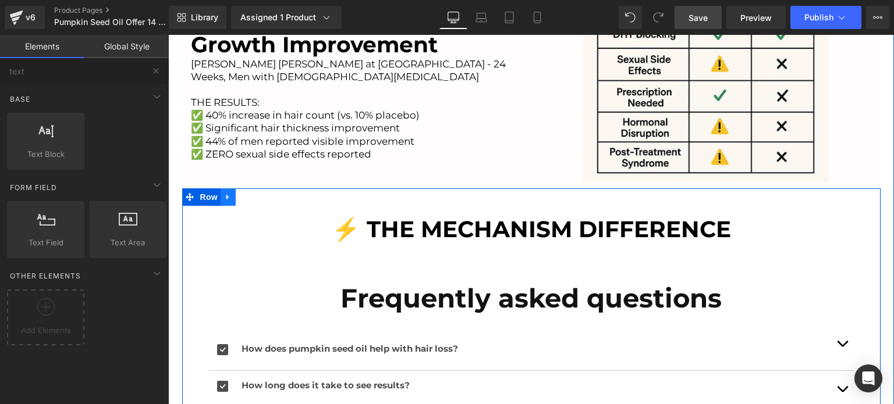
click at [226, 200] on icon at bounding box center [228, 197] width 8 height 9
click at [239, 201] on icon at bounding box center [243, 197] width 8 height 9
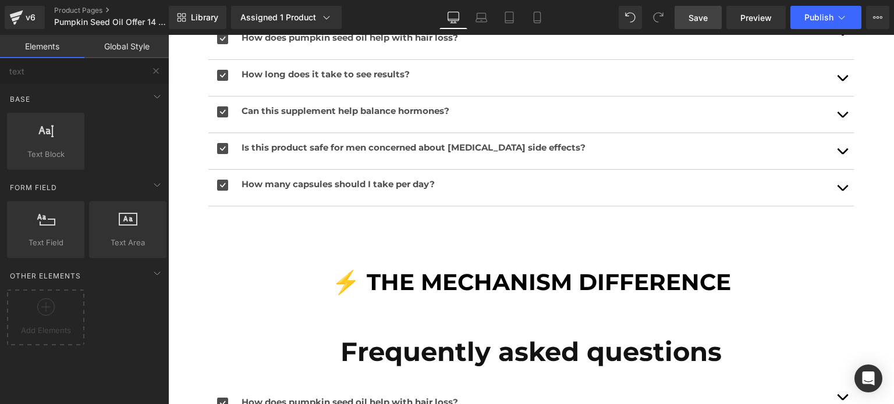
scroll to position [1780, 0]
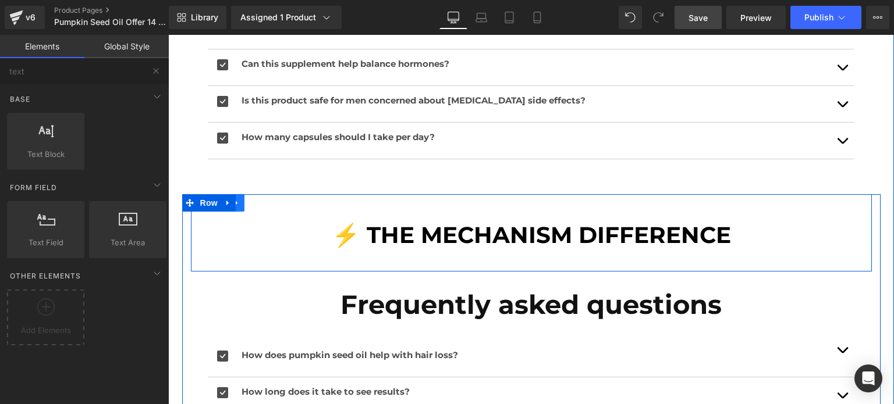
click at [239, 202] on link at bounding box center [236, 202] width 15 height 17
click at [248, 204] on icon at bounding box center [252, 203] width 8 height 8
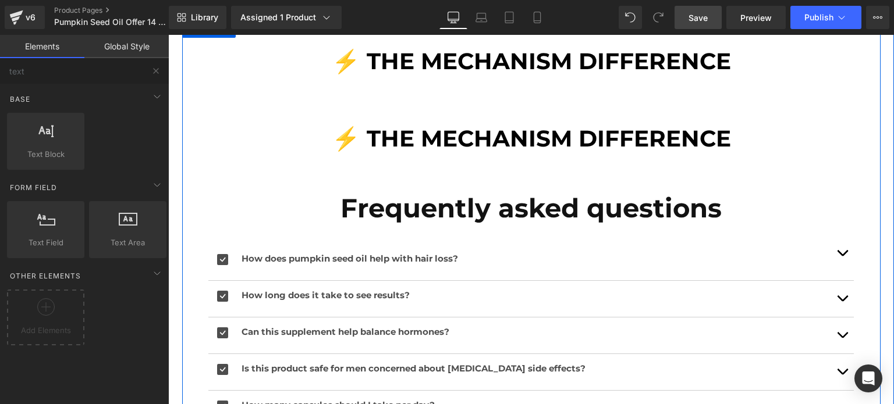
scroll to position [1969, 0]
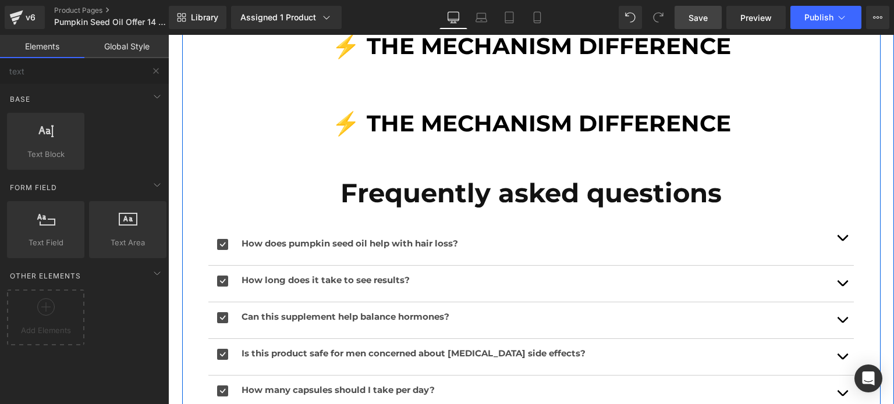
click at [272, 122] on h1 "⚡ THE MECHANISM DIFFERENCE" at bounding box center [531, 123] width 663 height 27
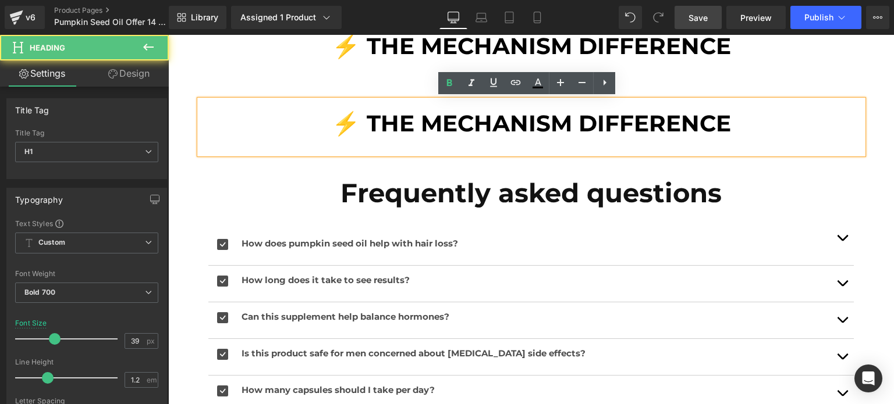
click at [278, 95] on div "⚡ THE MECHANISM DIFFERENCE Heading Row" at bounding box center [531, 121] width 681 height 77
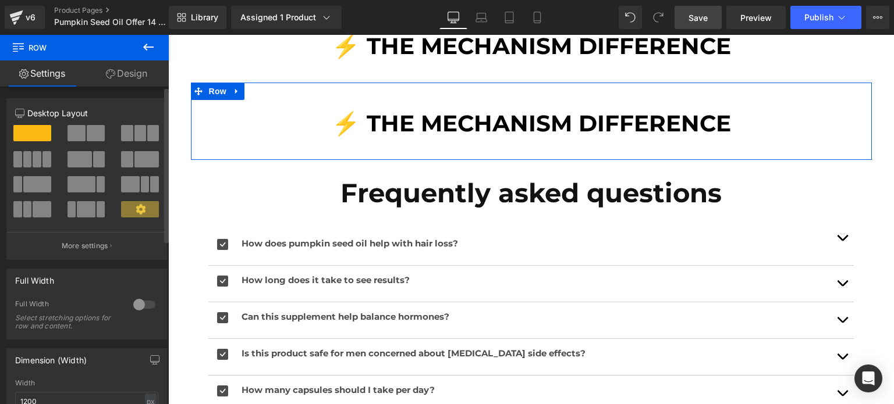
drag, startPoint x: 84, startPoint y: 133, endPoint x: 16, endPoint y: 131, distance: 68.7
click at [87, 133] on span at bounding box center [96, 133] width 18 height 16
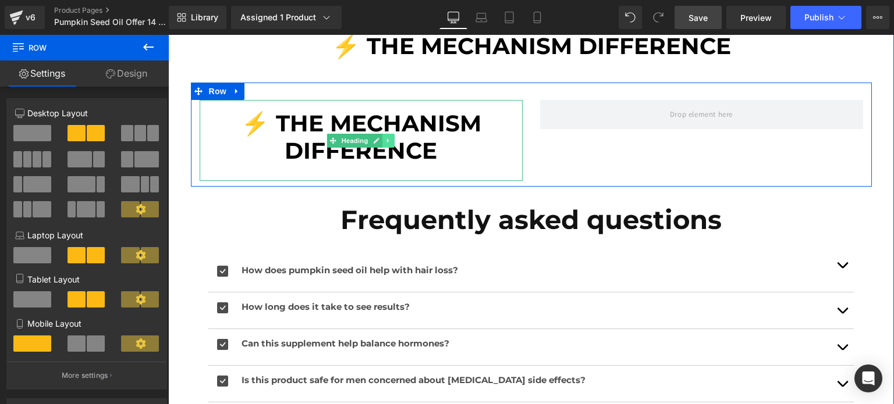
click at [385, 140] on icon at bounding box center [388, 140] width 6 height 7
click at [392, 142] on icon at bounding box center [395, 140] width 6 height 6
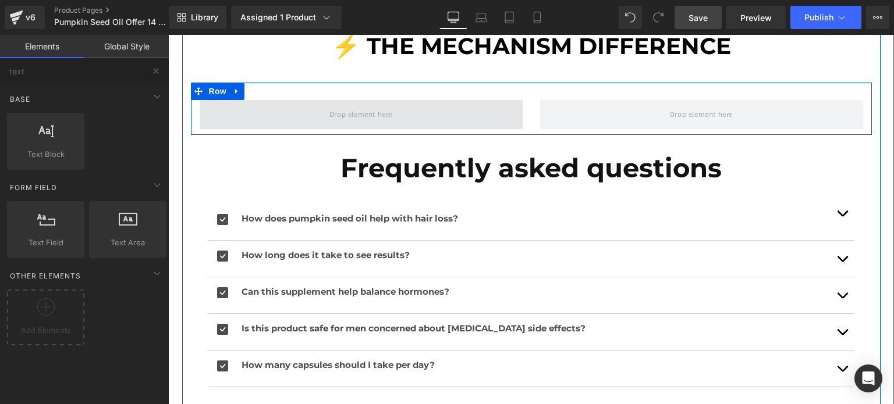
click at [332, 119] on span at bounding box center [360, 114] width 71 height 19
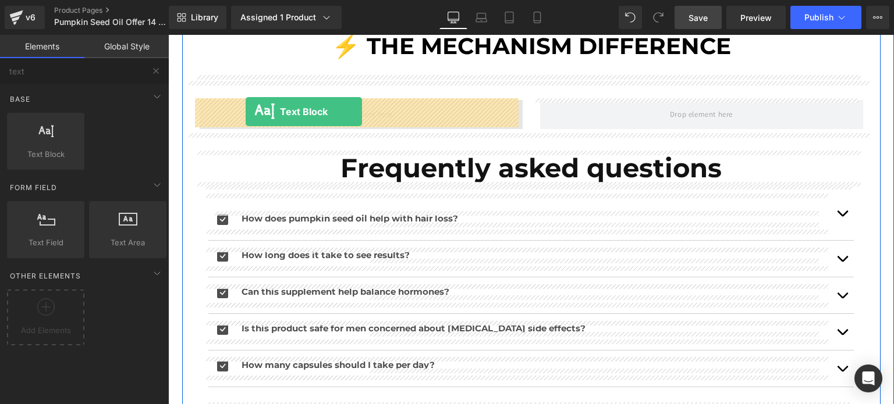
drag, startPoint x: 220, startPoint y: 187, endPoint x: 246, endPoint y: 112, distance: 79.3
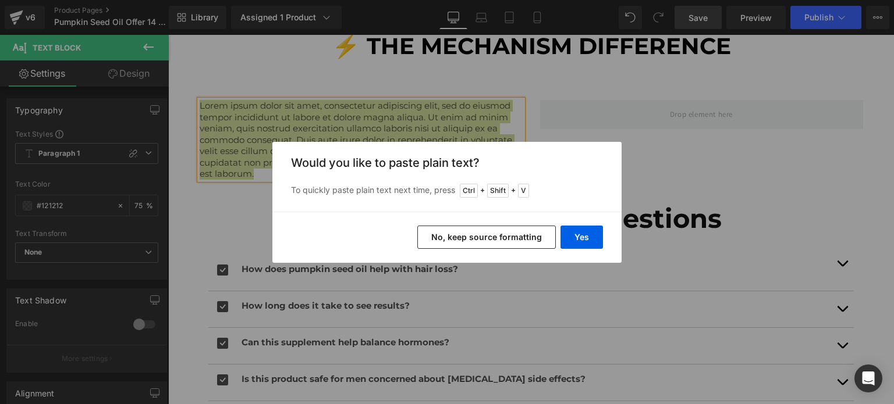
click at [541, 235] on button "No, keep source formatting" at bounding box center [486, 237] width 139 height 23
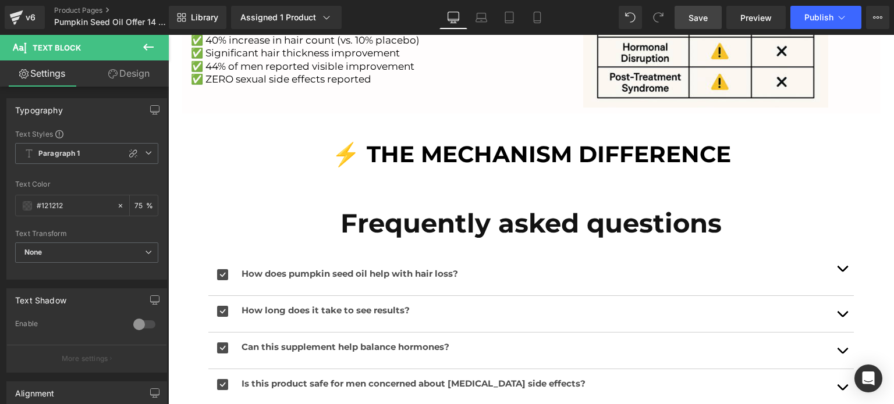
scroll to position [1481, 0]
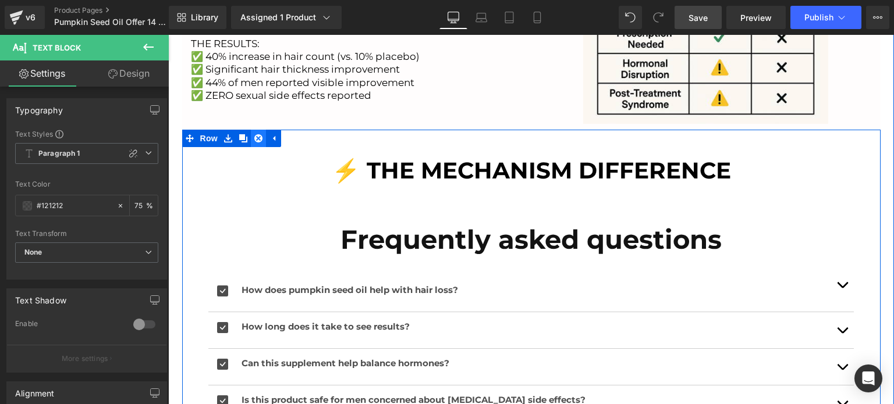
click at [254, 136] on icon at bounding box center [258, 138] width 8 height 8
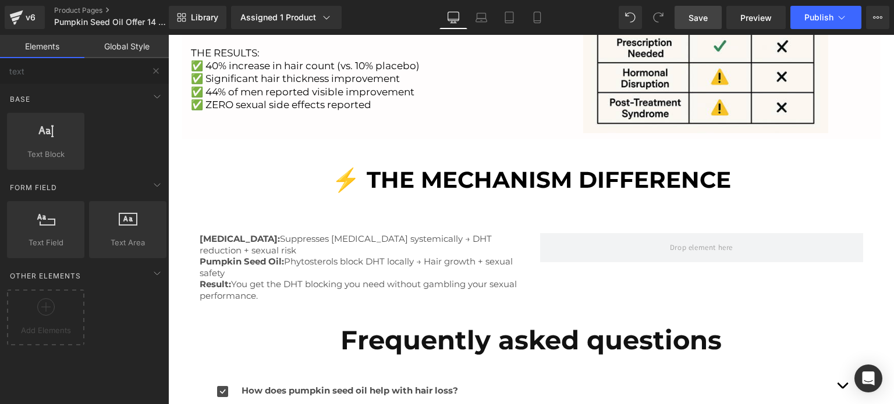
scroll to position [1503, 0]
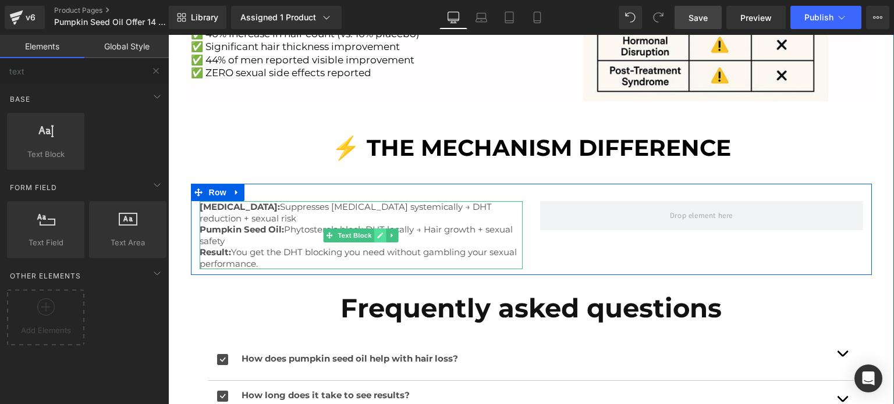
click at [378, 236] on icon at bounding box center [380, 235] width 6 height 7
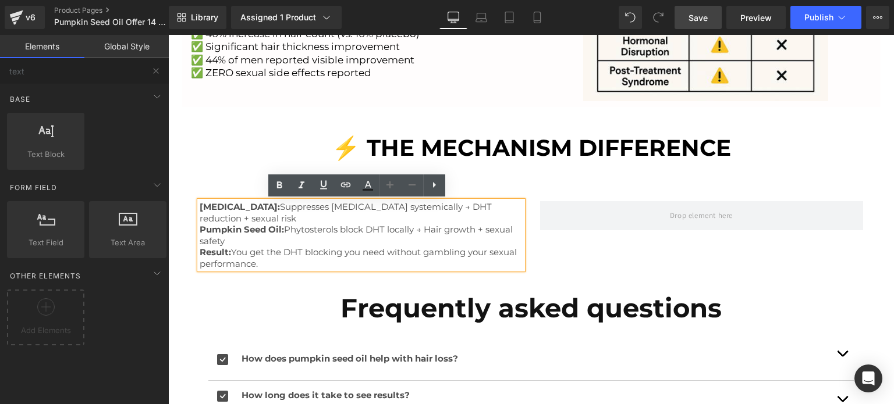
drag, startPoint x: 412, startPoint y: 232, endPoint x: 347, endPoint y: 229, distance: 64.7
click at [348, 229] on p "Pumpkin Seed Oil: Phytosterols block DHT locally → Hair growth + sexual safety" at bounding box center [361, 235] width 323 height 23
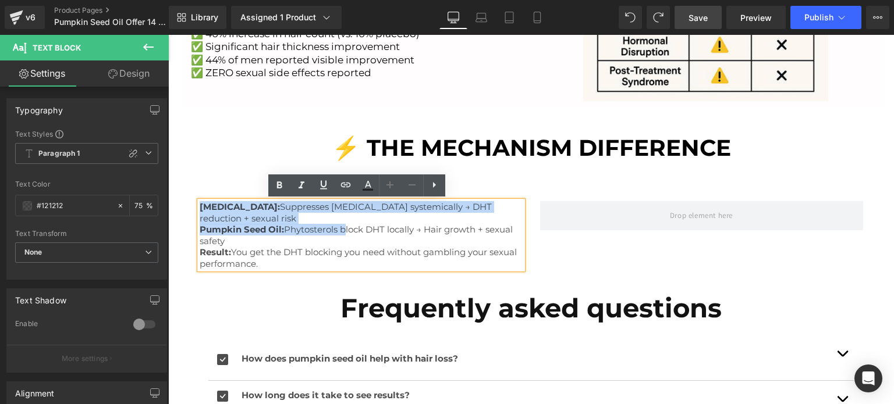
click at [338, 228] on p "Pumpkin Seed Oil: Phytosterols block DHT locally → Hair growth + sexual safety" at bounding box center [361, 235] width 323 height 23
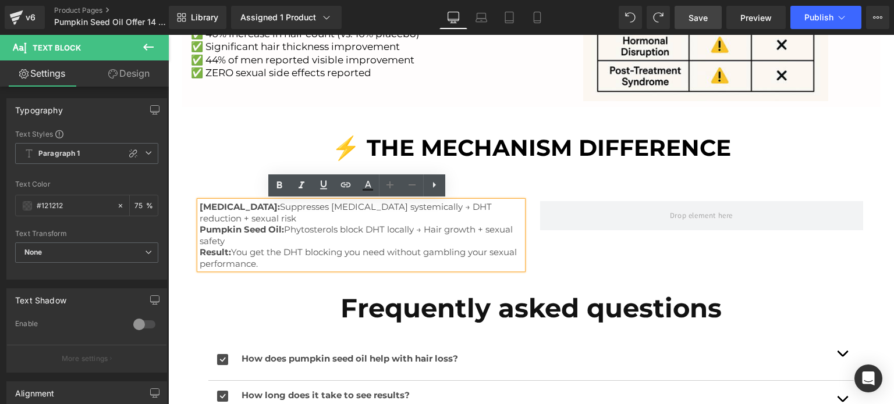
click at [414, 230] on p "Pumpkin Seed Oil: Phytosterols block DHT locally → Hair growth + sexual safety" at bounding box center [361, 235] width 323 height 23
click at [339, 230] on p "Pumpkin Seed Oil: Phytosterols block DHT locally → Hair growth + sexual safety" at bounding box center [361, 235] width 323 height 23
click at [272, 248] on p "Result: You get the DHT blocking you need without gambling your sexual performa…" at bounding box center [361, 258] width 323 height 23
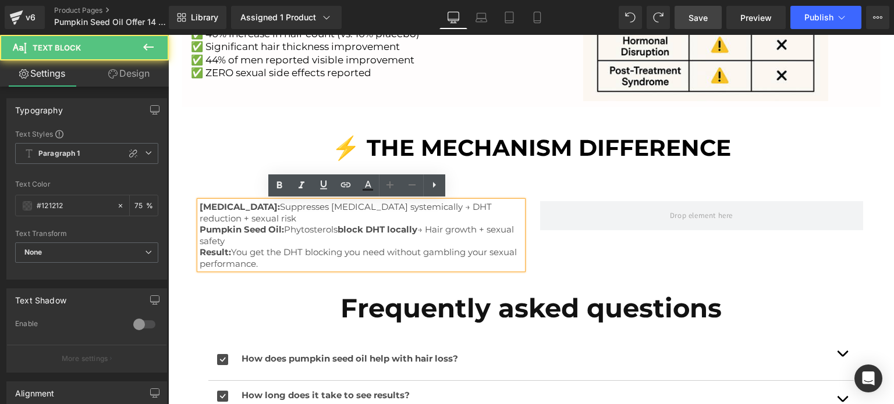
click at [363, 230] on strong "block DHT locally" at bounding box center [378, 229] width 80 height 11
click at [312, 244] on p "Pumpkin Seed Oil: Phytosterols block DHT locally → Hair growth + sexual safety" at bounding box center [361, 235] width 323 height 23
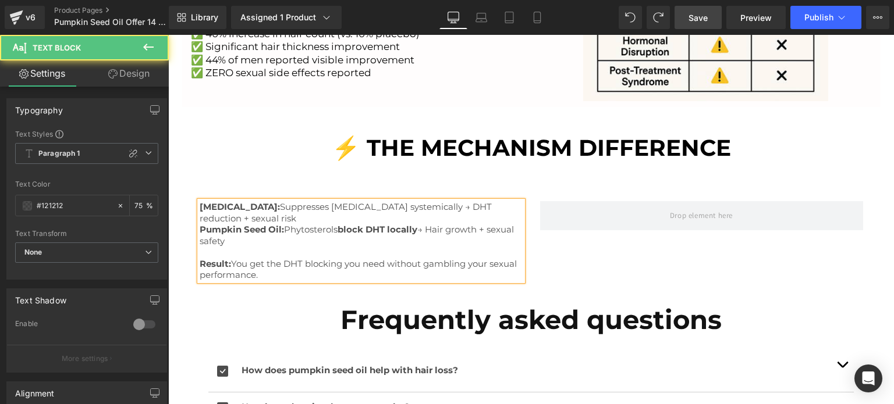
click at [266, 221] on p "Finasteride: Suppresses testosterone systemically → DHT reduction + sexual risk" at bounding box center [361, 212] width 323 height 23
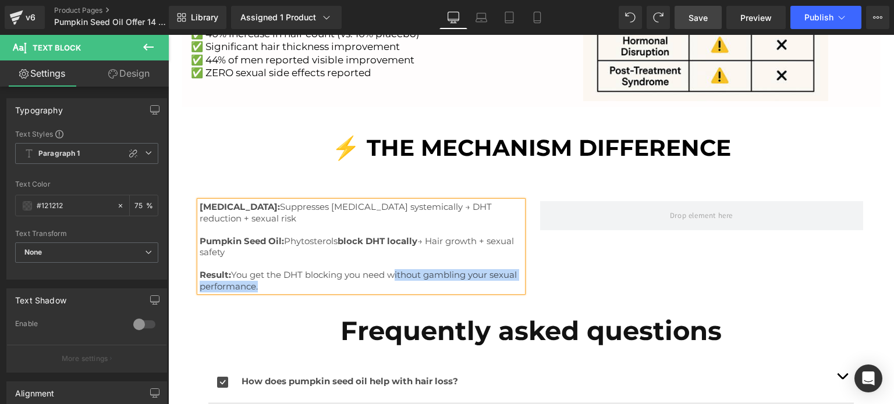
drag, startPoint x: 387, startPoint y: 276, endPoint x: 251, endPoint y: 284, distance: 135.8
click at [251, 284] on p "Result: You get the DHT blocking you need without gambling your sexual performa…" at bounding box center [361, 280] width 323 height 23
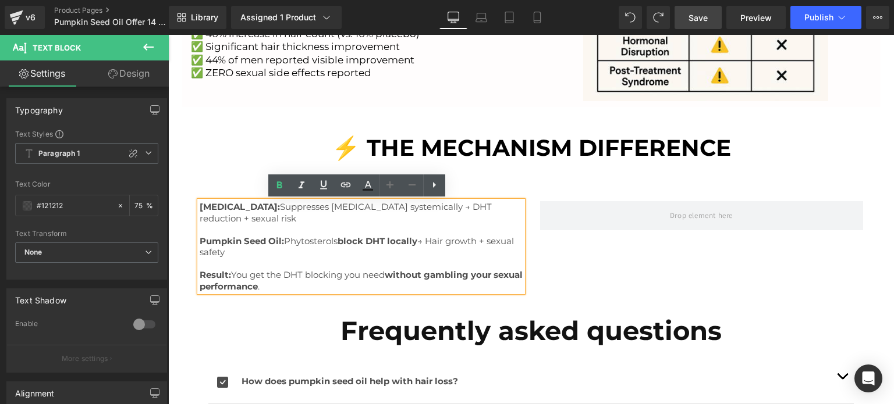
click at [654, 283] on div "Finasteride: Suppresses testosterone systemically → DHT reduction + sexual risk…" at bounding box center [531, 241] width 681 height 114
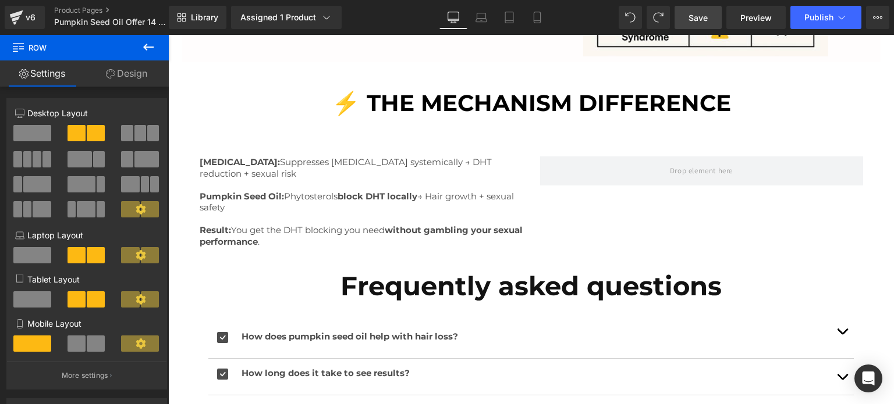
scroll to position [1541, 0]
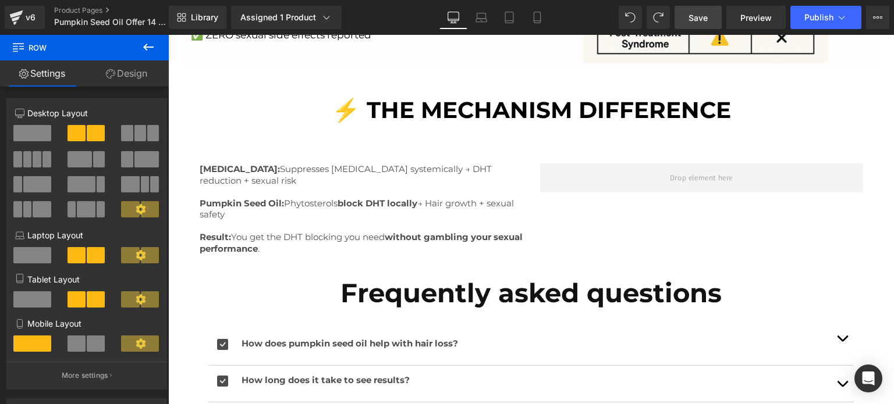
click at [699, 24] on link "Save" at bounding box center [697, 17] width 47 height 23
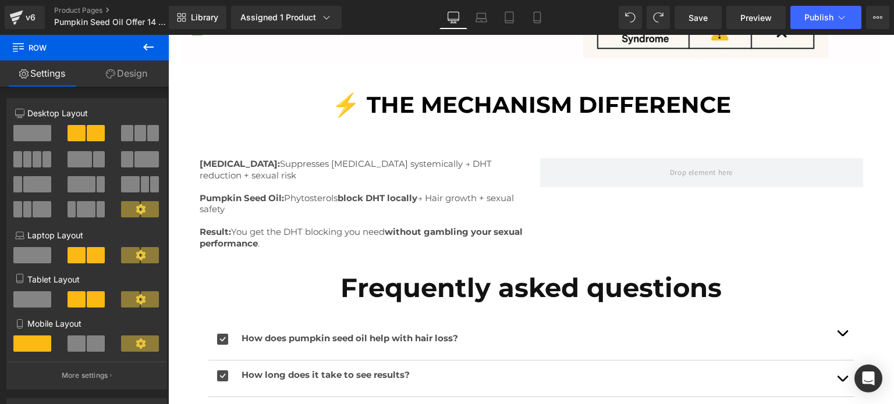
scroll to position [1632, 0]
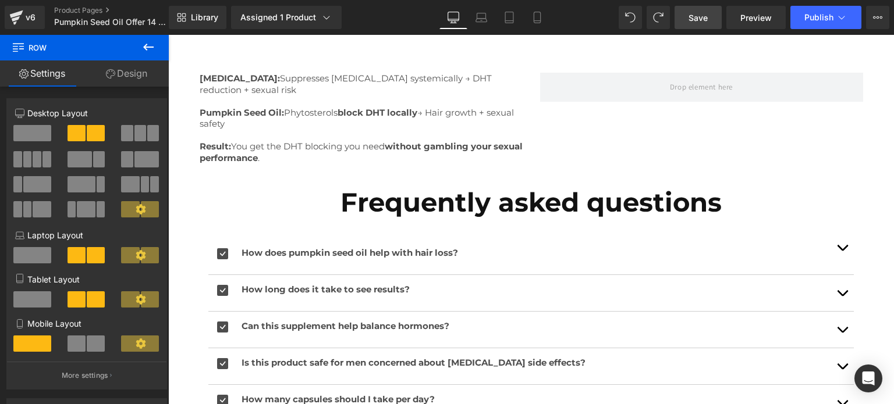
click at [701, 24] on link "Save" at bounding box center [697, 17] width 47 height 23
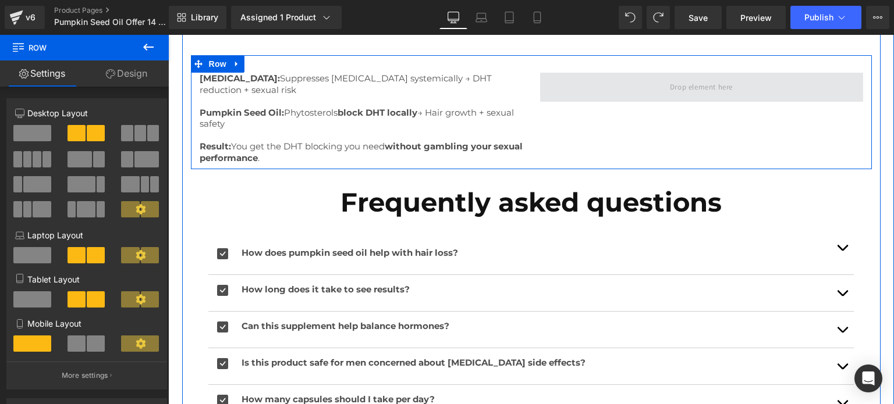
click at [671, 92] on span at bounding box center [701, 87] width 71 height 19
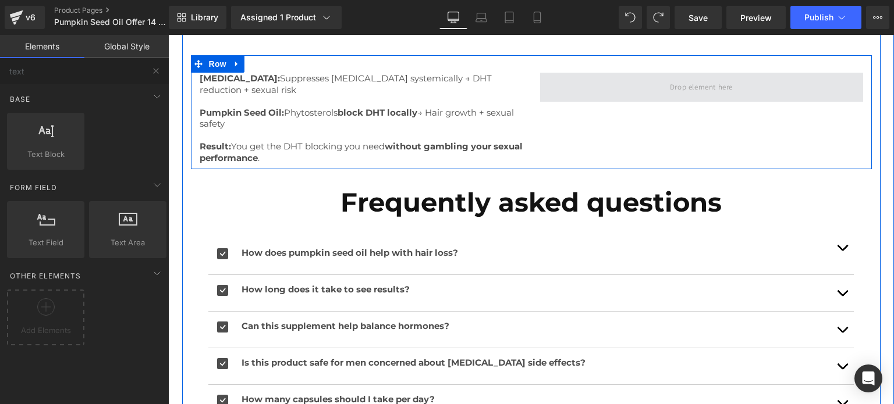
click at [694, 87] on span at bounding box center [701, 87] width 71 height 19
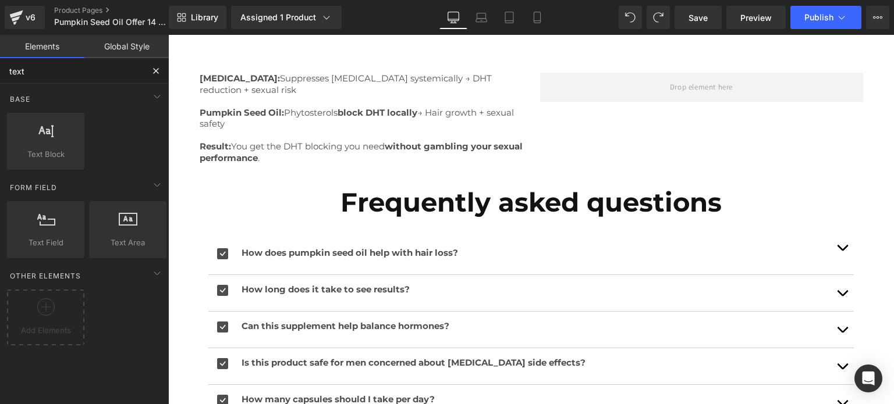
click at [93, 73] on input "text" at bounding box center [71, 71] width 143 height 26
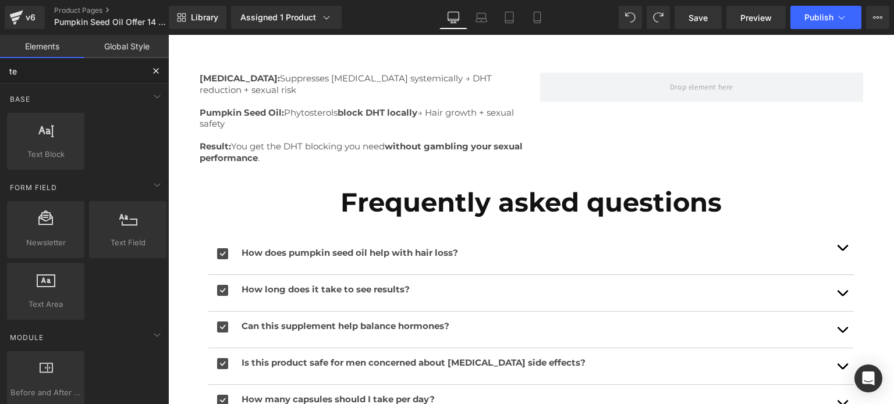
type input "t"
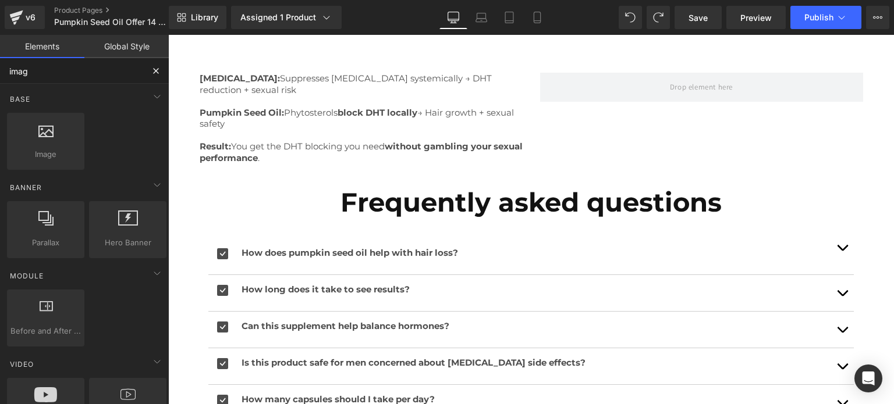
type input "image"
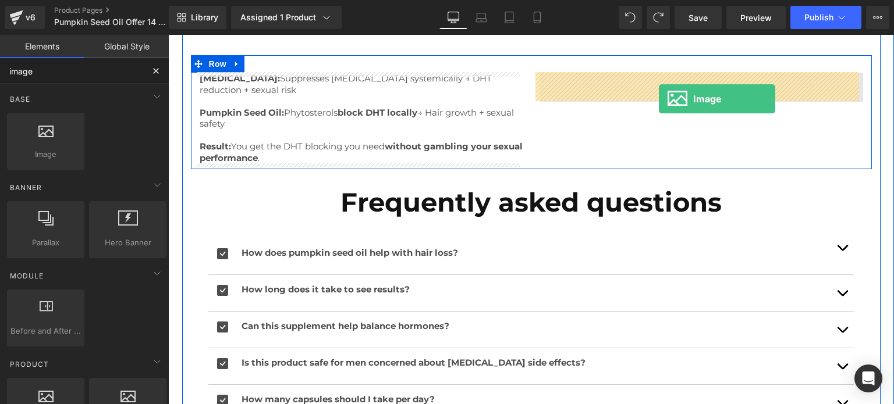
drag, startPoint x: 211, startPoint y: 155, endPoint x: 658, endPoint y: 100, distance: 449.8
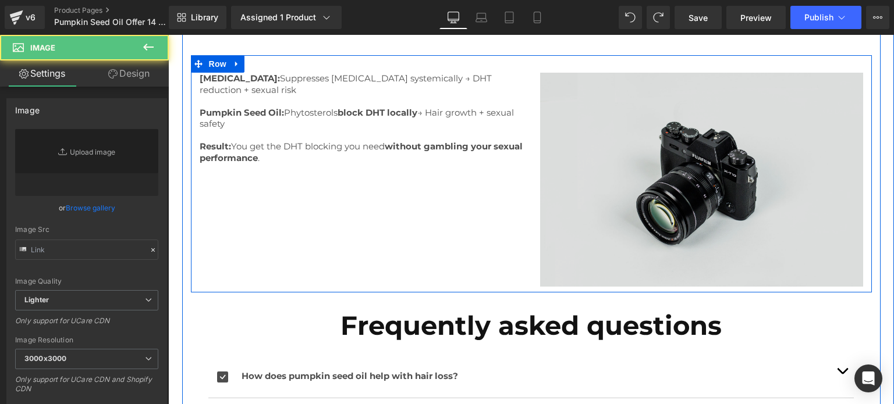
type input "//d1um8515vdn9kb.cloudfront.net/images/parallax.jpg"
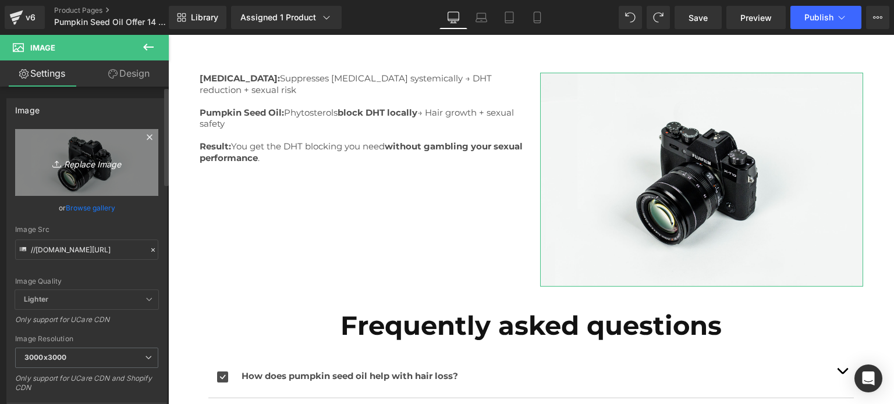
click at [77, 165] on icon "Replace Image" at bounding box center [86, 162] width 93 height 15
type input "C:\fakepath\AVT3illus.png"
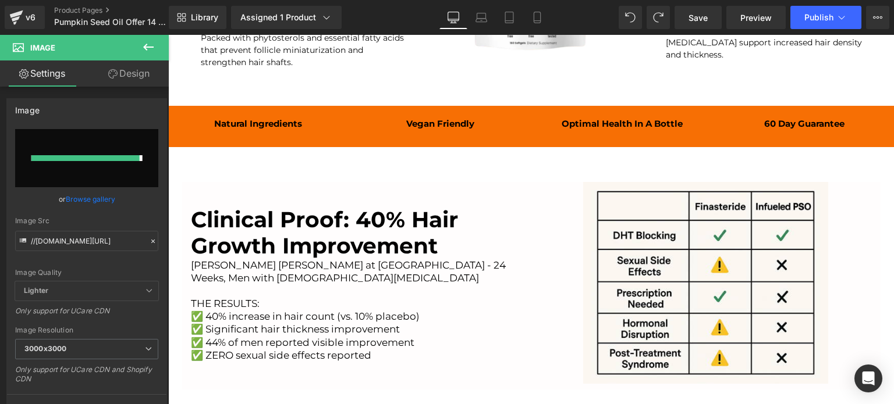
type input "https://ucarecdn.com/277a4b4f-bc8b-463d-a16b-8b1afc445eee/-/format/auto/-/previ…"
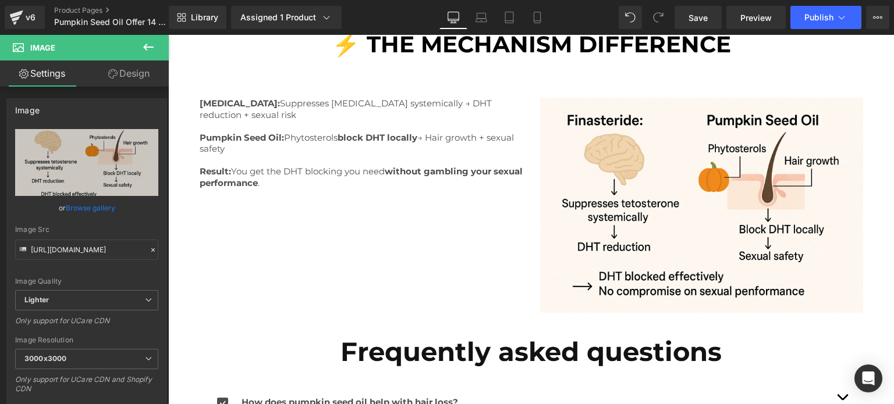
scroll to position [1588, 0]
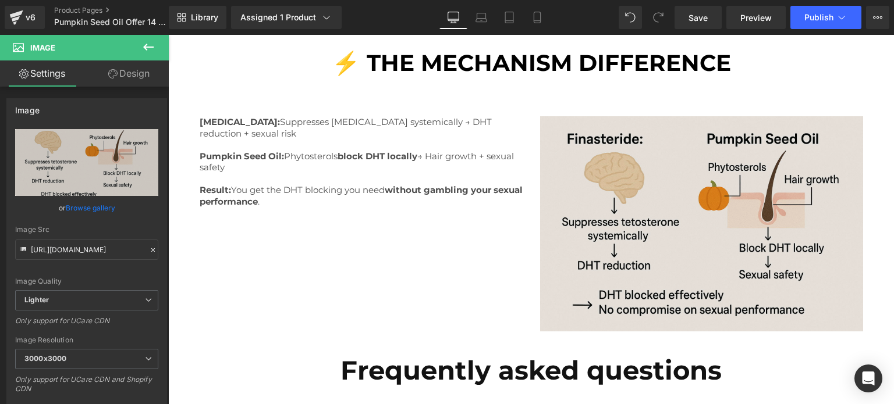
click at [693, 213] on img at bounding box center [701, 223] width 323 height 215
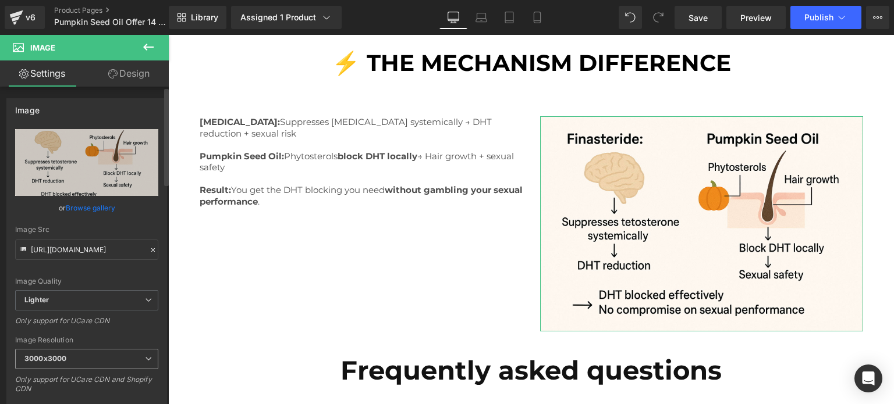
click at [99, 350] on span "3000x3000" at bounding box center [86, 359] width 143 height 20
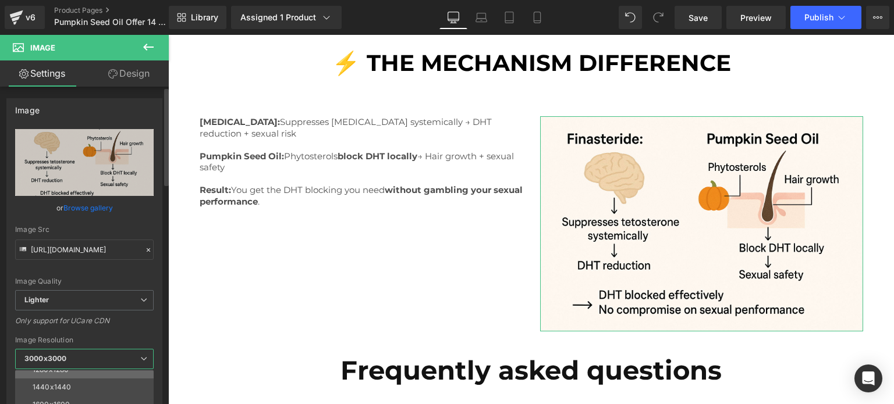
scroll to position [0, 0]
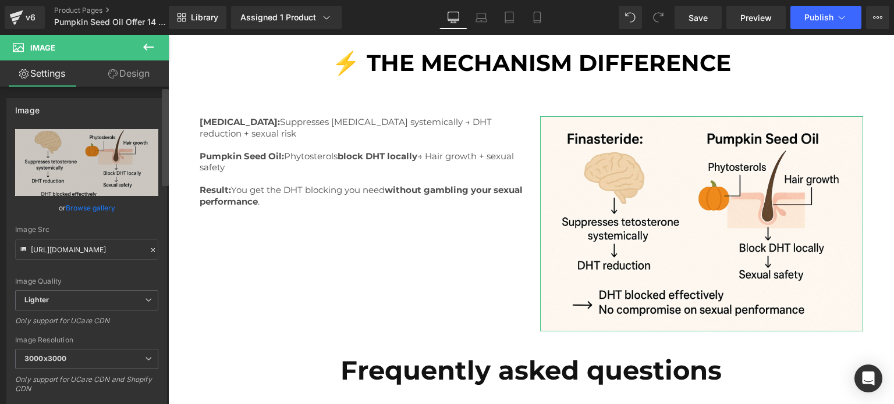
click at [165, 339] on div at bounding box center [165, 248] width 7 height 318
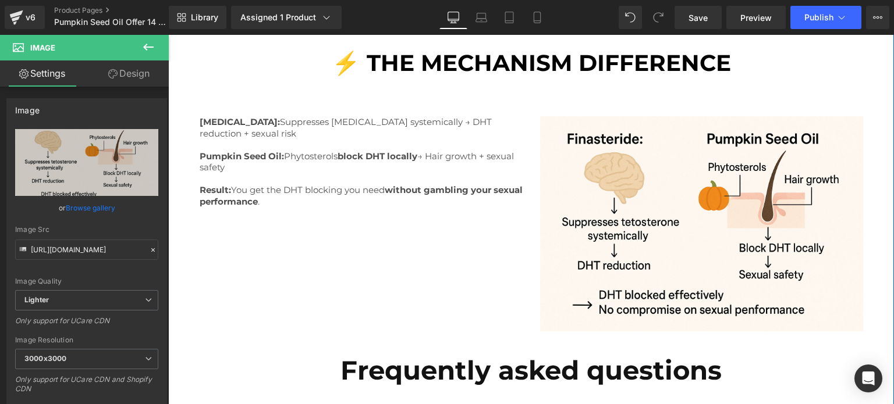
click at [171, 183] on div "Clinical Proof: 40% Hair Growth Improvement Heading Dr. Young Joon Park at Pusa…" at bounding box center [531, 219] width 726 height 811
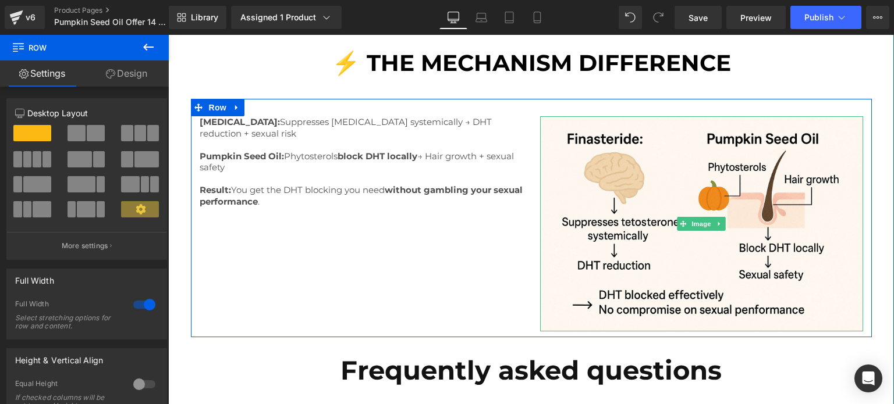
click at [729, 207] on img at bounding box center [701, 223] width 323 height 215
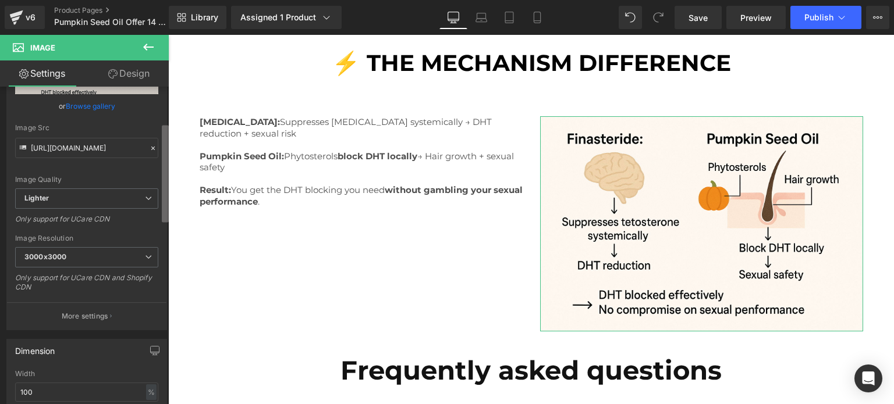
scroll to position [121, 0]
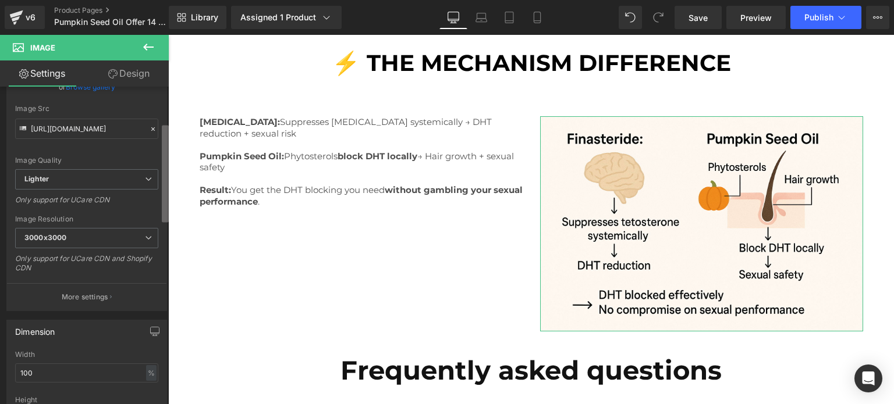
click at [167, 191] on b at bounding box center [165, 173] width 7 height 97
click at [136, 232] on span "3000x3000" at bounding box center [86, 238] width 143 height 20
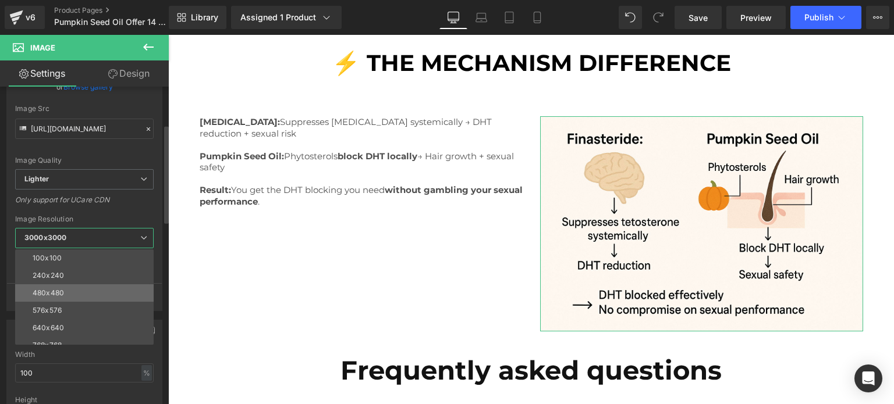
click at [97, 293] on li "480x480" at bounding box center [87, 293] width 144 height 17
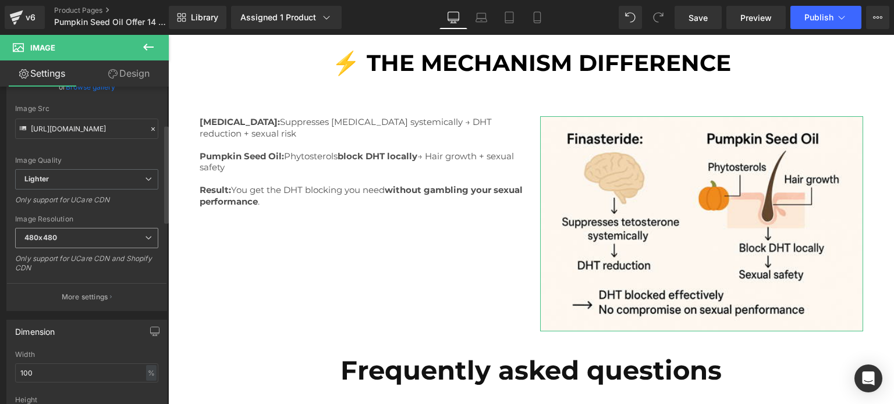
type input "https://ucarecdn.com/277a4b4f-bc8b-463d-a16b-8b1afc445eee/-/format/auto/-/previ…"
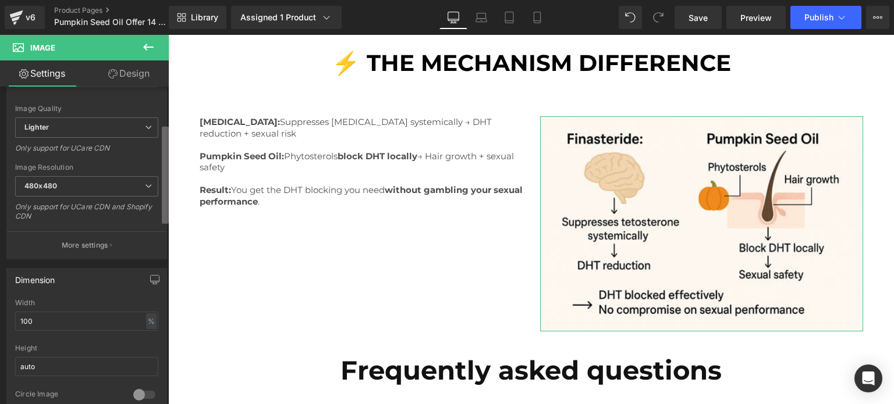
click at [164, 224] on b at bounding box center [165, 175] width 7 height 97
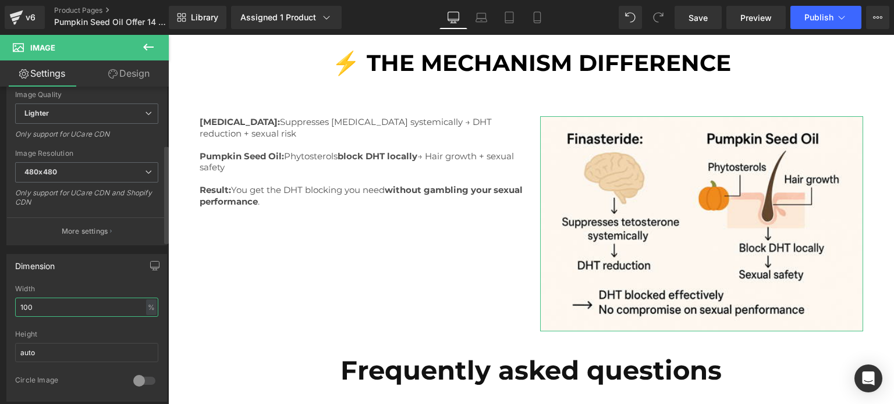
click at [73, 302] on input "100" at bounding box center [86, 307] width 143 height 19
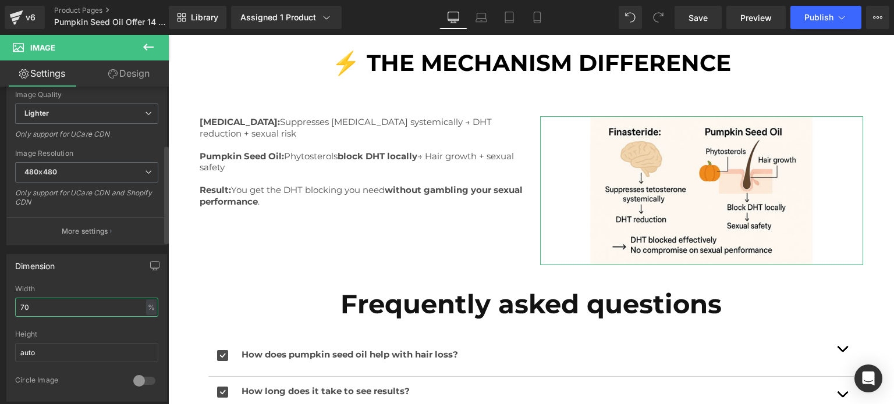
type input "71"
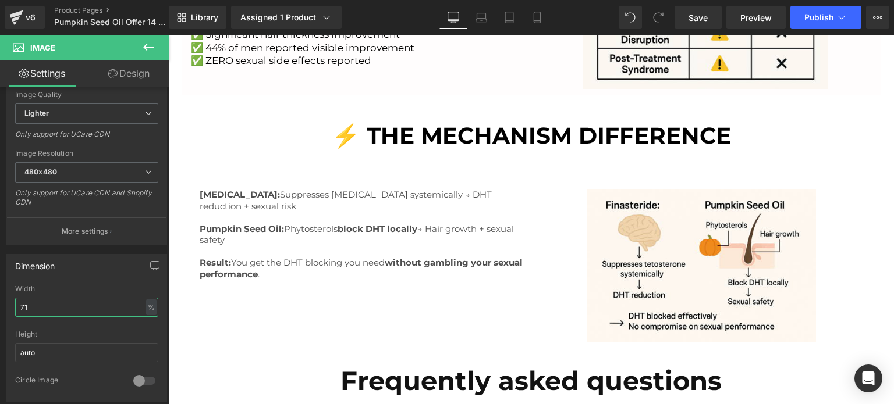
scroll to position [1501, 0]
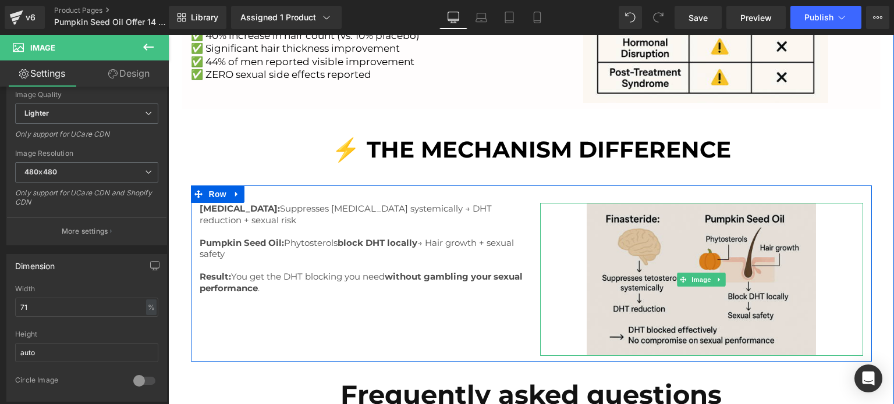
click at [658, 215] on img at bounding box center [701, 279] width 229 height 153
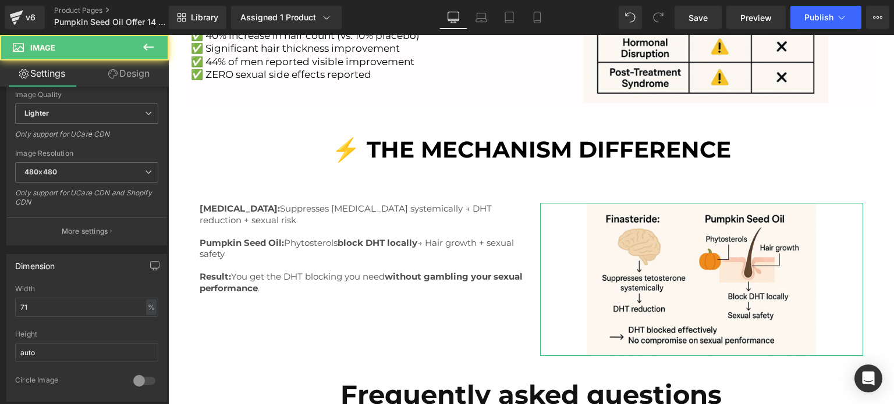
click at [122, 77] on link "Design" at bounding box center [129, 74] width 84 height 26
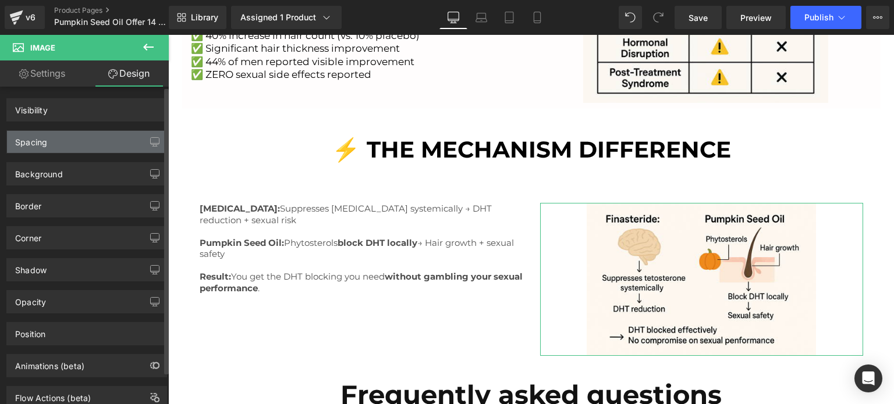
click at [88, 138] on div "Spacing" at bounding box center [86, 142] width 159 height 22
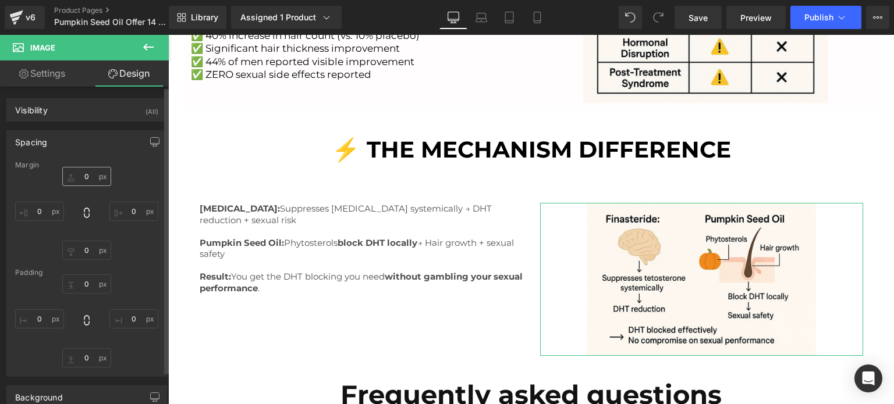
type input "0"
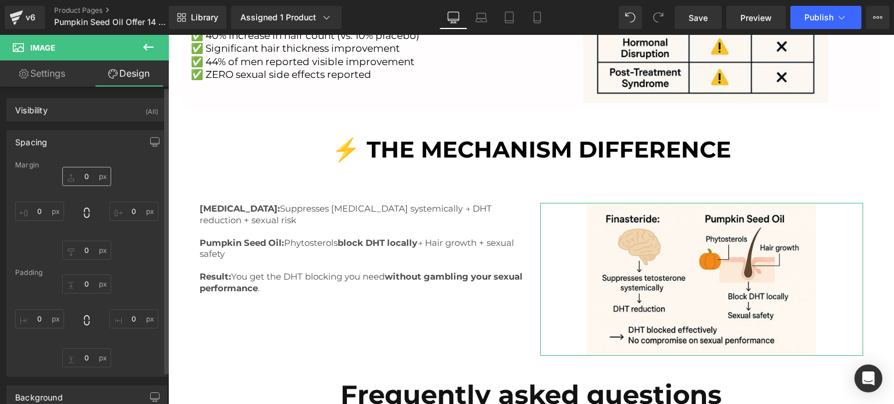
type input "0"
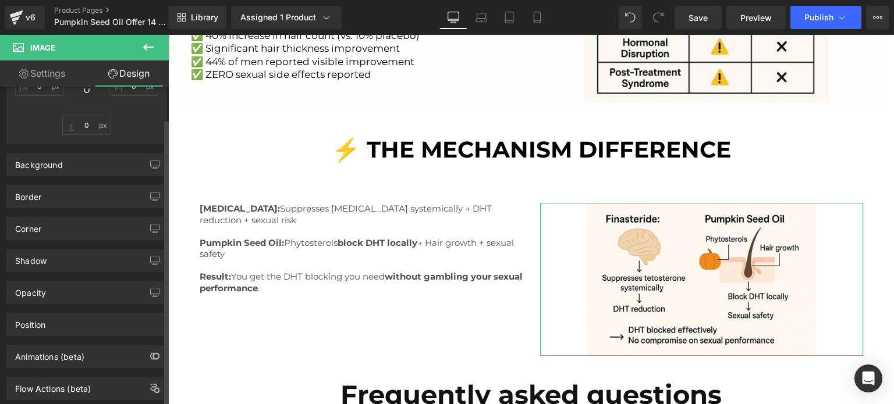
scroll to position [0, 0]
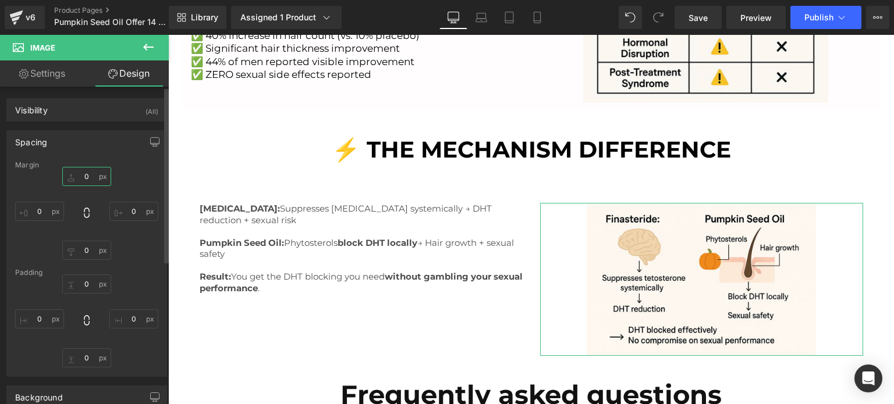
click at [77, 179] on input "0" at bounding box center [86, 176] width 49 height 19
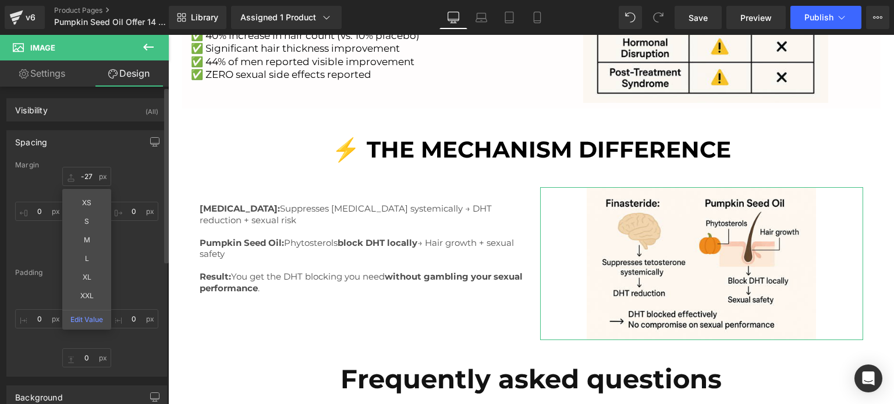
click at [137, 179] on div "-27 -27 XS S M L XL XXL Edit Value 0px 0 0px 0 0px 0" at bounding box center [86, 213] width 143 height 93
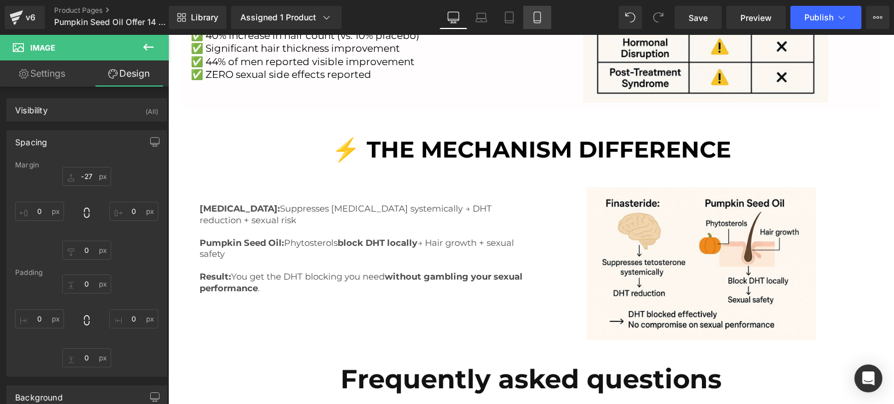
click at [531, 23] on icon at bounding box center [537, 18] width 12 height 12
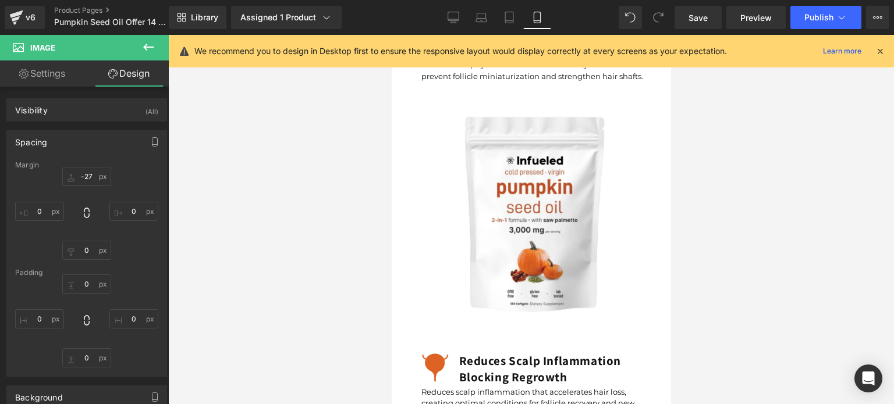
type input "-27"
type input "0"
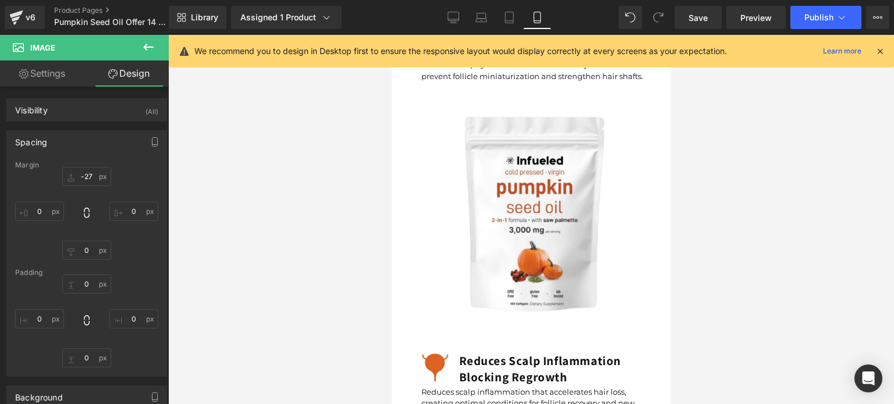
type input "0"
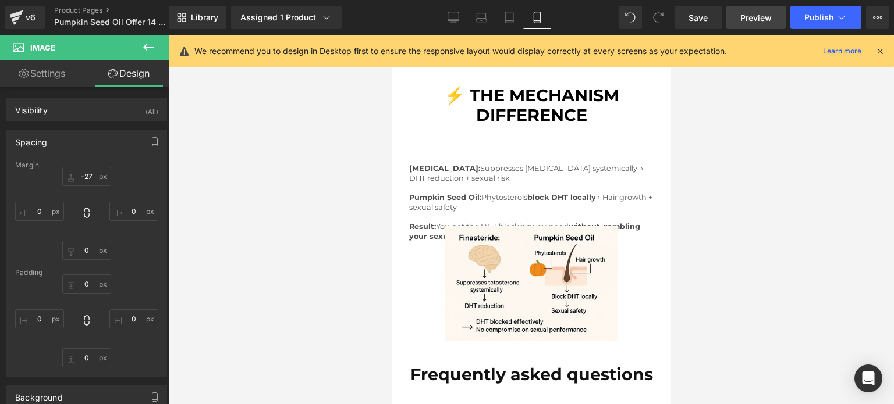
scroll to position [2431, 0]
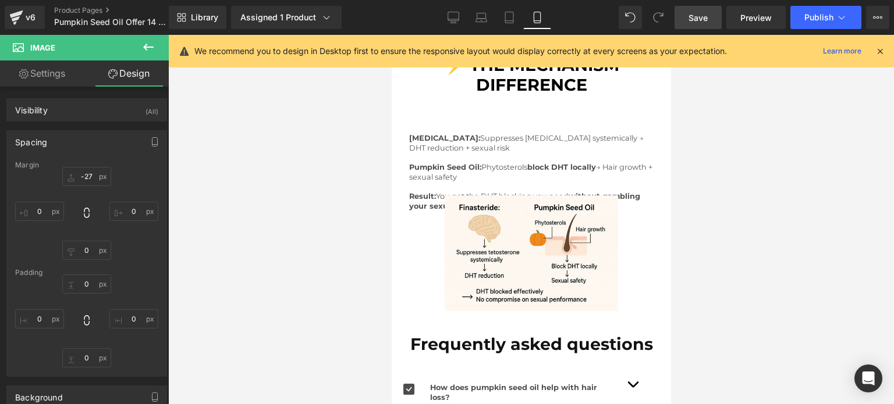
click at [701, 24] on link "Save" at bounding box center [697, 17] width 47 height 23
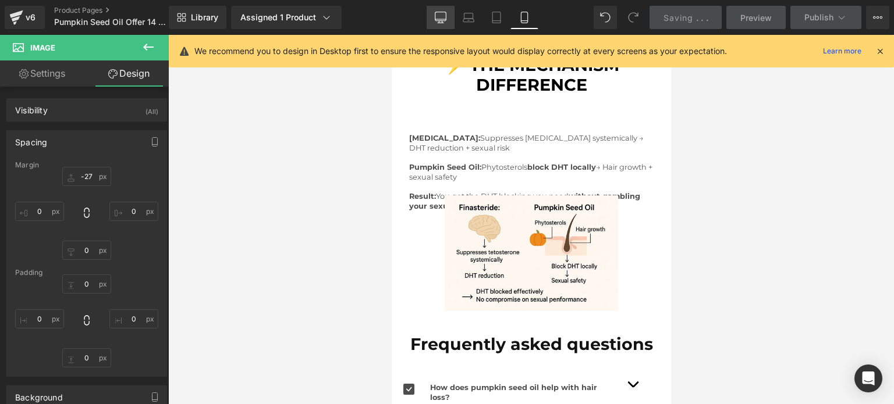
click at [438, 17] on icon at bounding box center [441, 18] width 12 height 12
type input "-27"
type input "0"
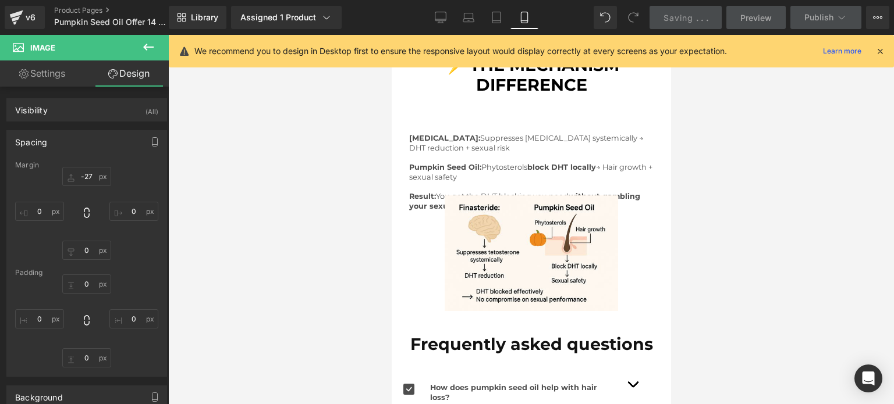
type input "0"
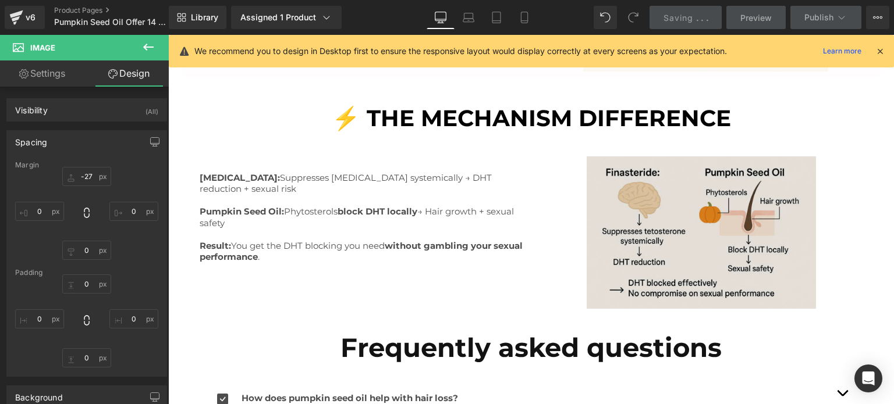
scroll to position [1533, 0]
click at [681, 212] on img at bounding box center [701, 232] width 229 height 153
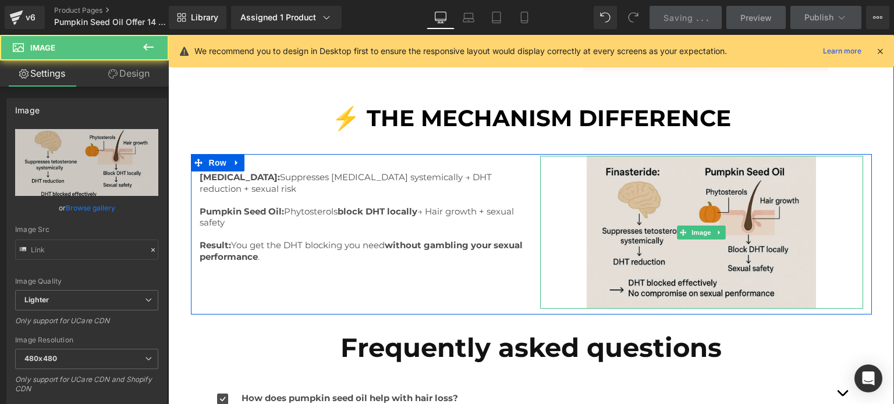
type input "https://ucarecdn.com/277a4b4f-bc8b-463d-a16b-8b1afc445eee/-/format/auto/-/previ…"
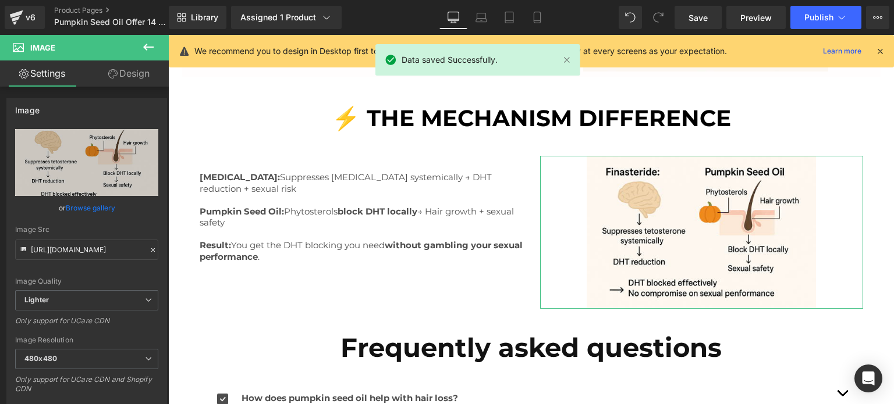
click at [142, 72] on link "Design" at bounding box center [129, 74] width 84 height 26
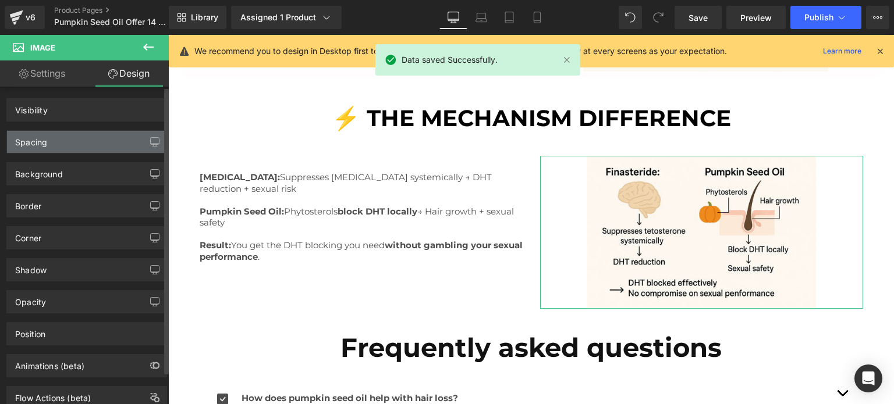
click at [80, 141] on div "Spacing" at bounding box center [86, 142] width 159 height 22
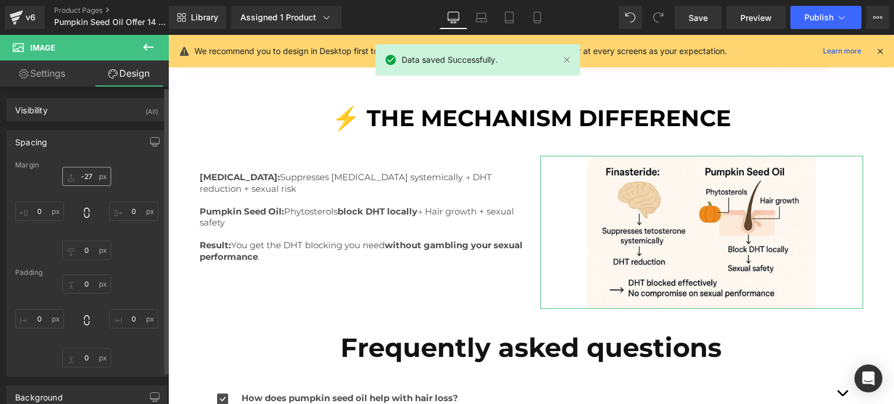
type input "-27"
type input "0"
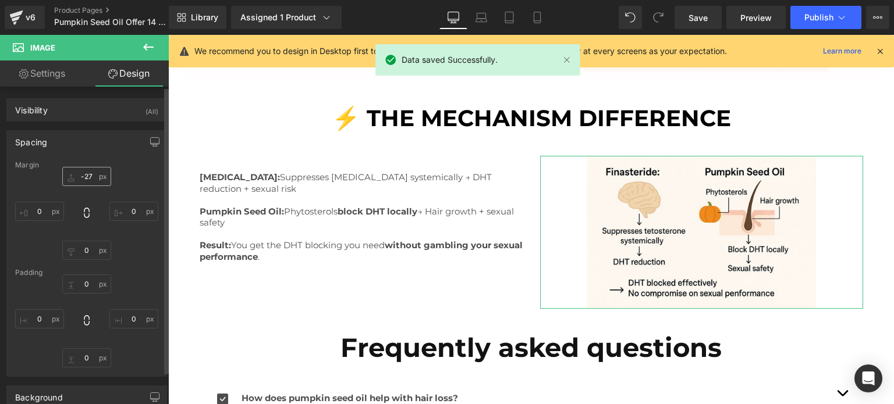
type input "0"
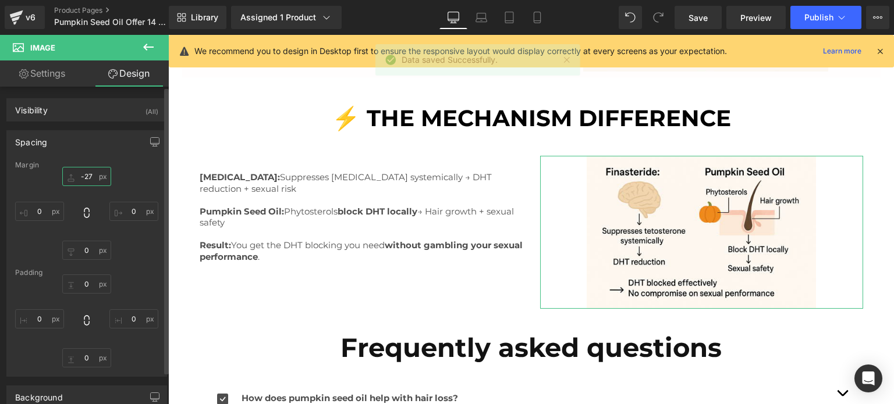
click at [82, 175] on input "-27" at bounding box center [86, 176] width 49 height 19
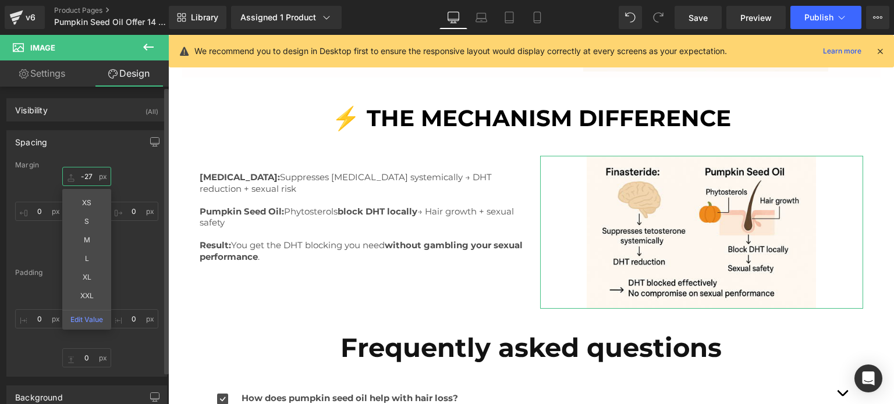
click at [82, 175] on input "-27" at bounding box center [86, 176] width 49 height 19
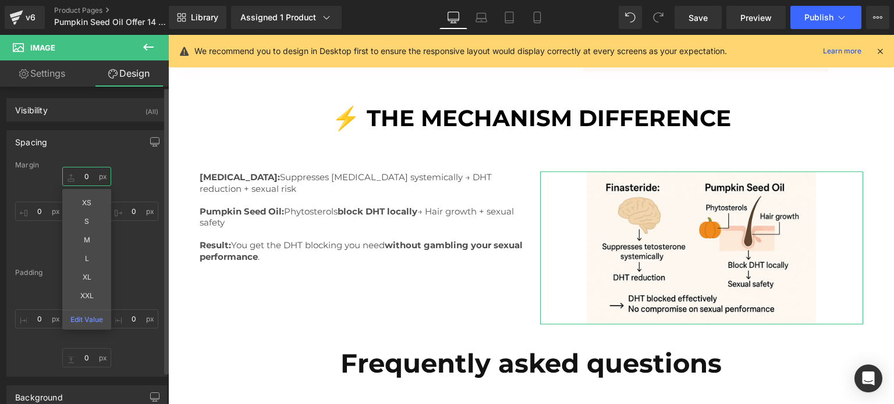
type input "0"
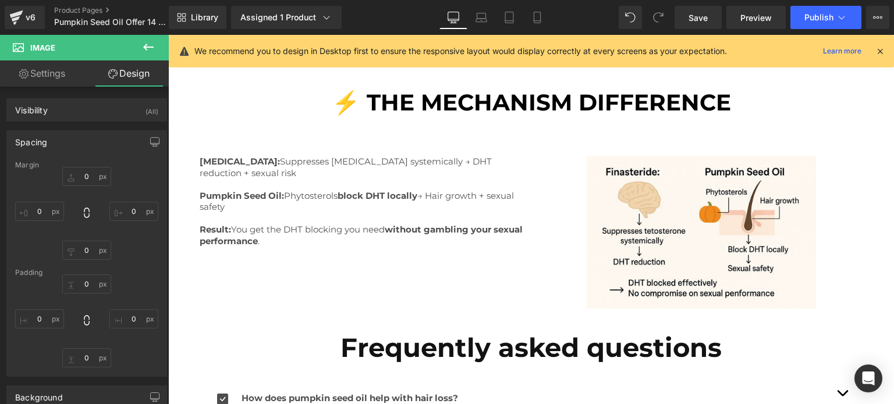
scroll to position [1541, 0]
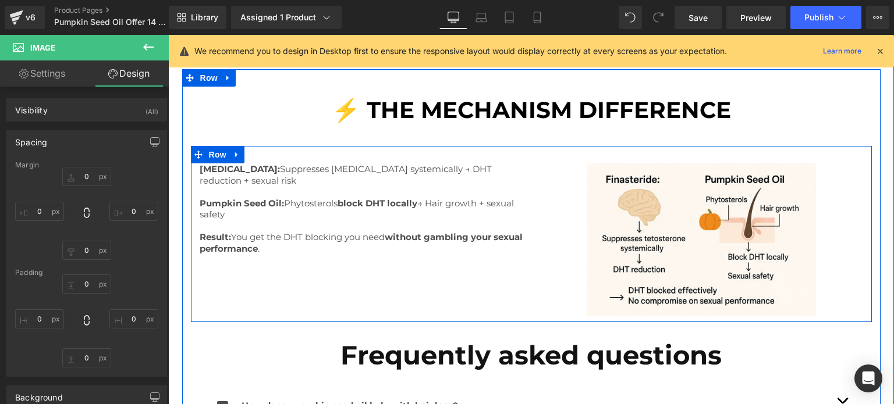
click at [457, 267] on div "Finasteride: Suppresses testosterone systemically → DHT reduction + sexual risk…" at bounding box center [531, 234] width 681 height 176
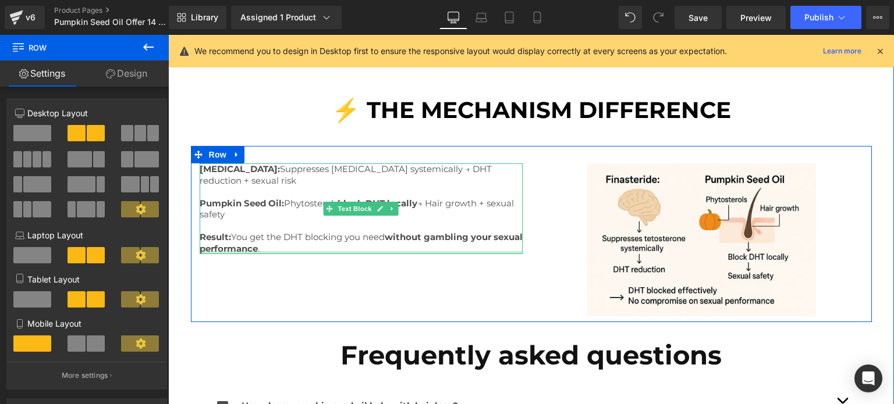
click at [328, 251] on div at bounding box center [361, 252] width 323 height 3
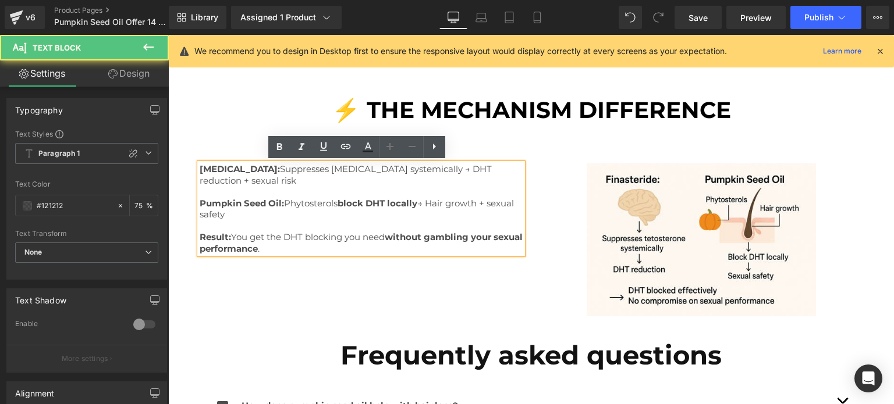
click at [200, 172] on strong "Finasteride:" at bounding box center [240, 169] width 80 height 11
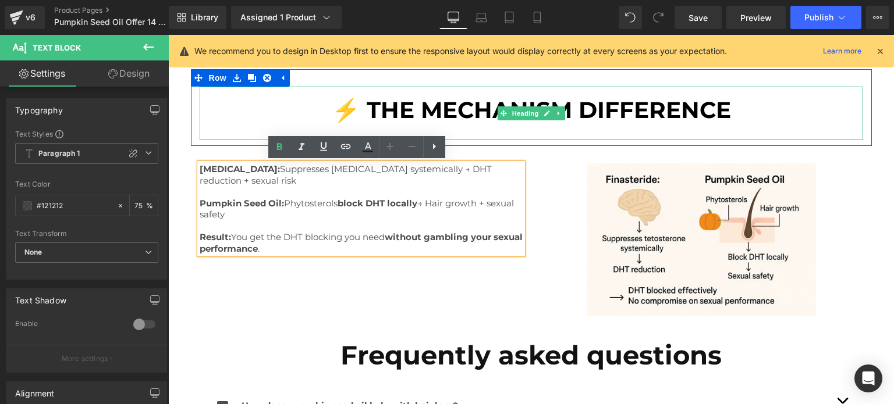
click at [612, 124] on div at bounding box center [531, 132] width 663 height 17
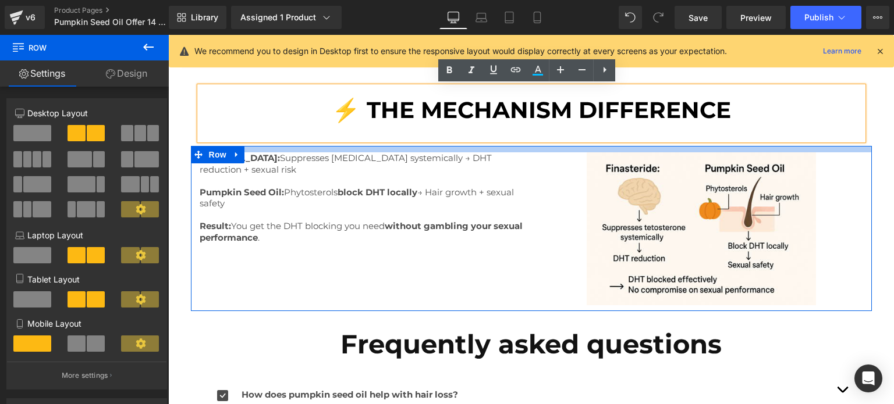
click at [495, 146] on div at bounding box center [531, 149] width 681 height 6
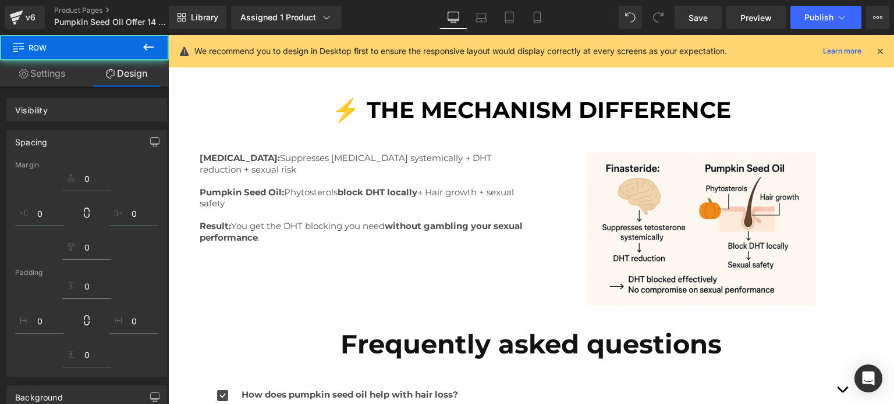
click at [493, 134] on div at bounding box center [531, 132] width 663 height 17
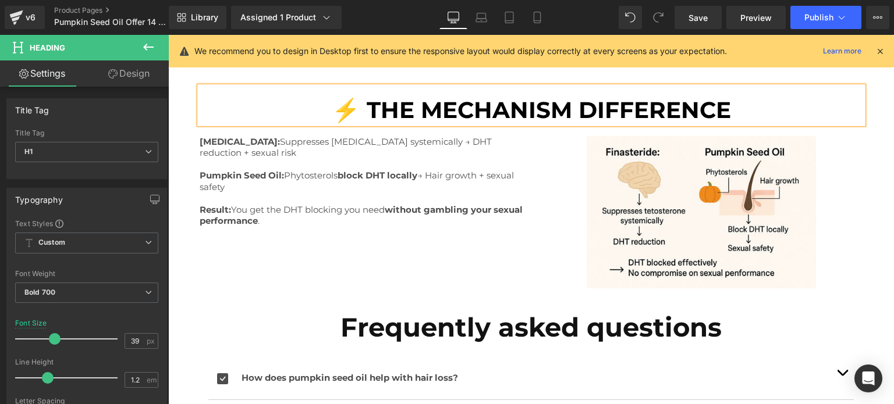
scroll to position [1434, 0]
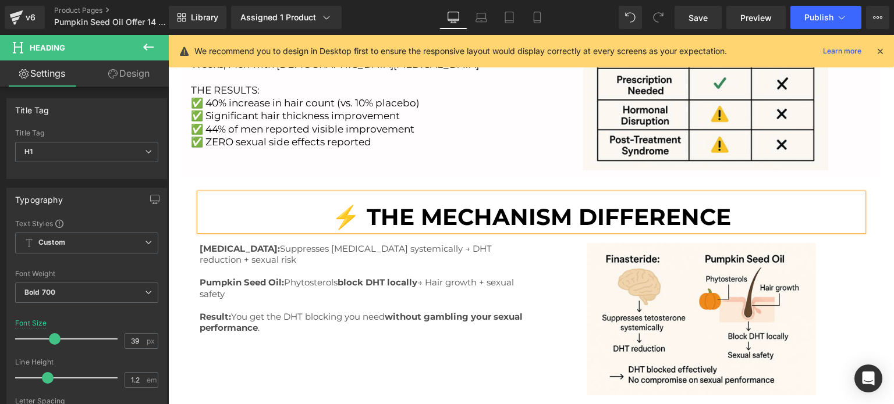
click at [168, 35] on div at bounding box center [168, 35] width 0 height 0
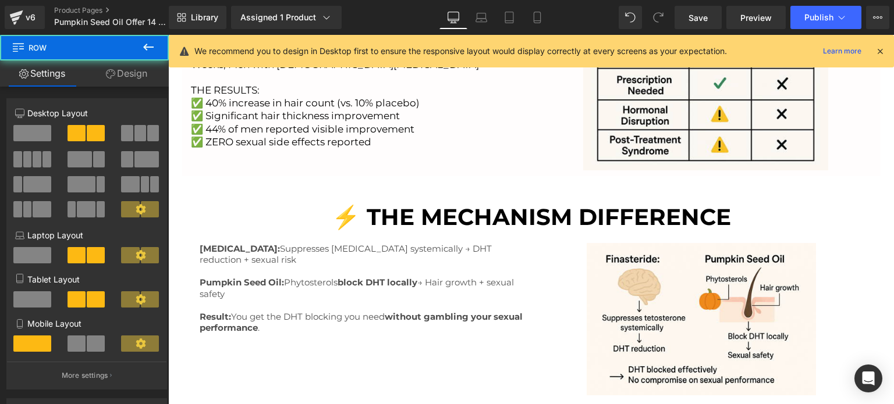
click at [168, 35] on div at bounding box center [168, 35] width 0 height 0
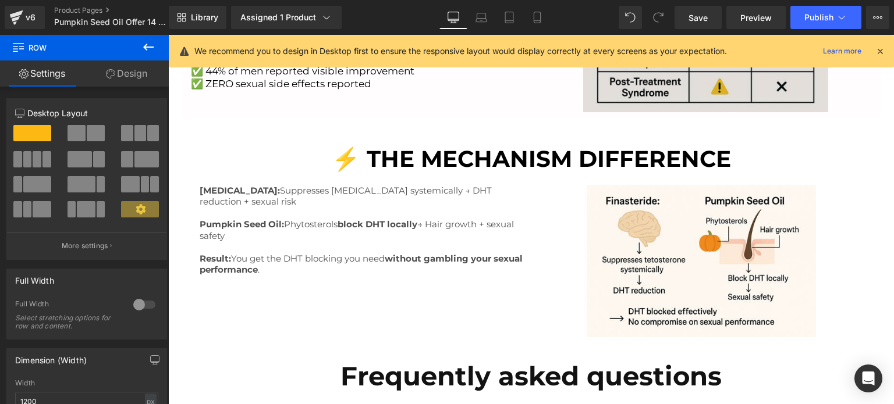
scroll to position [1504, 0]
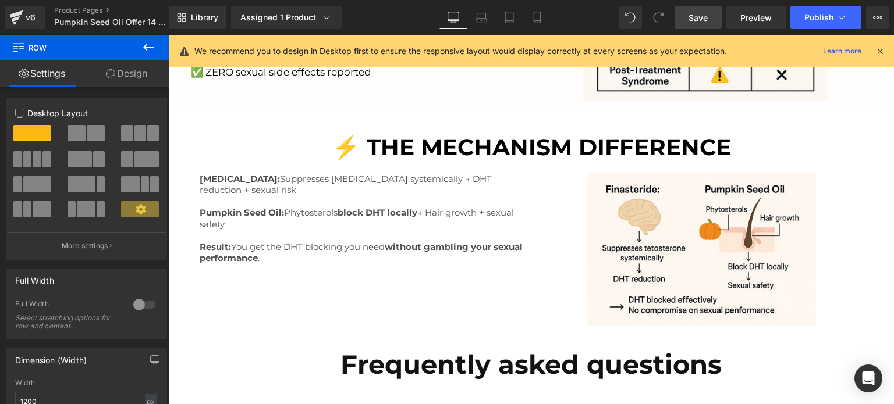
click at [688, 13] on link "Save" at bounding box center [697, 17] width 47 height 23
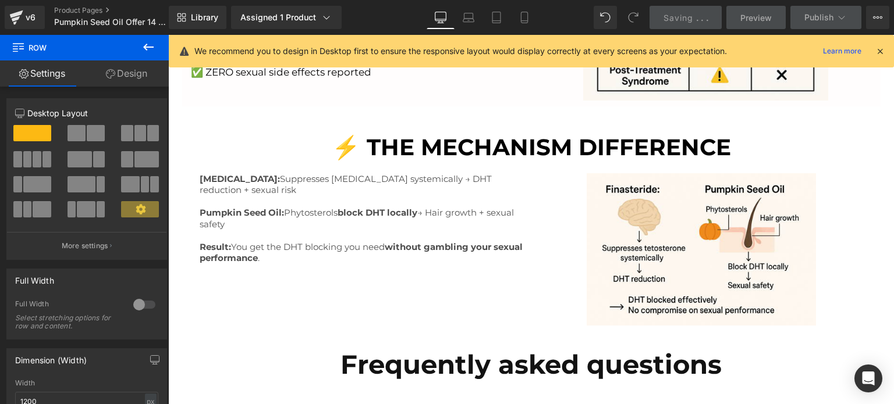
click at [435, 13] on link "Desktop" at bounding box center [441, 17] width 28 height 23
click at [445, 19] on icon at bounding box center [440, 19] width 11 height 0
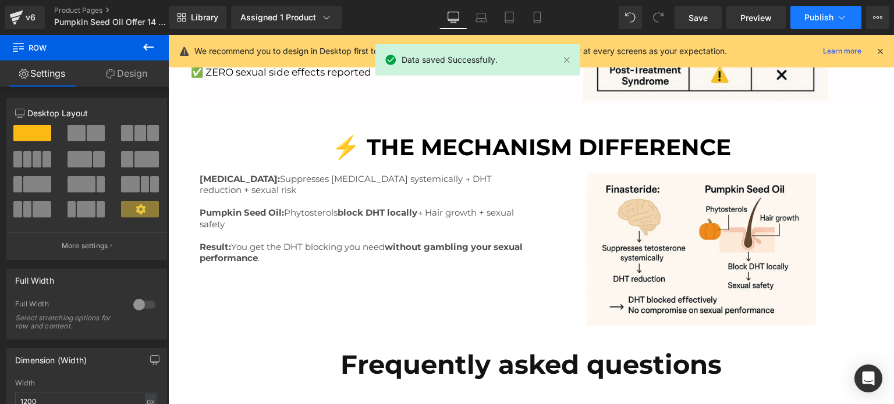
click at [812, 18] on span "Publish" at bounding box center [818, 17] width 29 height 9
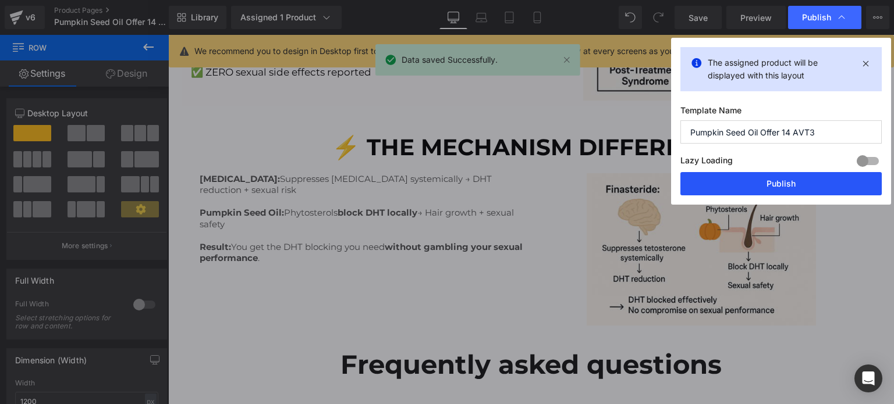
click at [813, 183] on button "Publish" at bounding box center [780, 183] width 201 height 23
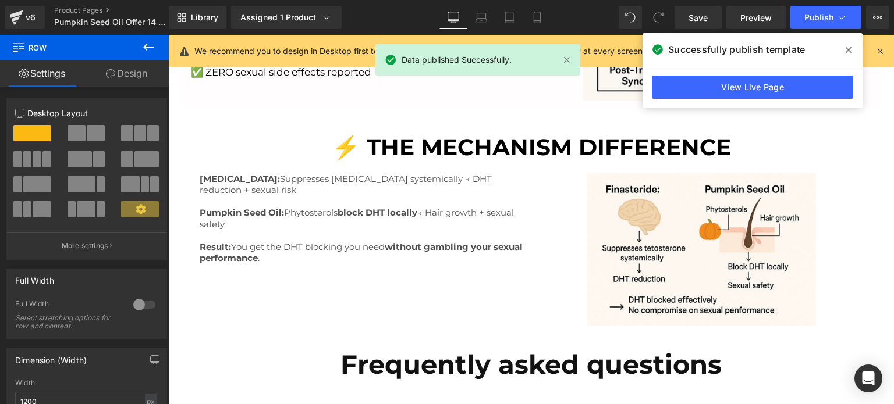
click at [884, 52] on icon at bounding box center [880, 51] width 10 height 10
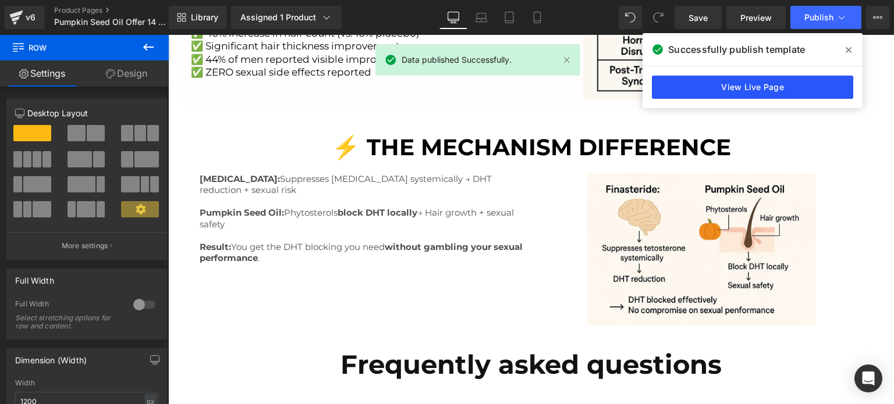
click at [747, 81] on link "View Live Page" at bounding box center [752, 87] width 201 height 23
